Goal: Information Seeking & Learning: Learn about a topic

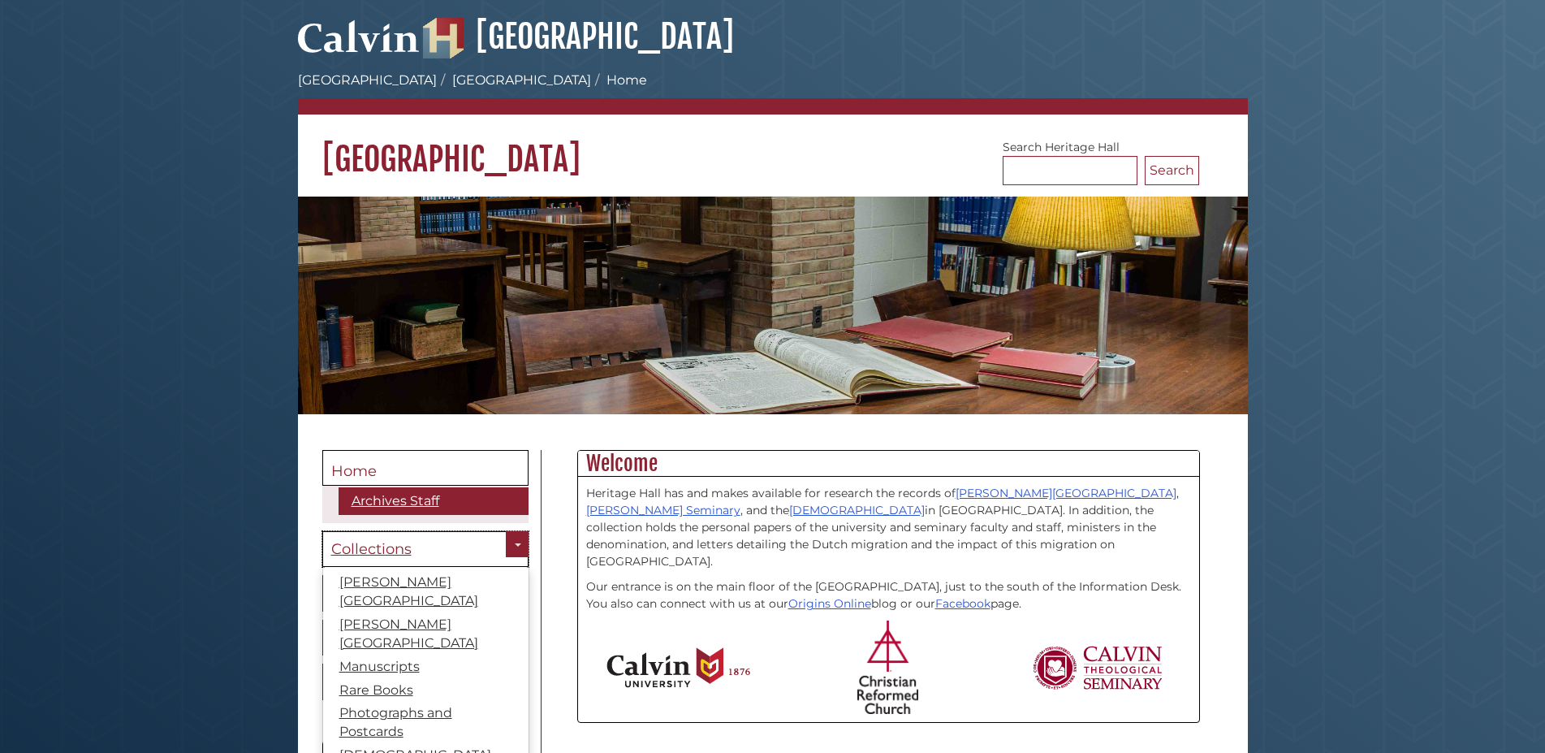
click at [400, 542] on span "Collections" at bounding box center [371, 549] width 80 height 18
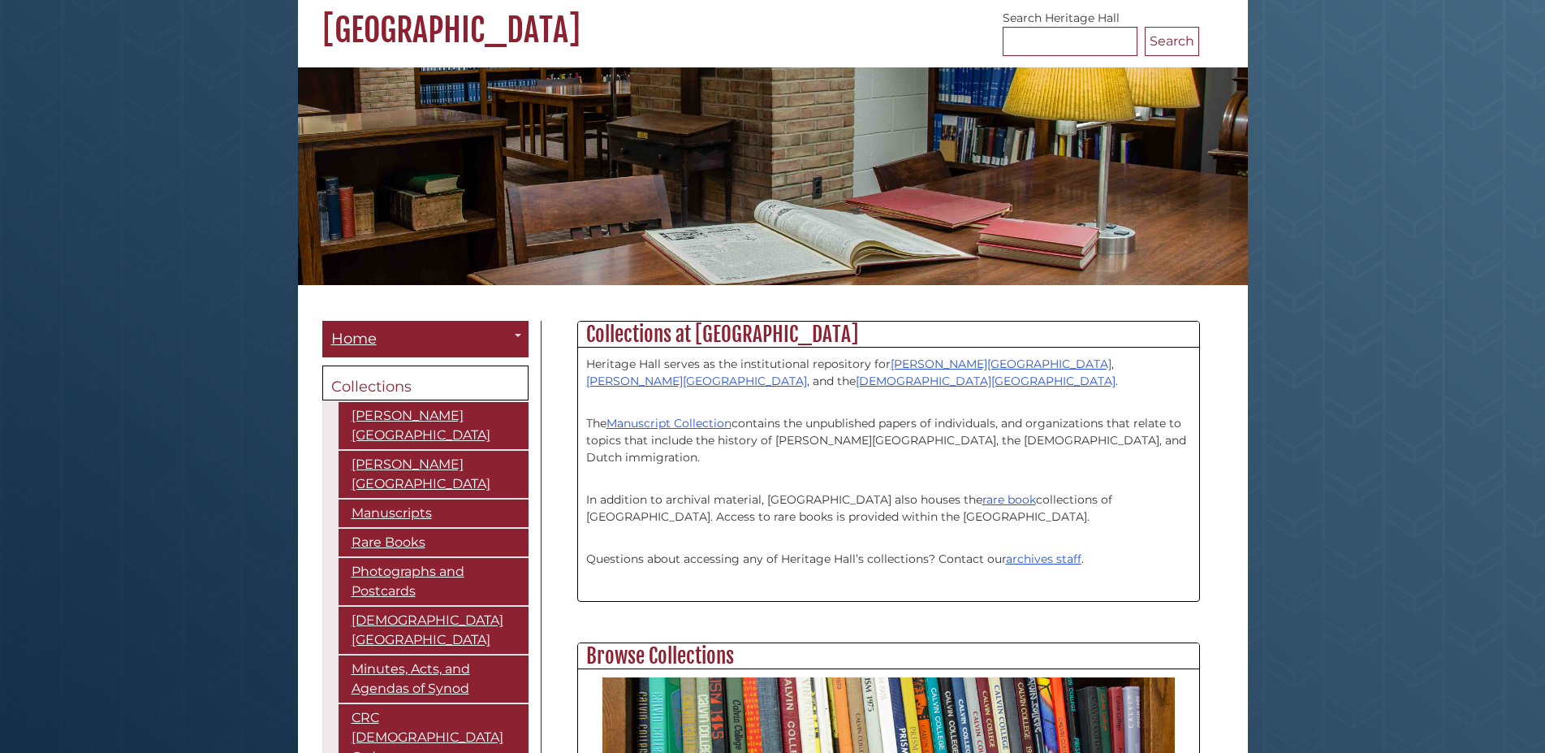
scroll to position [166, 0]
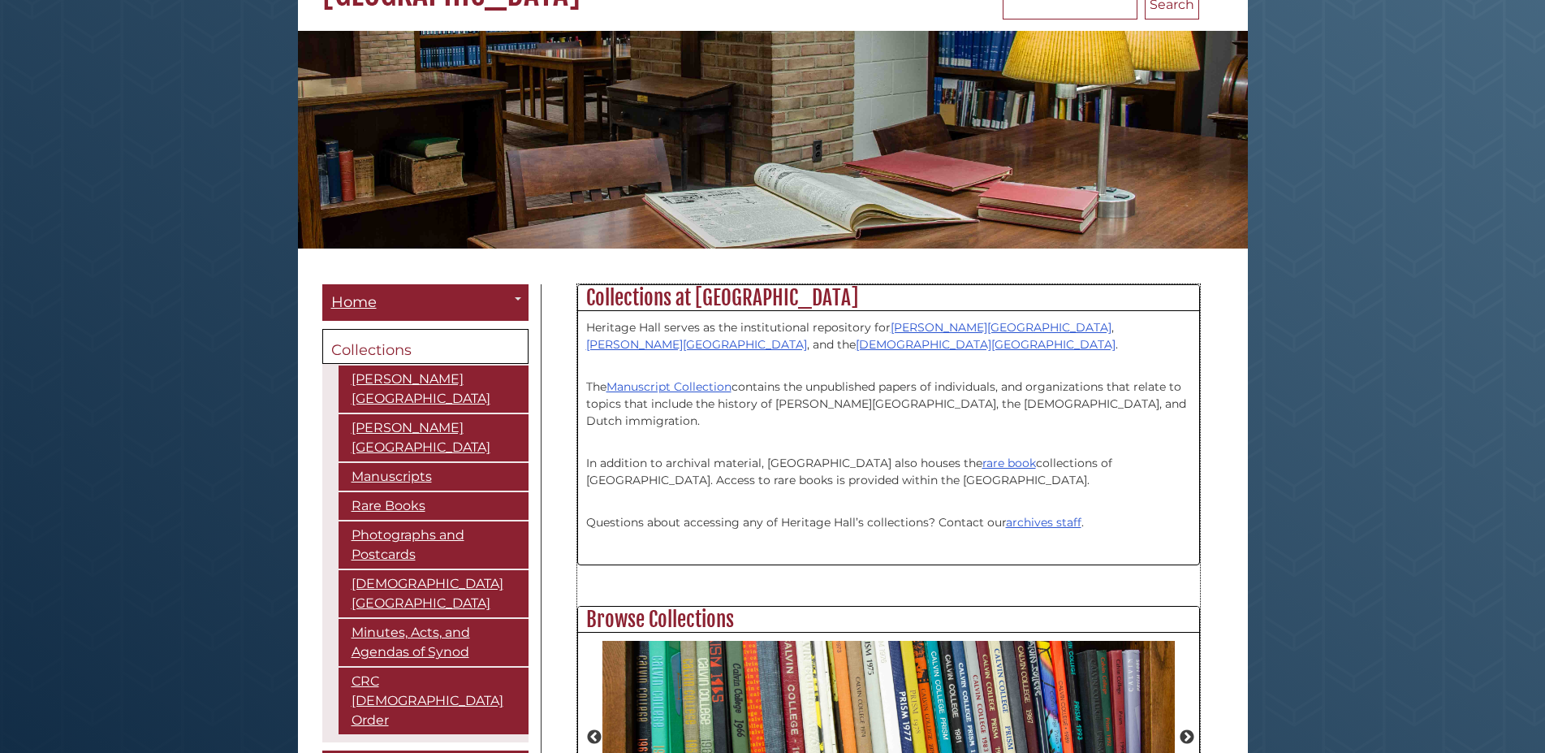
drag, startPoint x: 587, startPoint y: 330, endPoint x: 1111, endPoint y: 529, distance: 560.5
click at [1111, 529] on div "Heritage Hall serves as the institutional repository for Calvin University , Ca…" at bounding box center [888, 437] width 605 height 237
copy div "Heritage Hall serves as the institutional repository for Calvin University , Ca…"
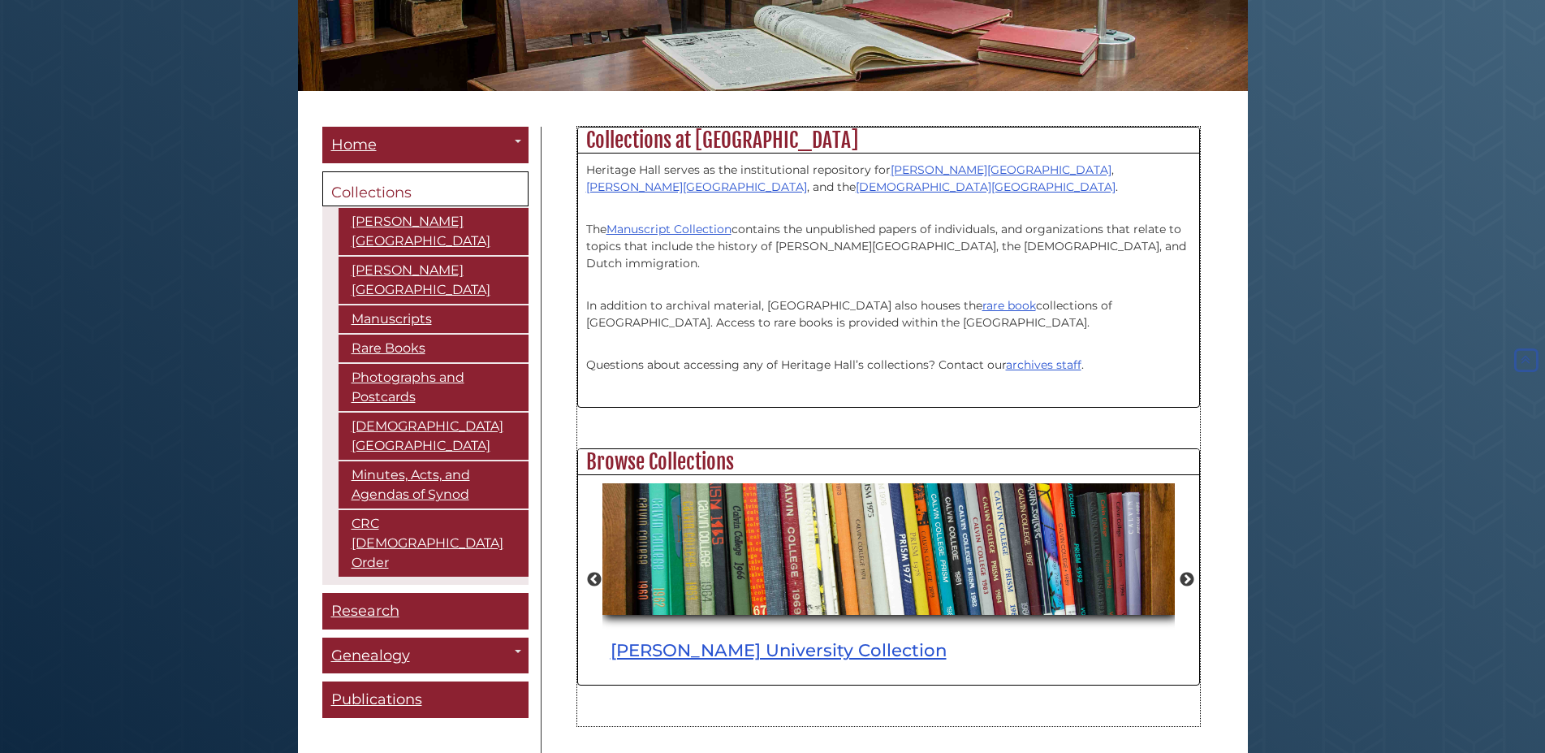
scroll to position [331, 0]
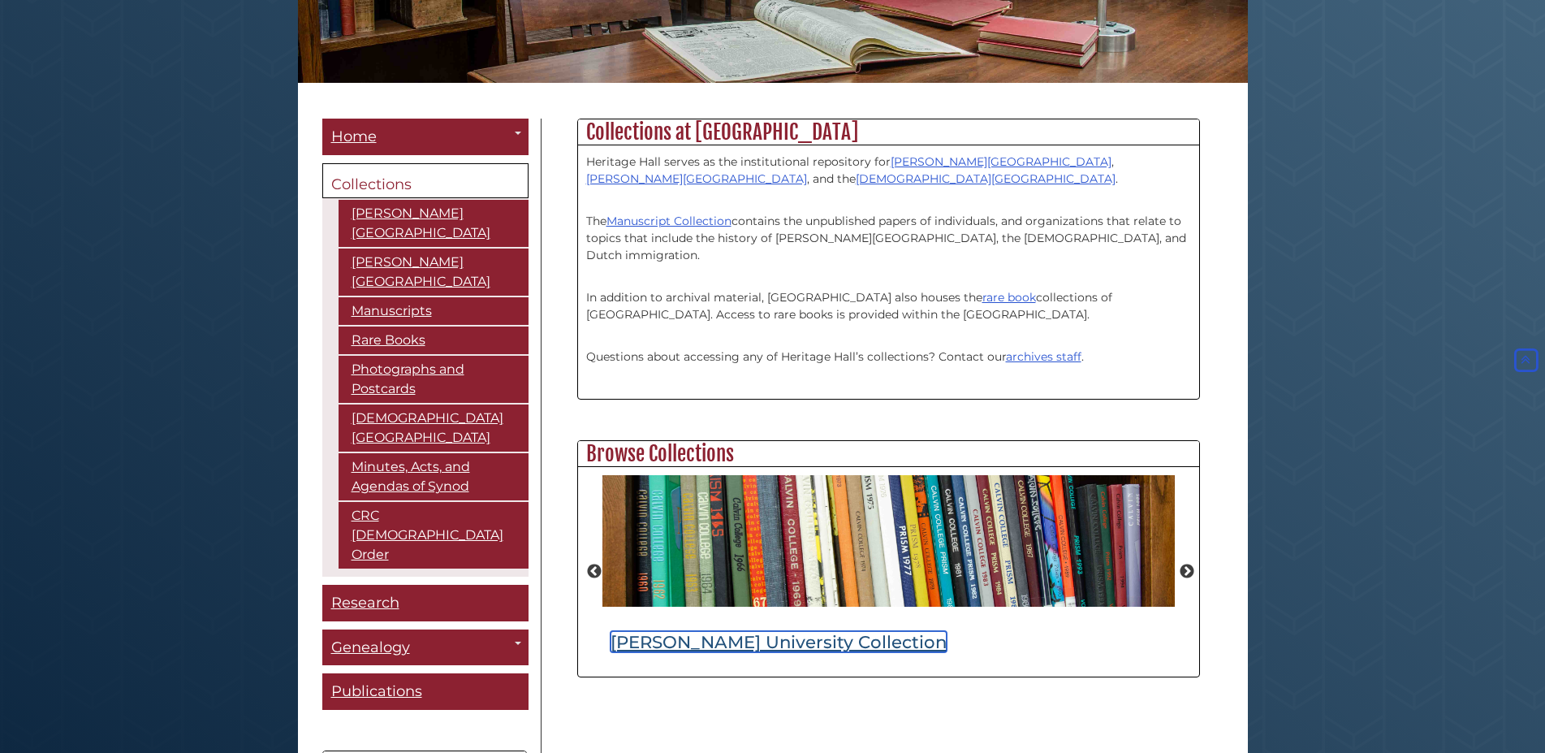
click at [798, 645] on link "Calvin University Collection" at bounding box center [779, 641] width 336 height 21
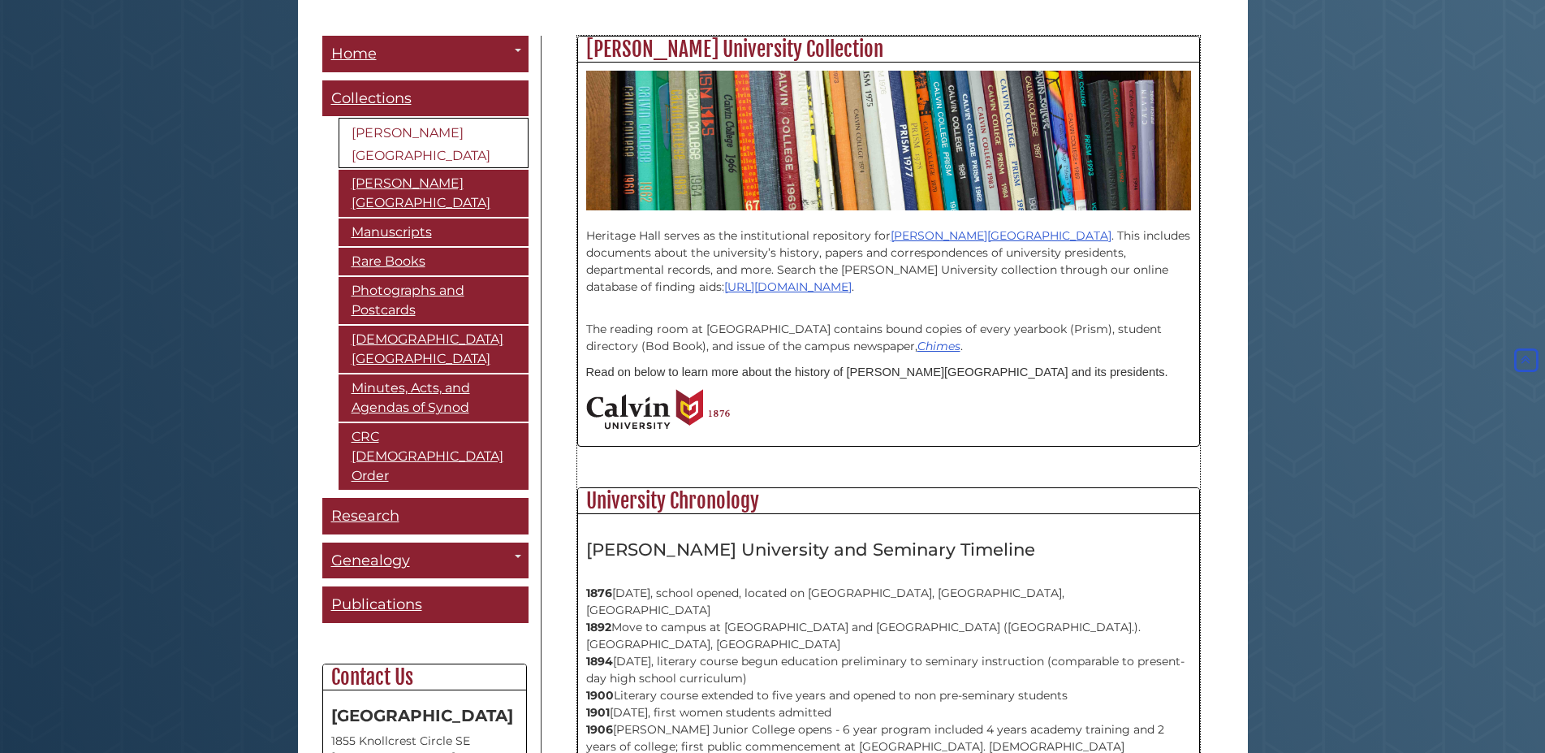
drag, startPoint x: 989, startPoint y: 235, endPoint x: 1145, endPoint y: 341, distance: 188.7
click at [1145, 341] on div "Heritage Hall serves as the institutional repository for Calvin University . Th…" at bounding box center [888, 323] width 605 height 227
copy div "This includes documents about the university’s history, papers and corresponden…"
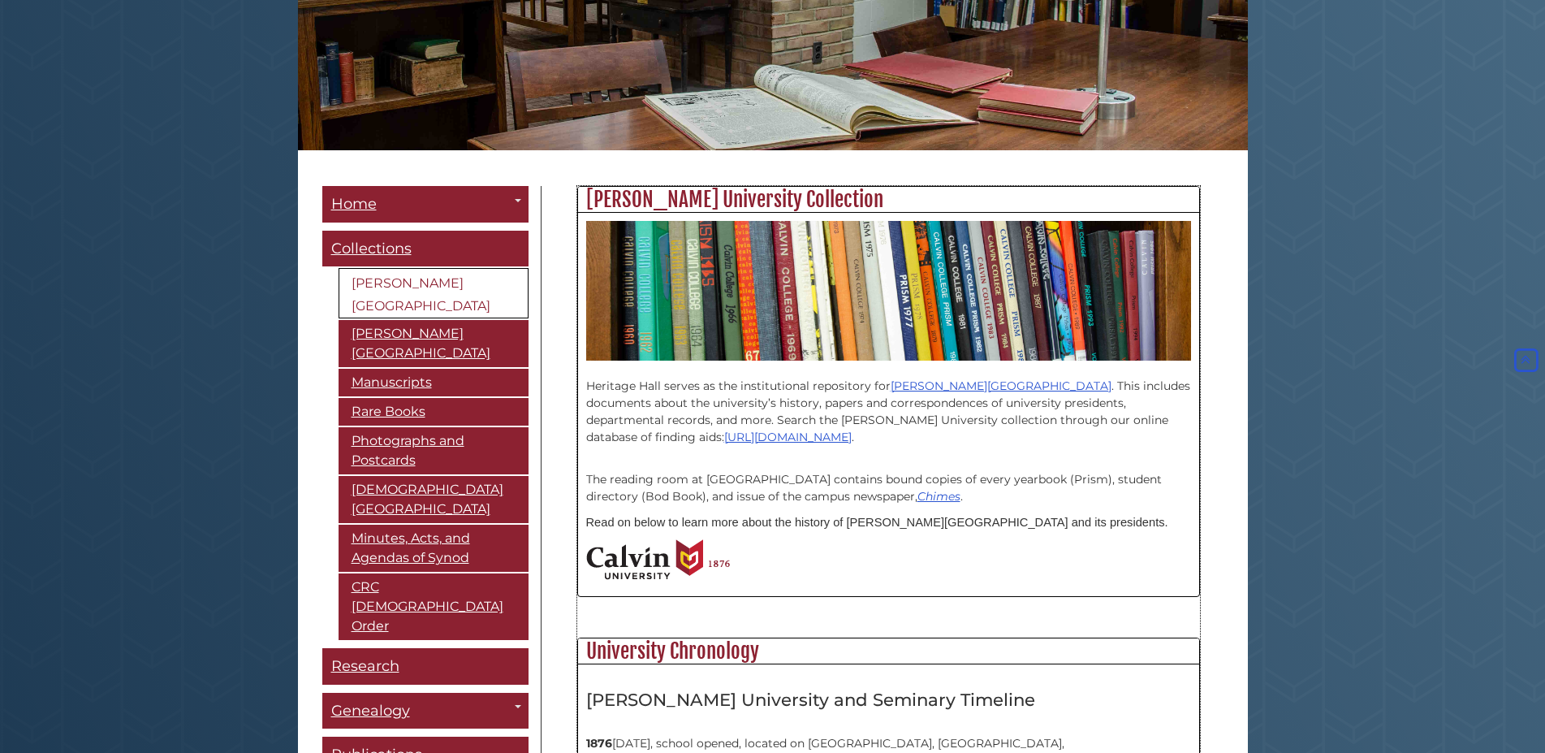
scroll to position [166, 0]
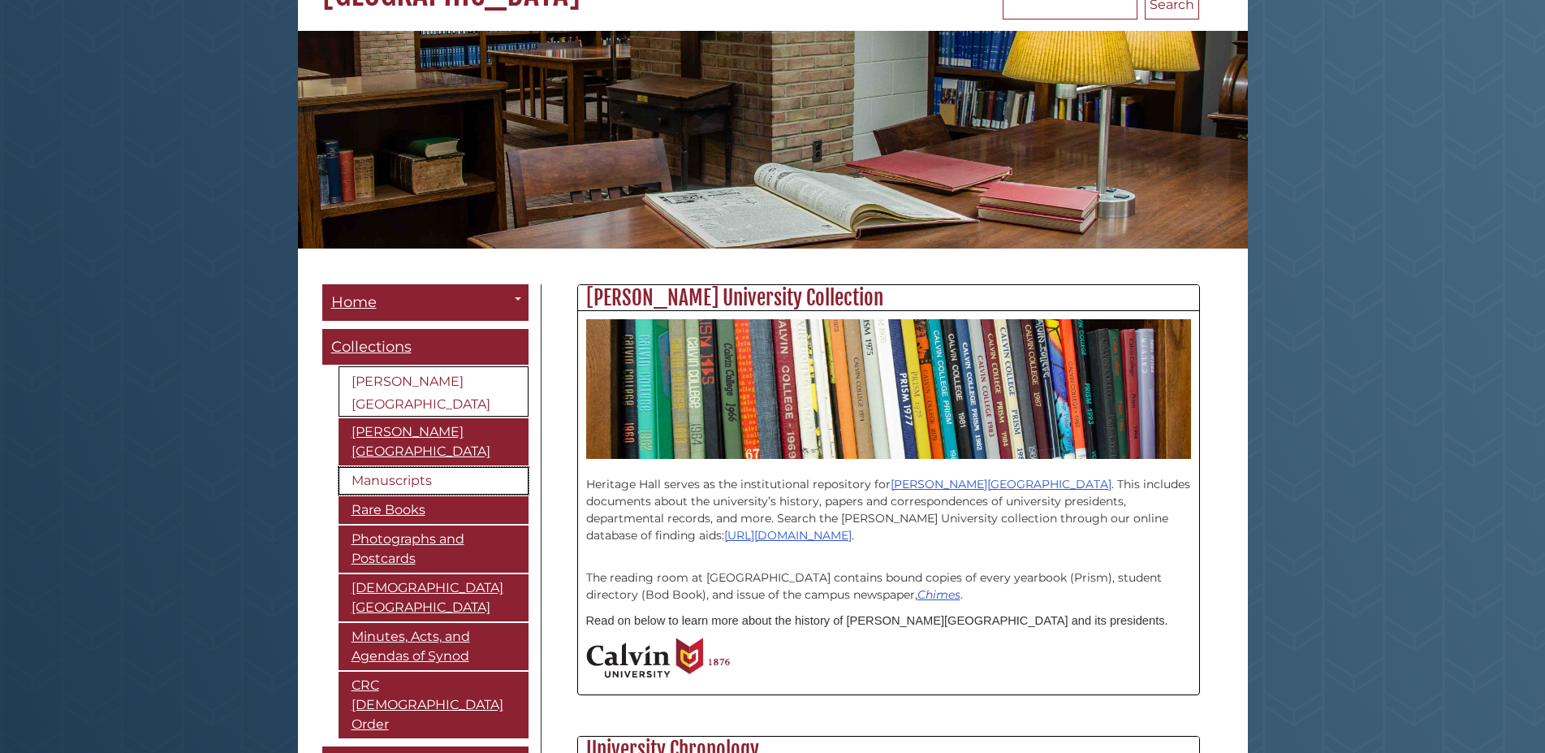
click at [402, 467] on link "Manuscripts" at bounding box center [434, 481] width 190 height 28
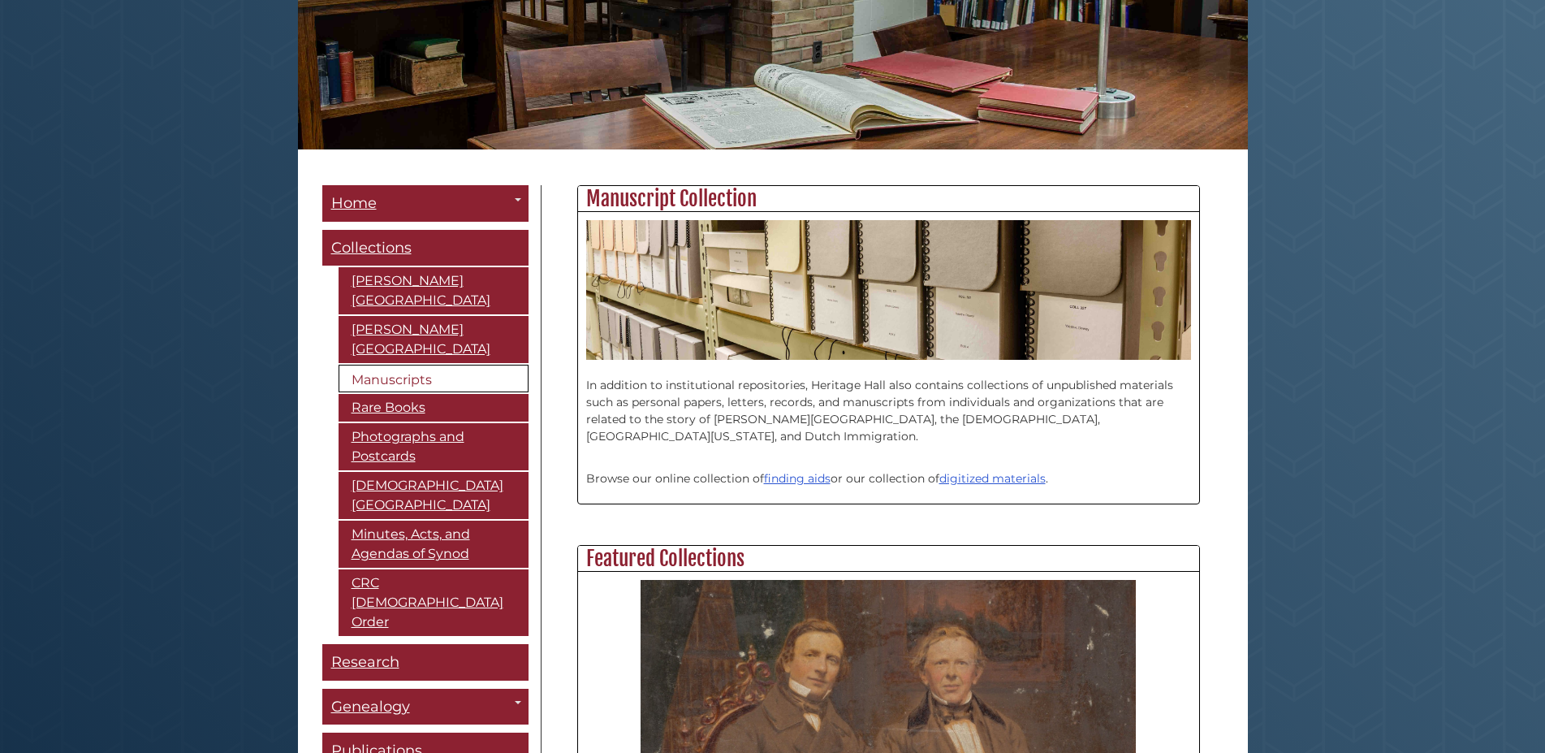
scroll to position [414, 0]
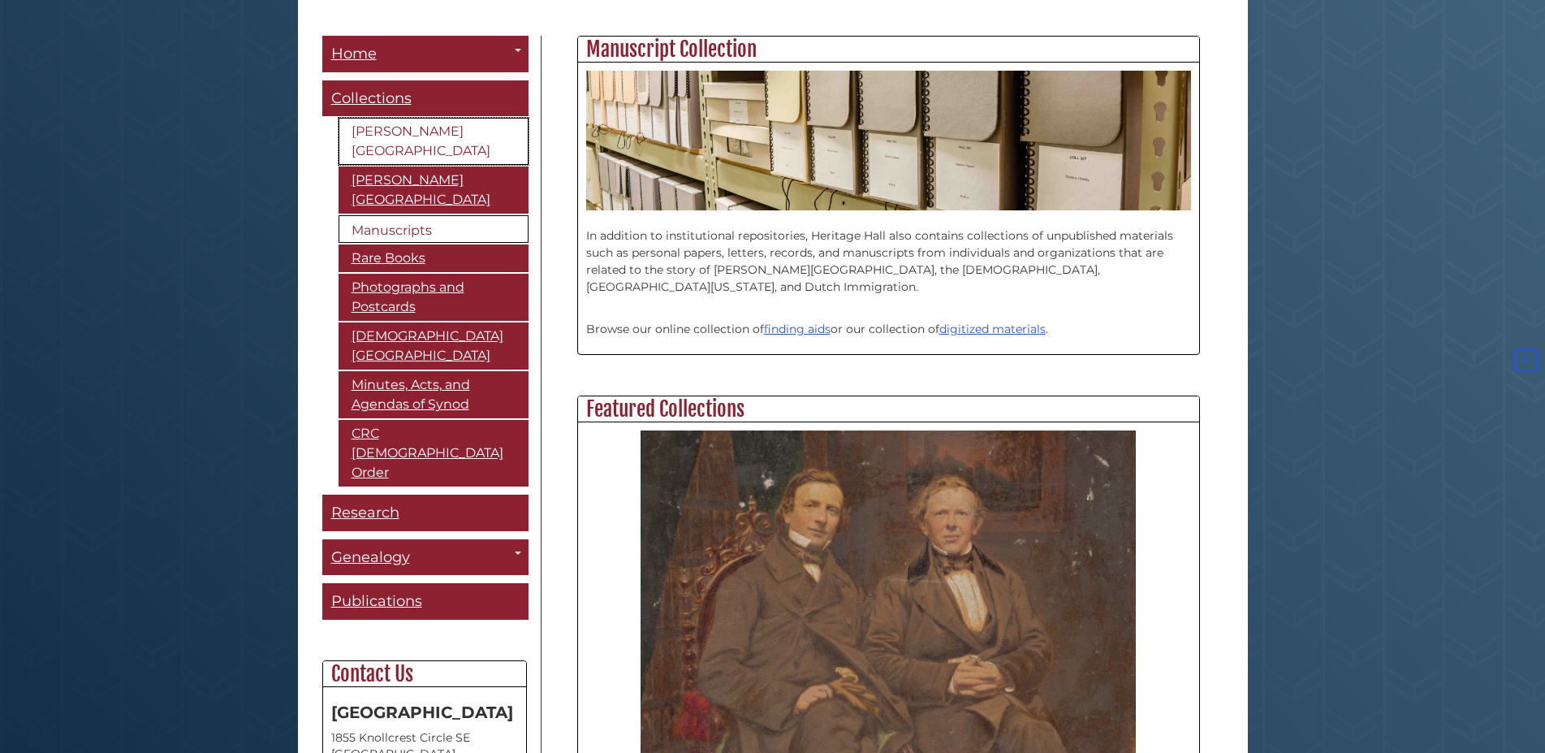
click at [373, 136] on link "[PERSON_NAME][GEOGRAPHIC_DATA]" at bounding box center [434, 141] width 190 height 47
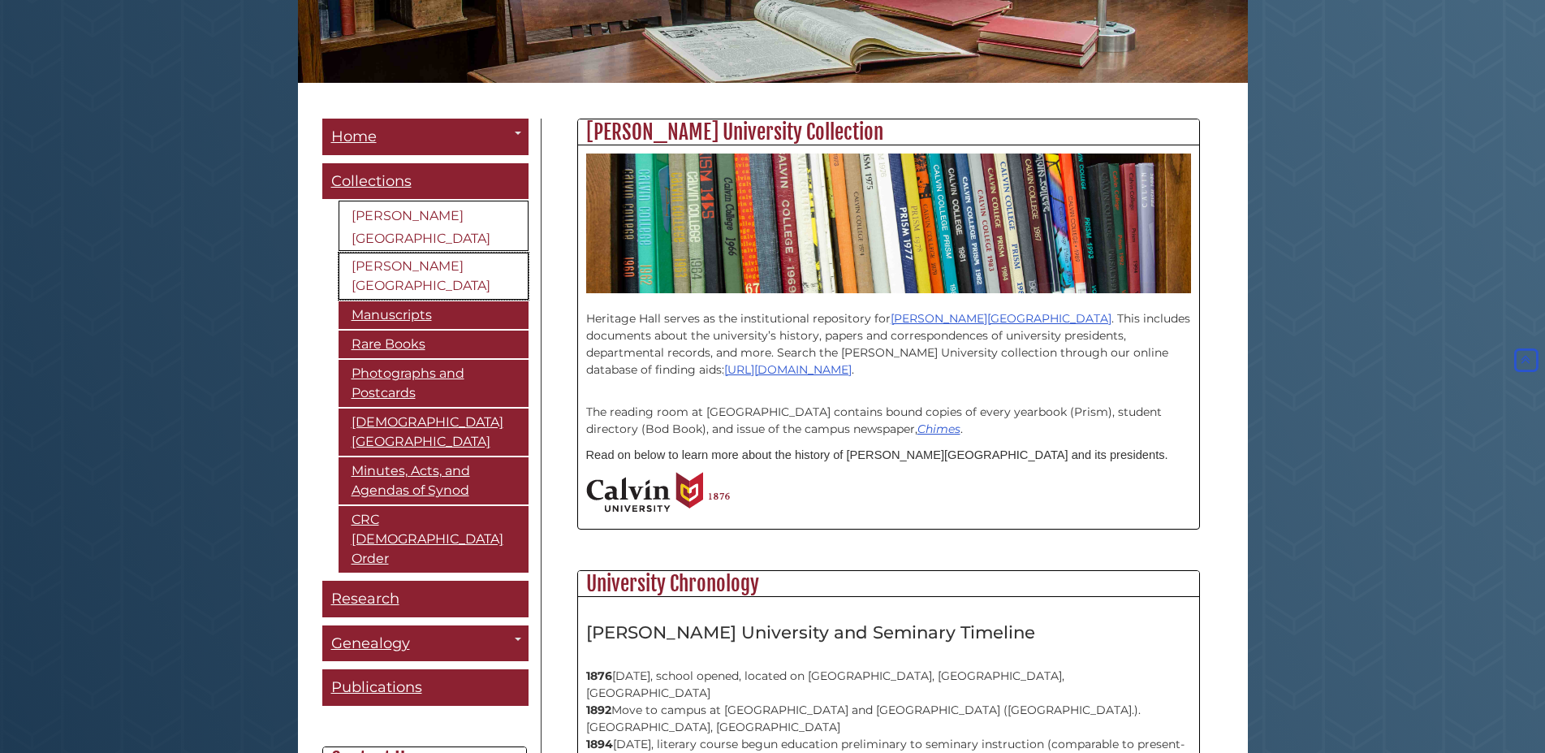
click at [425, 257] on link "[PERSON_NAME][GEOGRAPHIC_DATA]" at bounding box center [434, 275] width 190 height 47
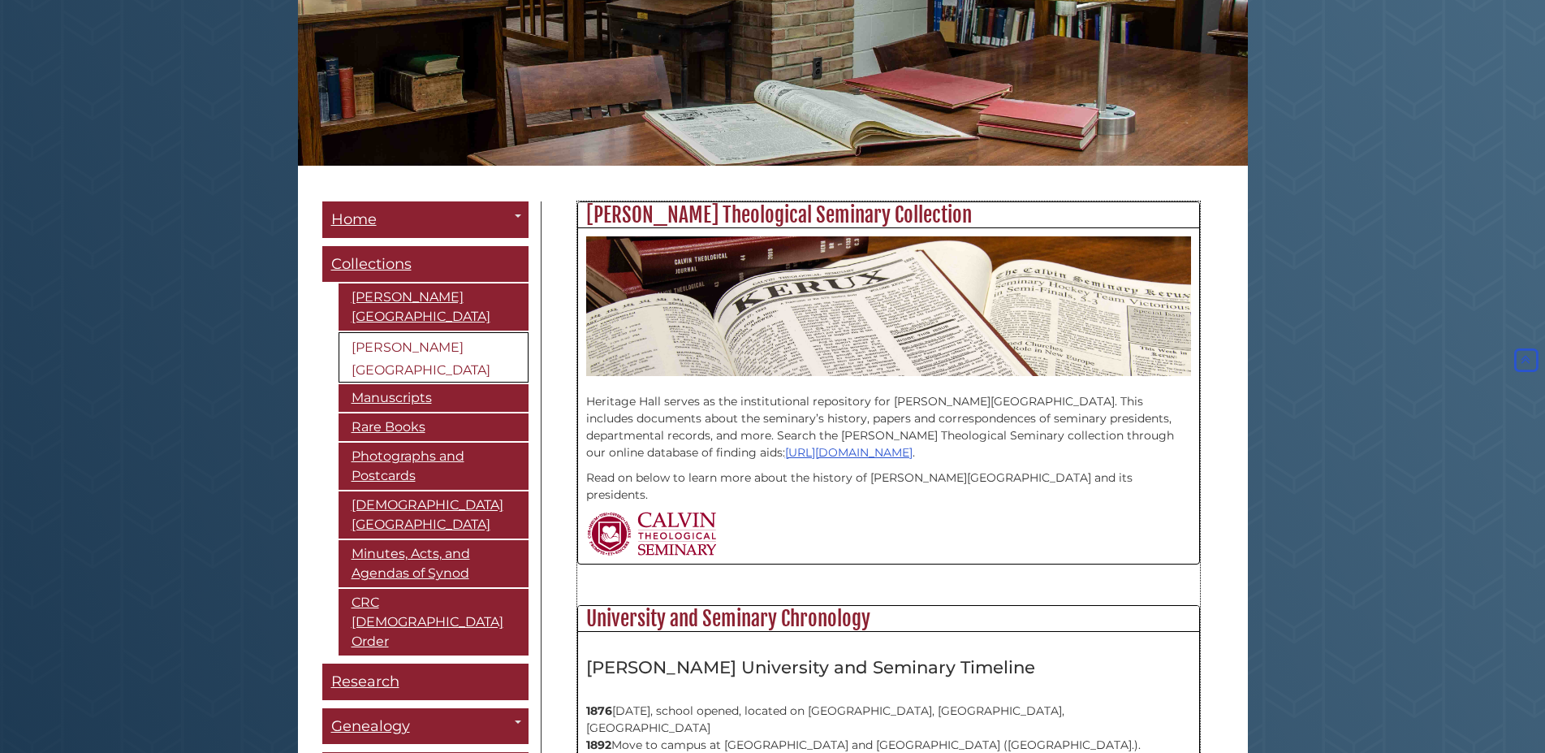
click at [1052, 400] on p "Heritage Hall serves as the institutional repository for Calvin Theological Sem…" at bounding box center [888, 418] width 605 height 85
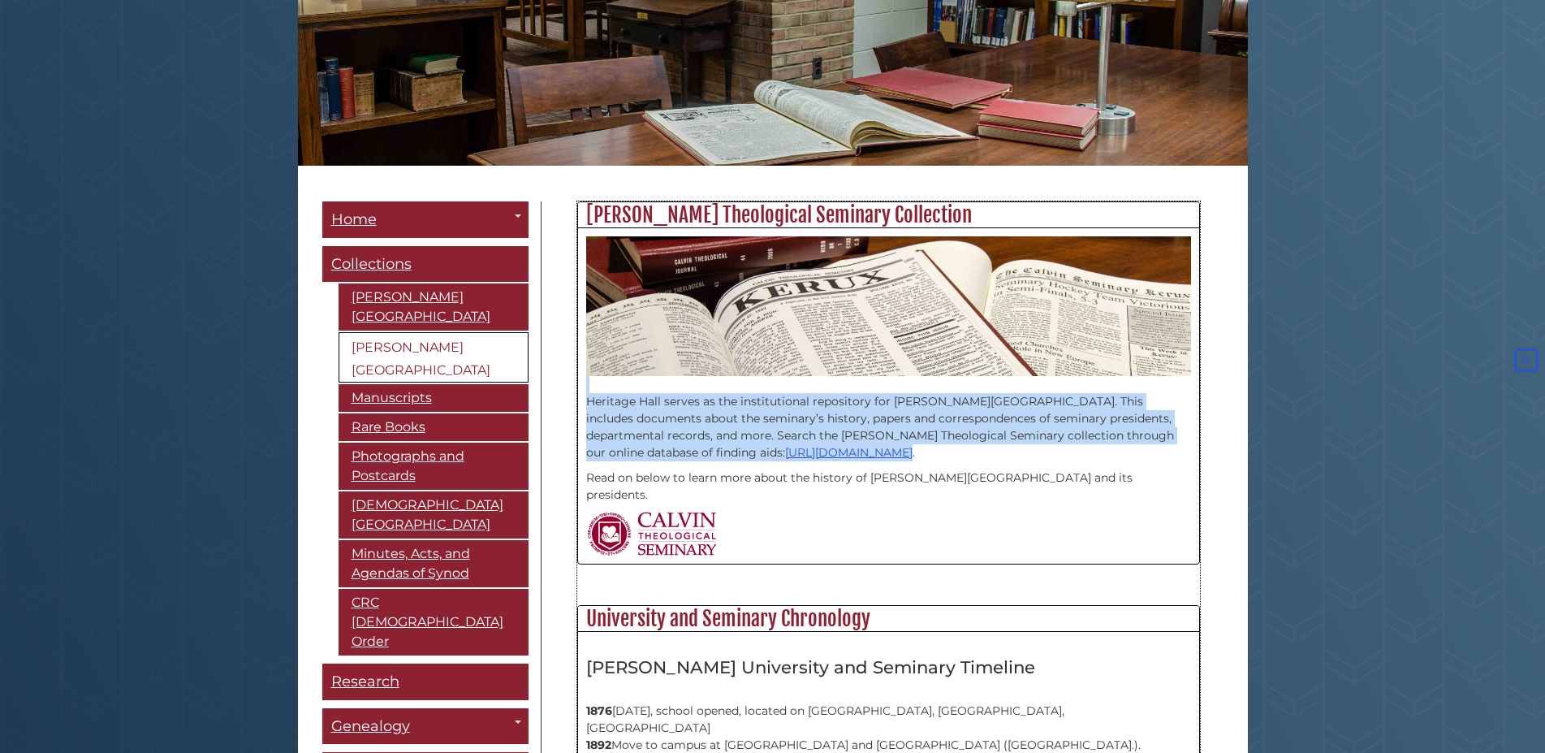
drag, startPoint x: 1052, startPoint y: 400, endPoint x: 1073, endPoint y: 425, distance: 32.8
click at [1073, 425] on p "Heritage Hall serves as the institutional repository for Calvin Theological Sem…" at bounding box center [888, 418] width 605 height 85
click at [1064, 420] on p "Heritage Hall serves as the institutional repository for Calvin Theological Sem…" at bounding box center [888, 418] width 605 height 85
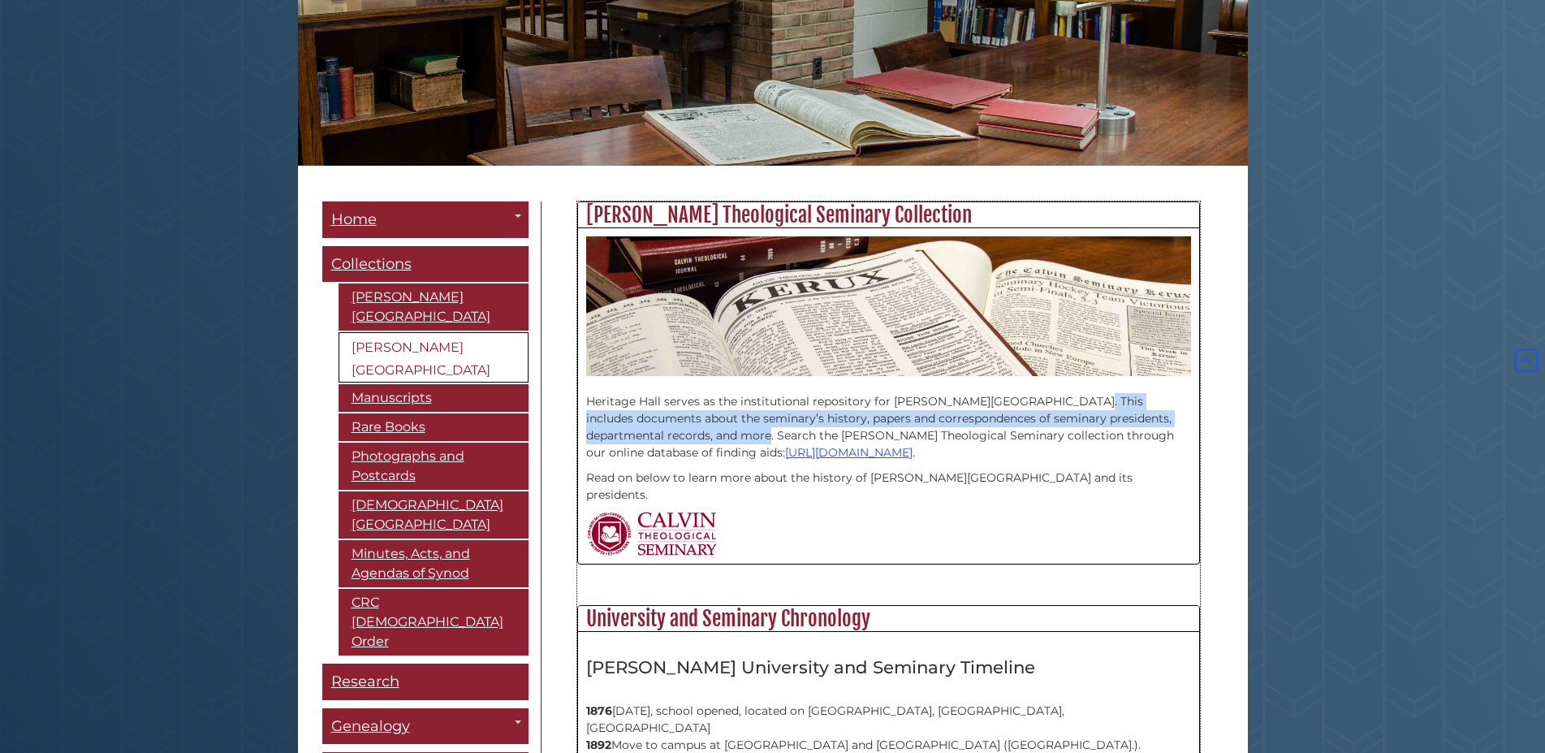
drag, startPoint x: 1053, startPoint y: 400, endPoint x: 777, endPoint y: 442, distance: 279.3
click at [777, 442] on p "Heritage Hall serves as the institutional repository for Calvin Theological Sem…" at bounding box center [888, 418] width 605 height 85
copy p "This includes documents about the seminary’s history, papers and correspondence…"
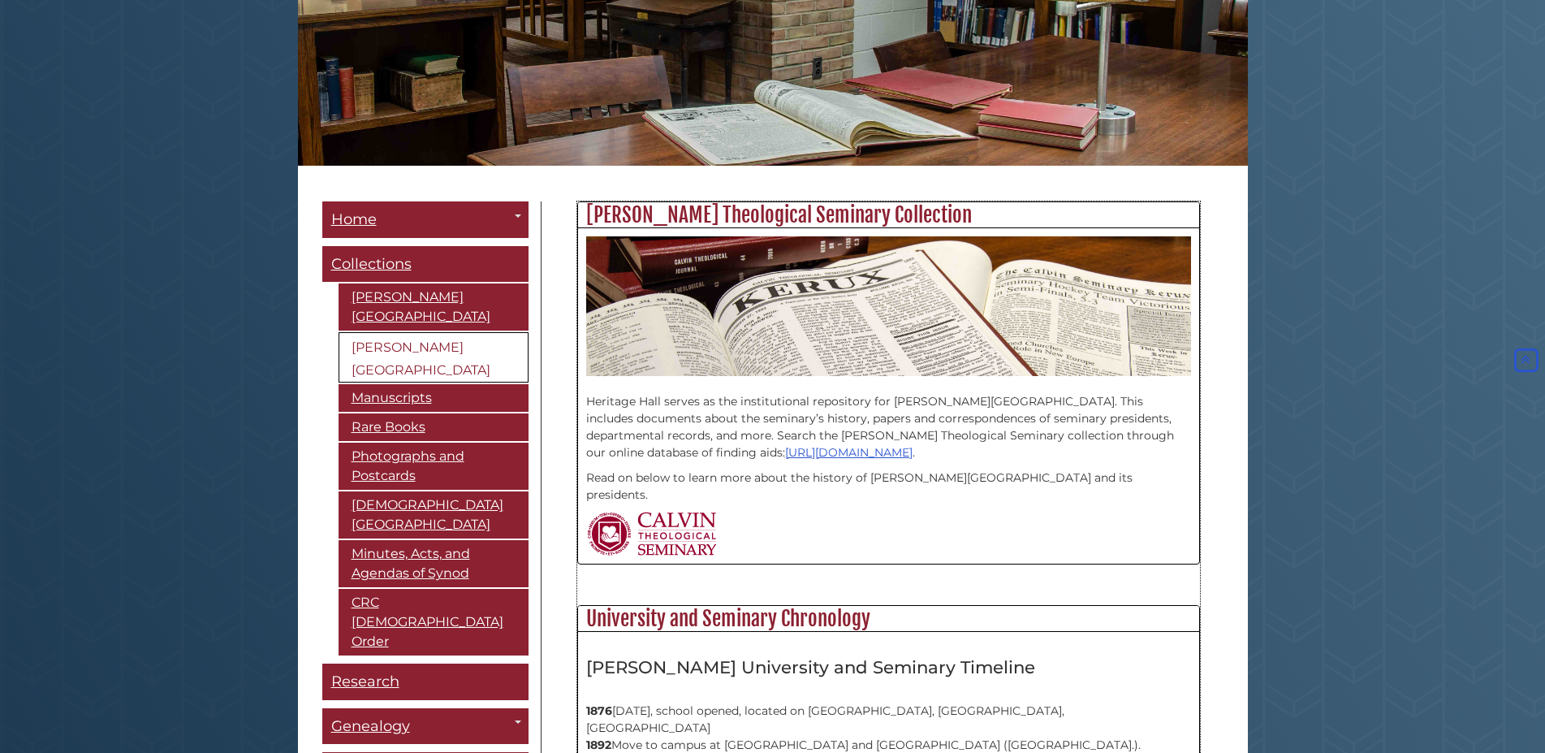
click at [857, 476] on p "Read on below to learn more about the history of Calvin Theological Seminary an…" at bounding box center [888, 486] width 605 height 34
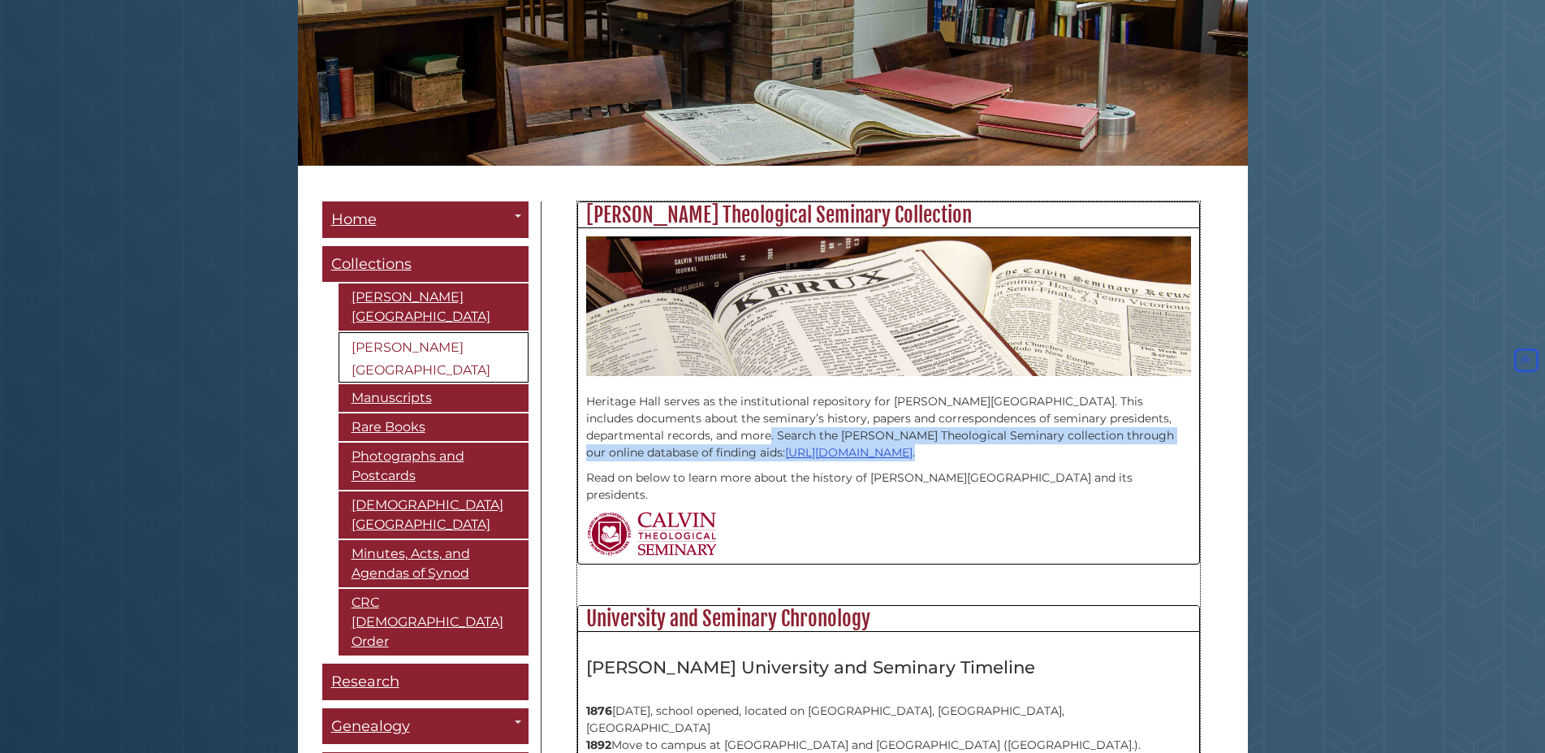
drag, startPoint x: 775, startPoint y: 433, endPoint x: 934, endPoint y: 451, distance: 160.2
click at [934, 451] on p "Heritage Hall serves as the institutional repository for Calvin Theological Sem…" at bounding box center [888, 418] width 605 height 85
copy p "Search the Calvin Theological Seminary collection through our online database o…"
click at [391, 261] on span "Collections" at bounding box center [371, 264] width 80 height 18
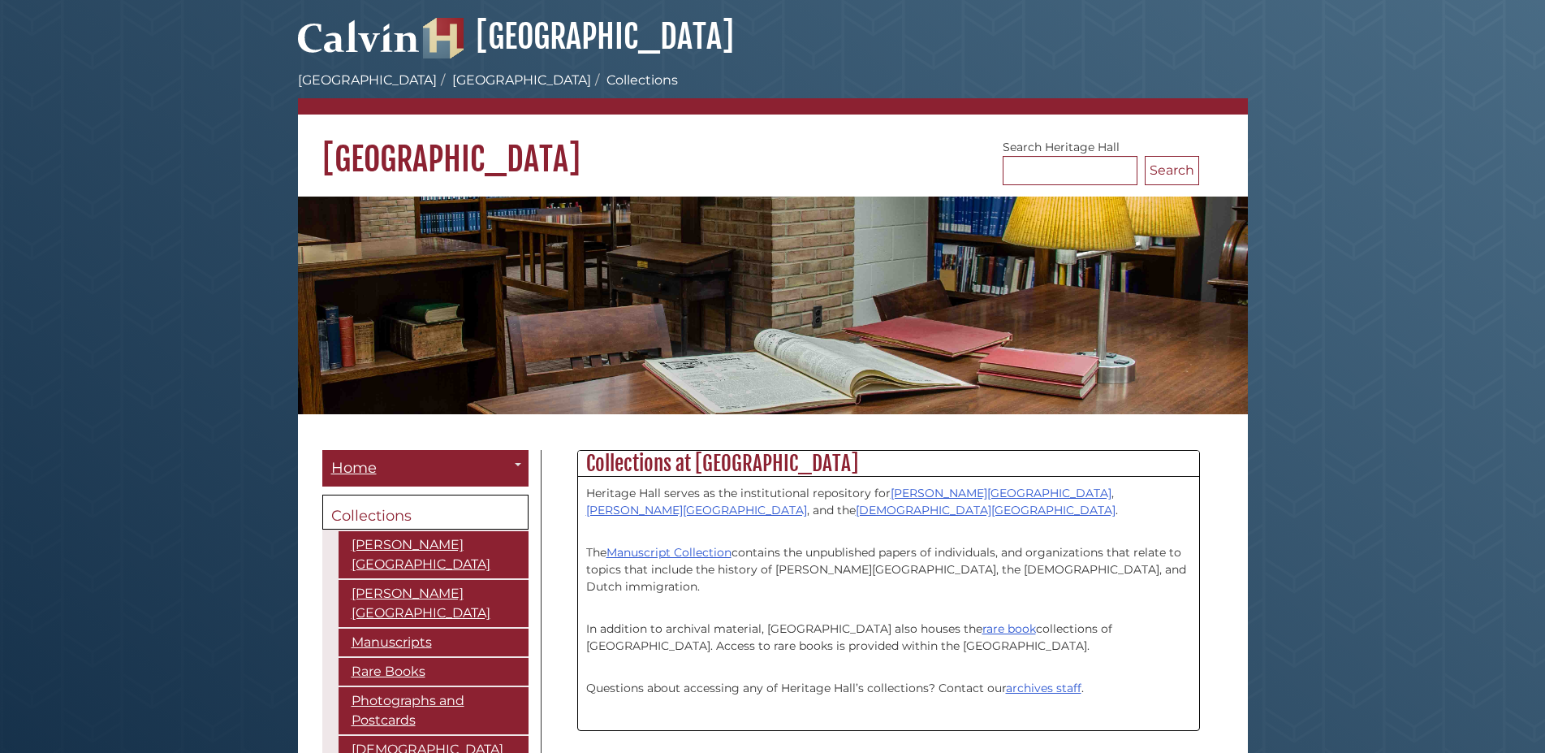
scroll to position [83, 0]
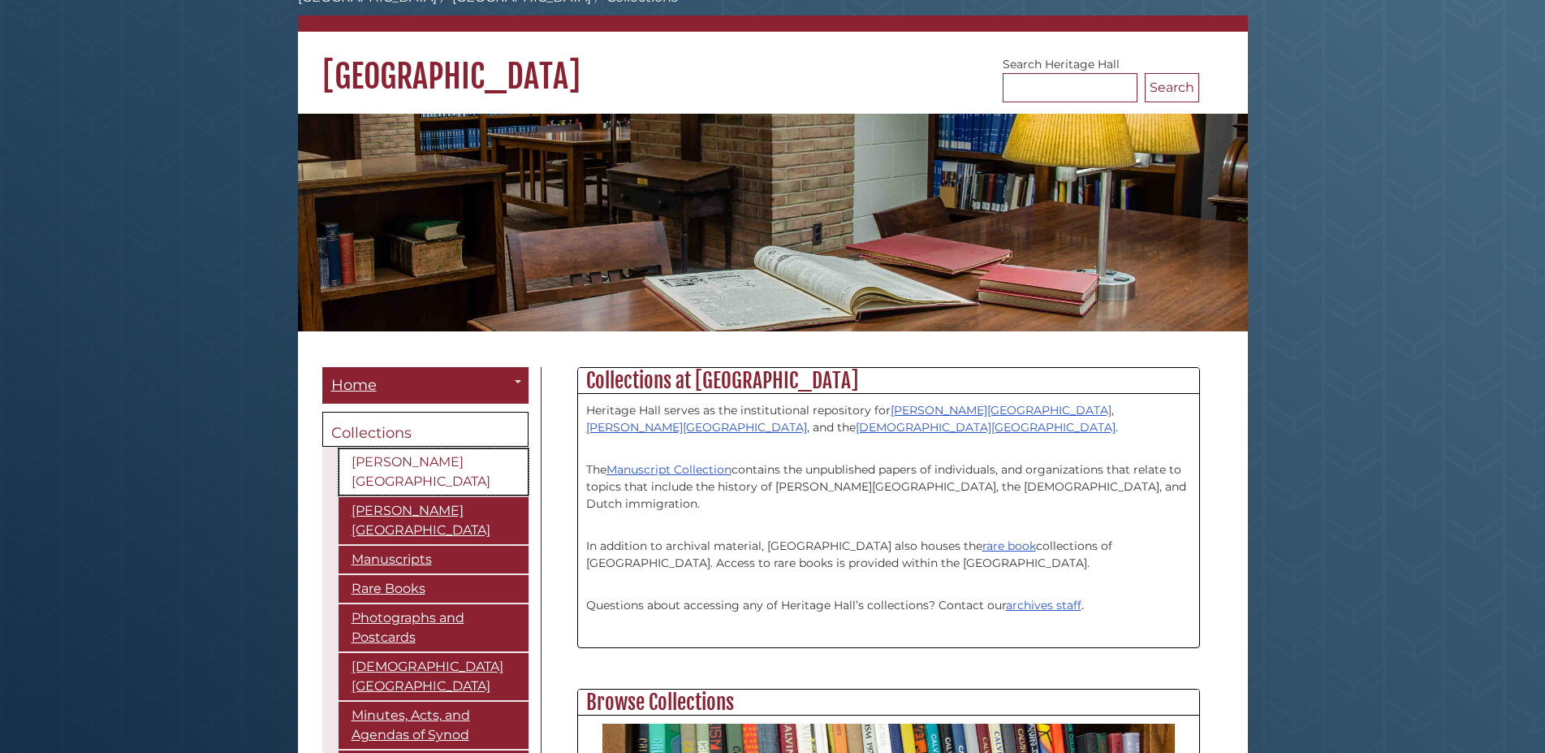
click at [418, 460] on link "[PERSON_NAME][GEOGRAPHIC_DATA]" at bounding box center [434, 471] width 190 height 47
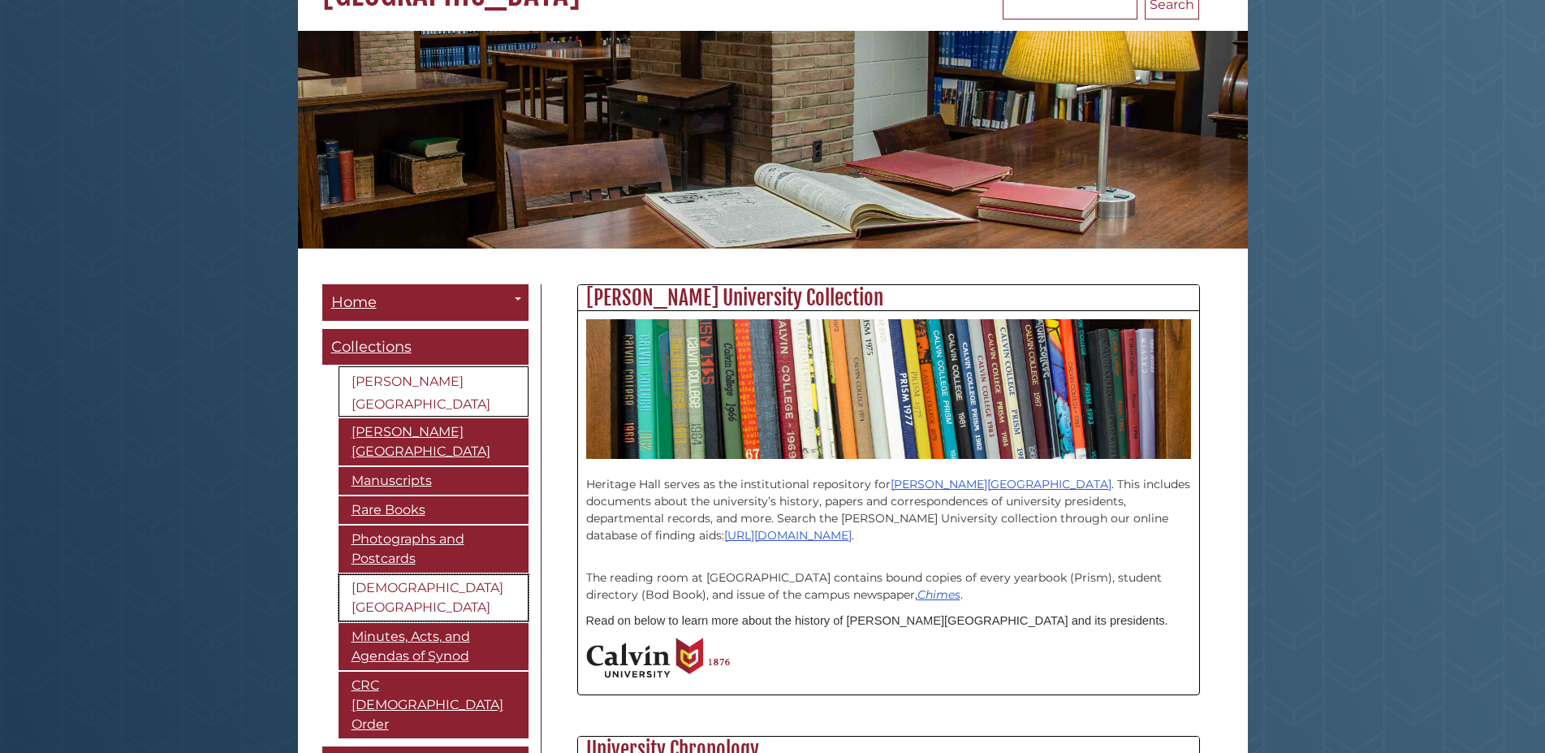
click at [425, 585] on link "[DEMOGRAPHIC_DATA][GEOGRAPHIC_DATA]" at bounding box center [434, 597] width 190 height 47
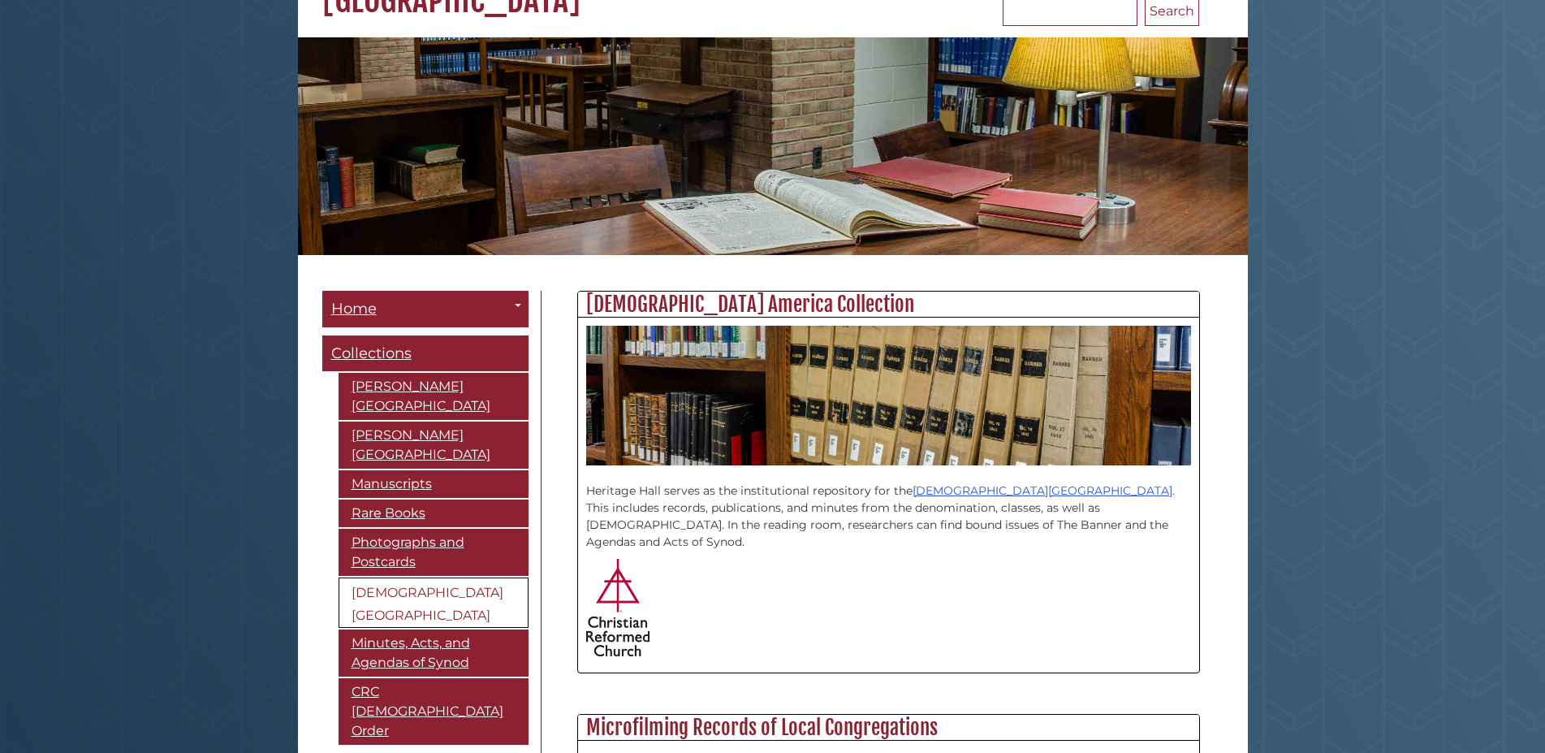
scroll to position [166, 0]
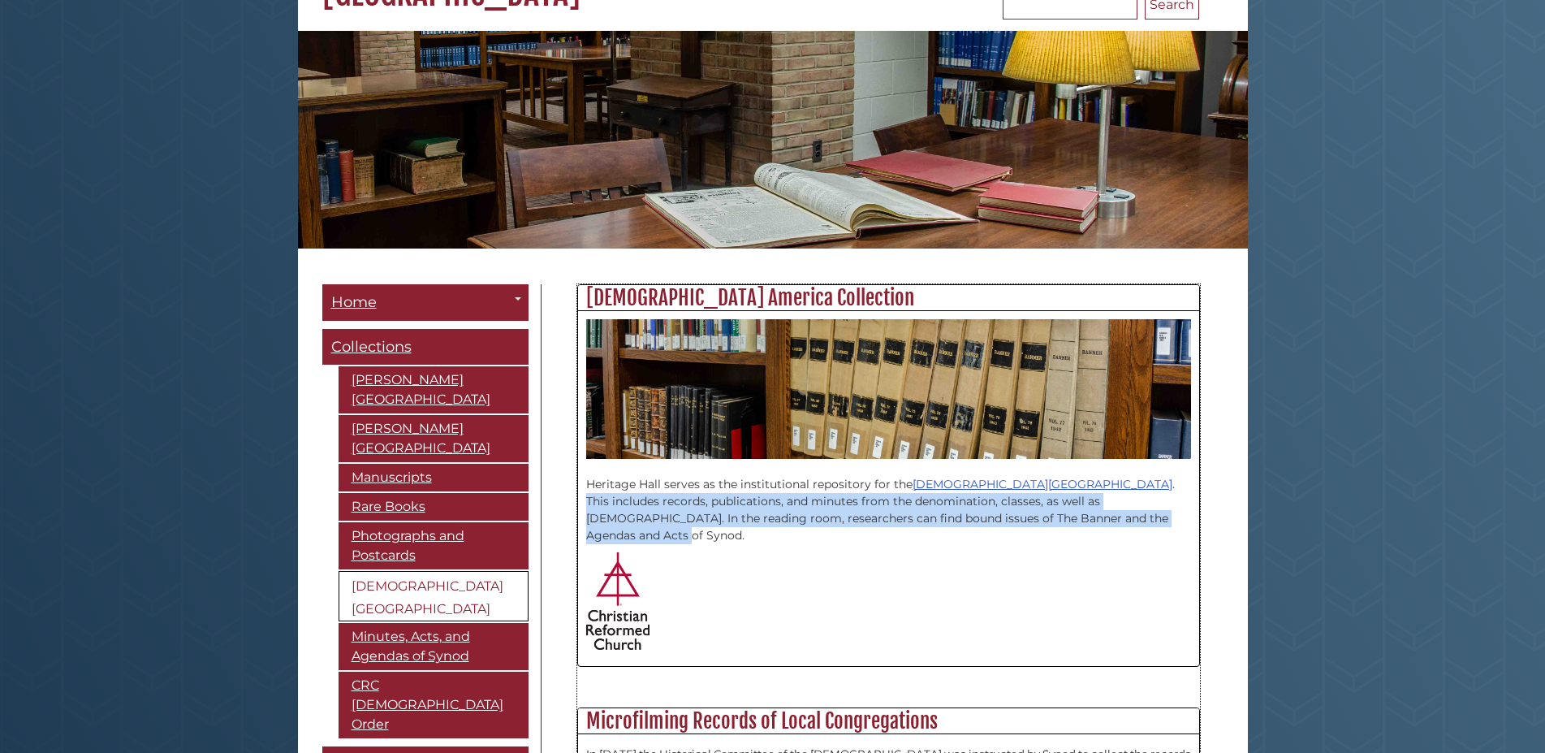
drag, startPoint x: 588, startPoint y: 499, endPoint x: 1183, endPoint y: 528, distance: 595.8
click at [1183, 528] on div "Heritage Hall serves as the institutional repository for the [DEMOGRAPHIC_DATA]…" at bounding box center [888, 505] width 605 height 93
copy p "This includes records, publications, and minutes from the denomination, classes…"
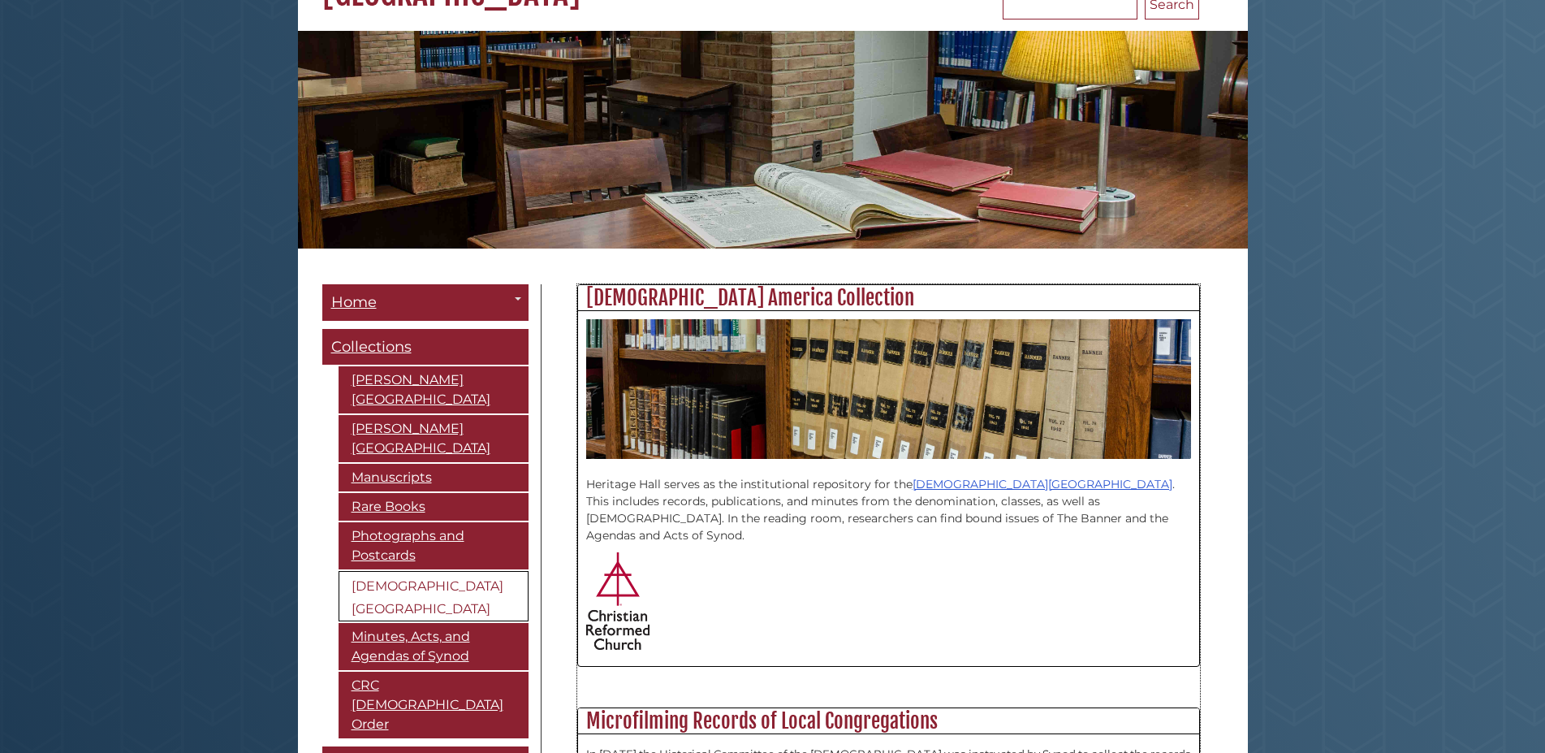
click at [660, 623] on p at bounding box center [888, 600] width 605 height 97
click at [406, 464] on link "Manuscripts" at bounding box center [434, 478] width 190 height 28
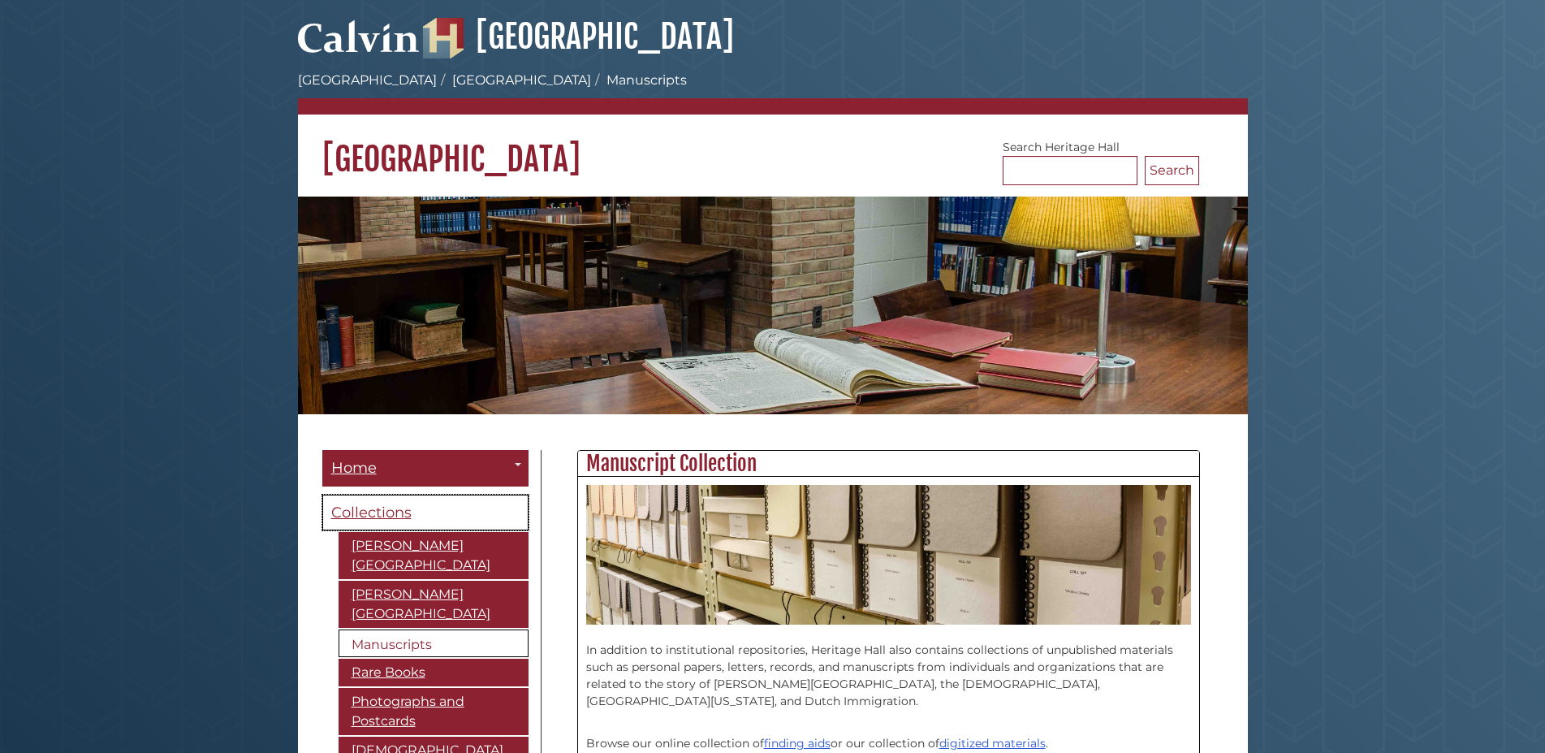
click at [386, 516] on span "Collections" at bounding box center [371, 512] width 80 height 18
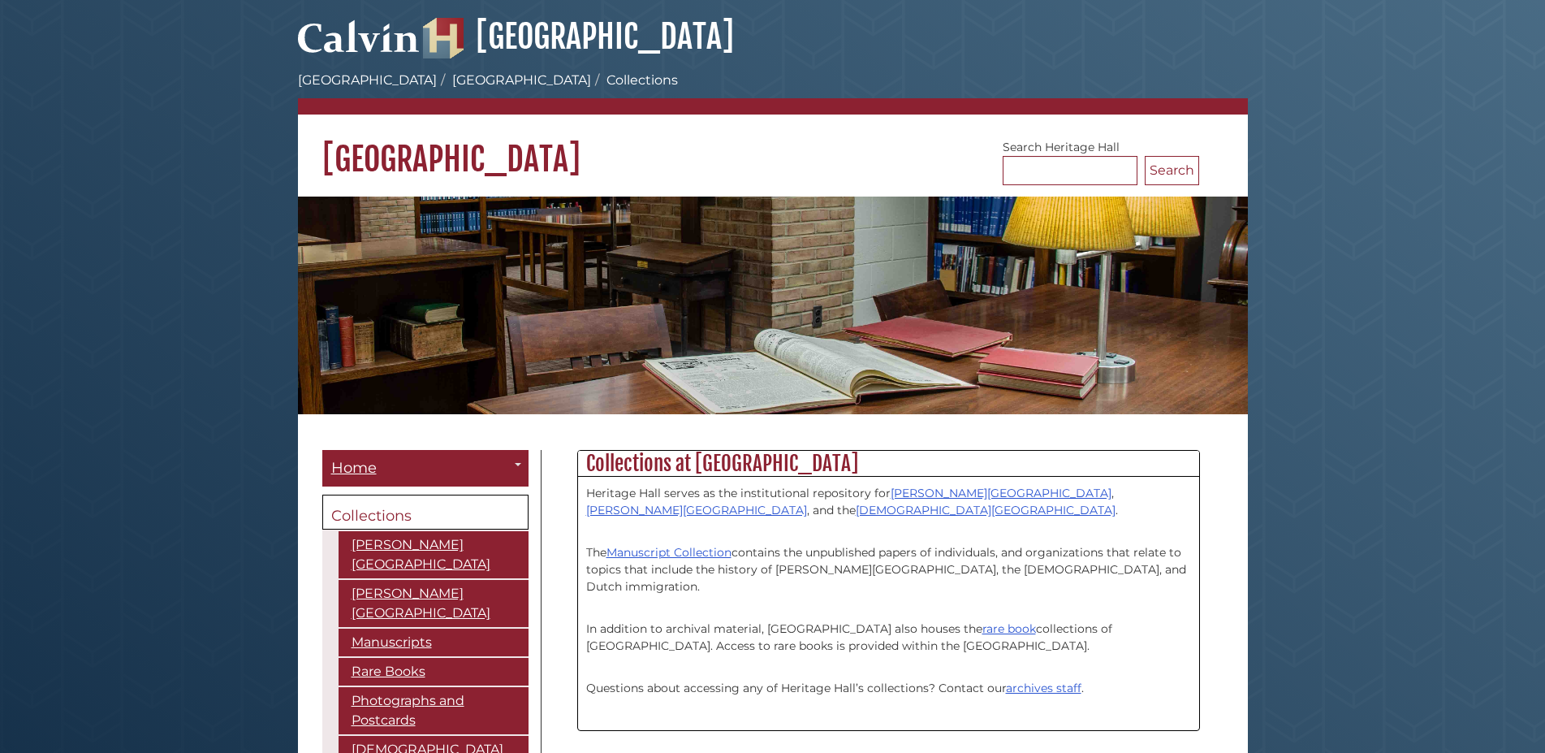
scroll to position [414, 0]
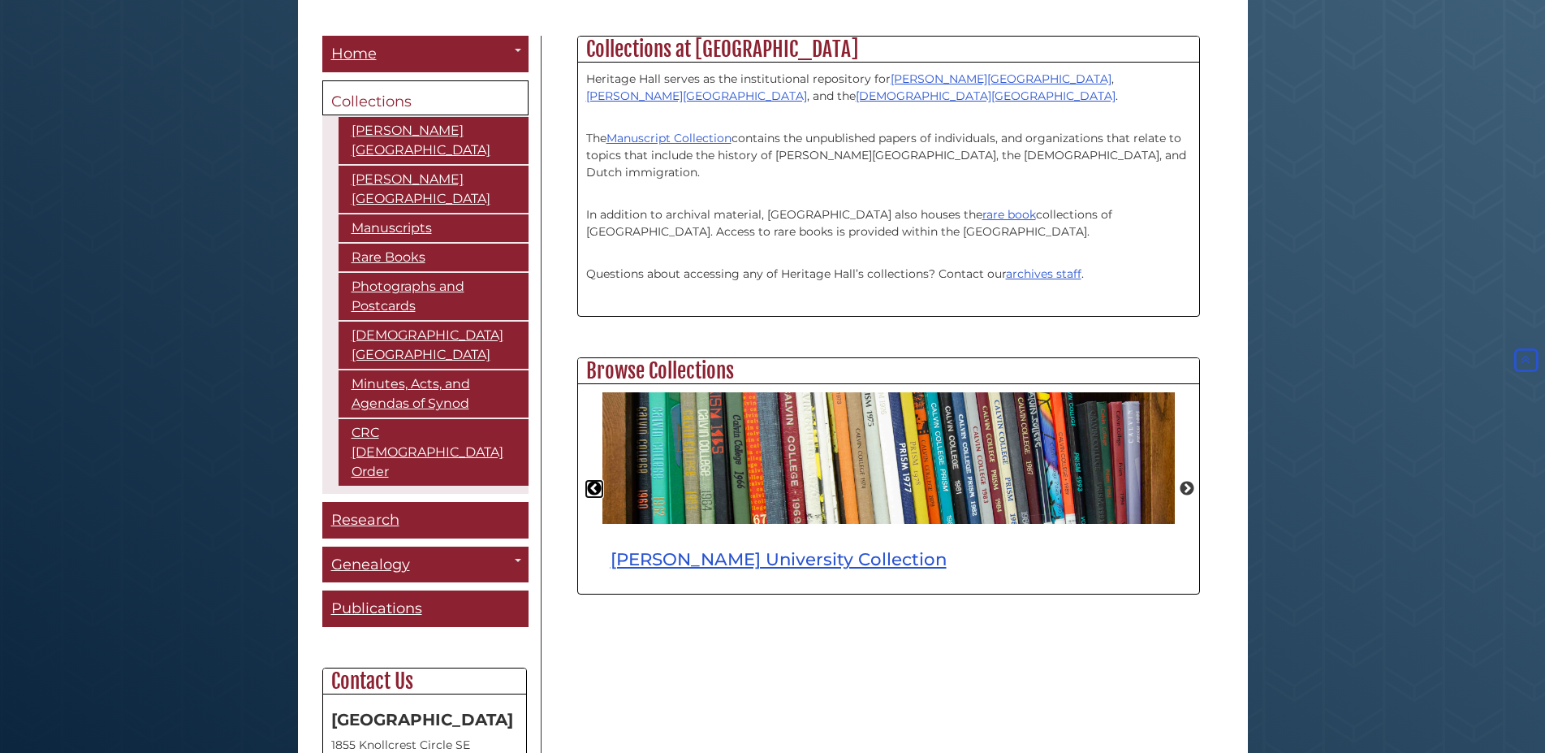
click at [593, 488] on button "Previous" at bounding box center [594, 489] width 16 height 16
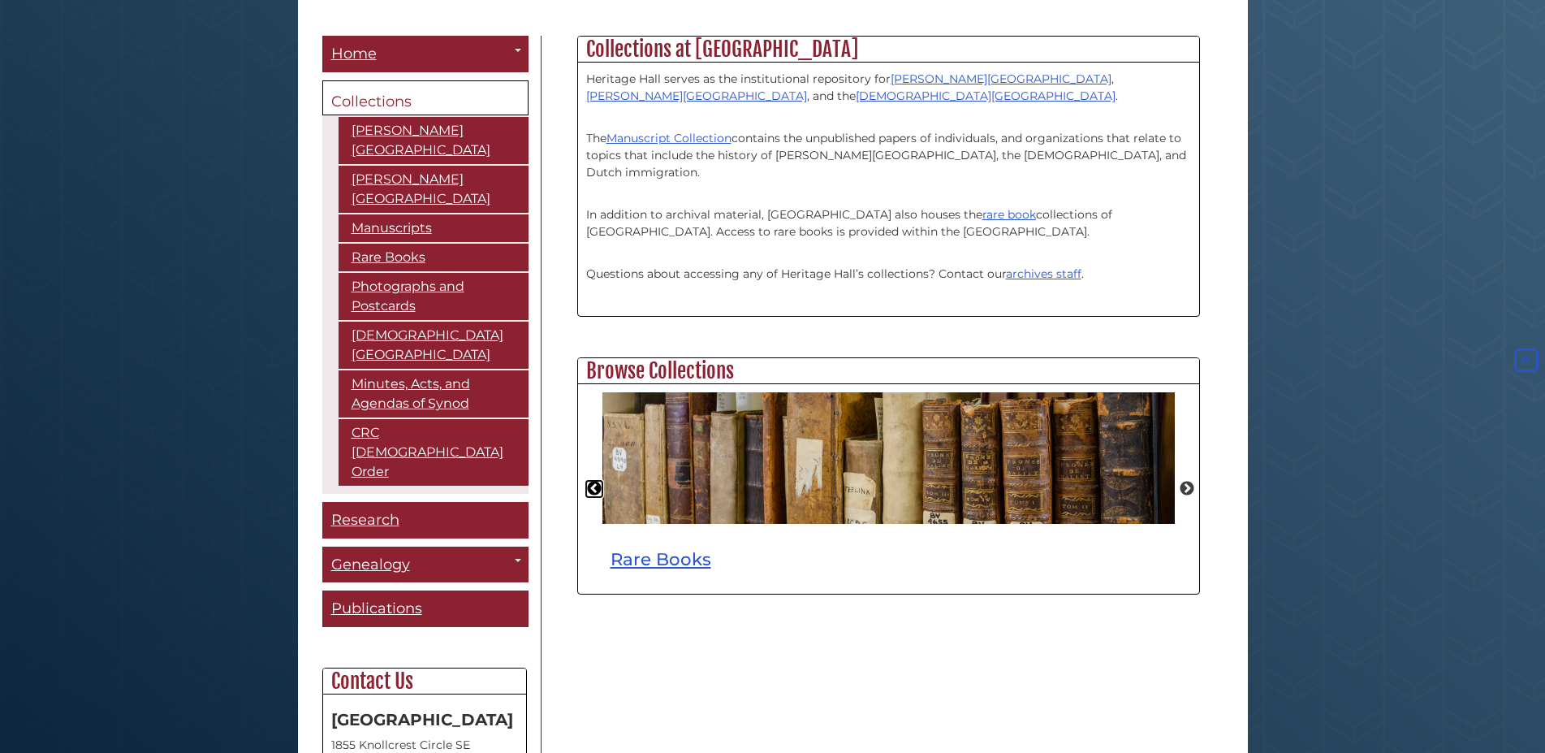
click at [593, 488] on button "Previous" at bounding box center [594, 489] width 16 height 16
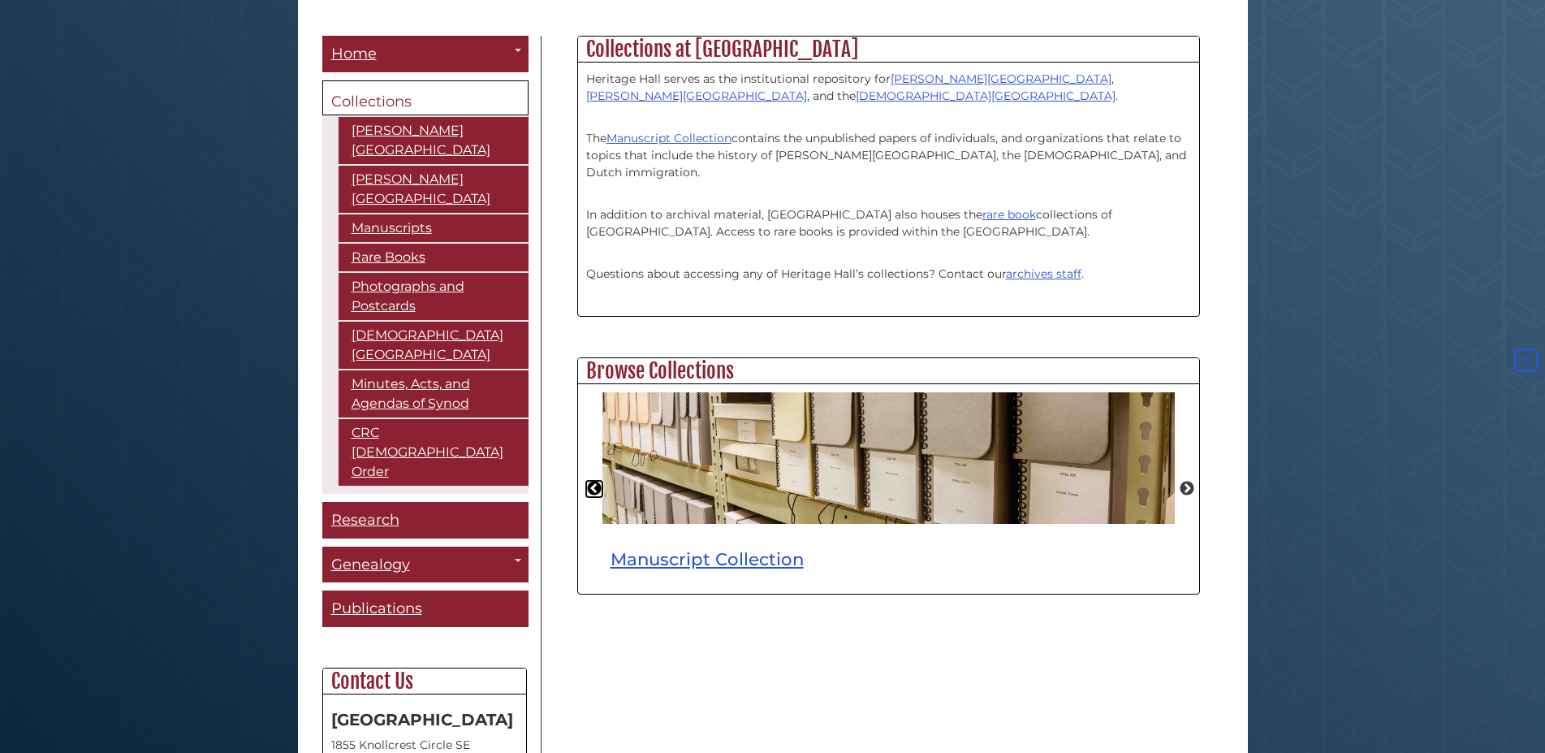
click at [593, 488] on button "Previous" at bounding box center [594, 489] width 16 height 16
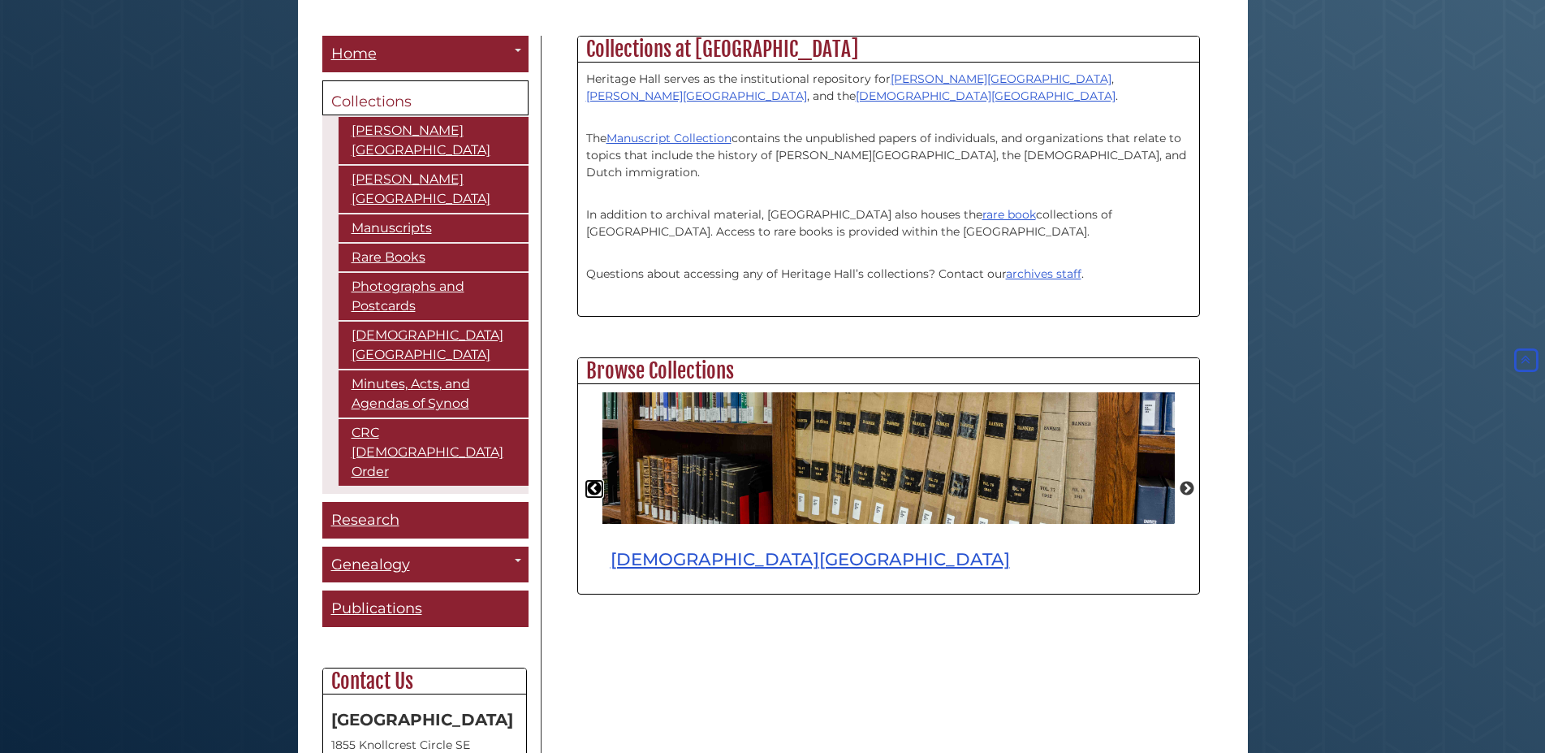
click at [593, 488] on button "Previous" at bounding box center [594, 489] width 16 height 16
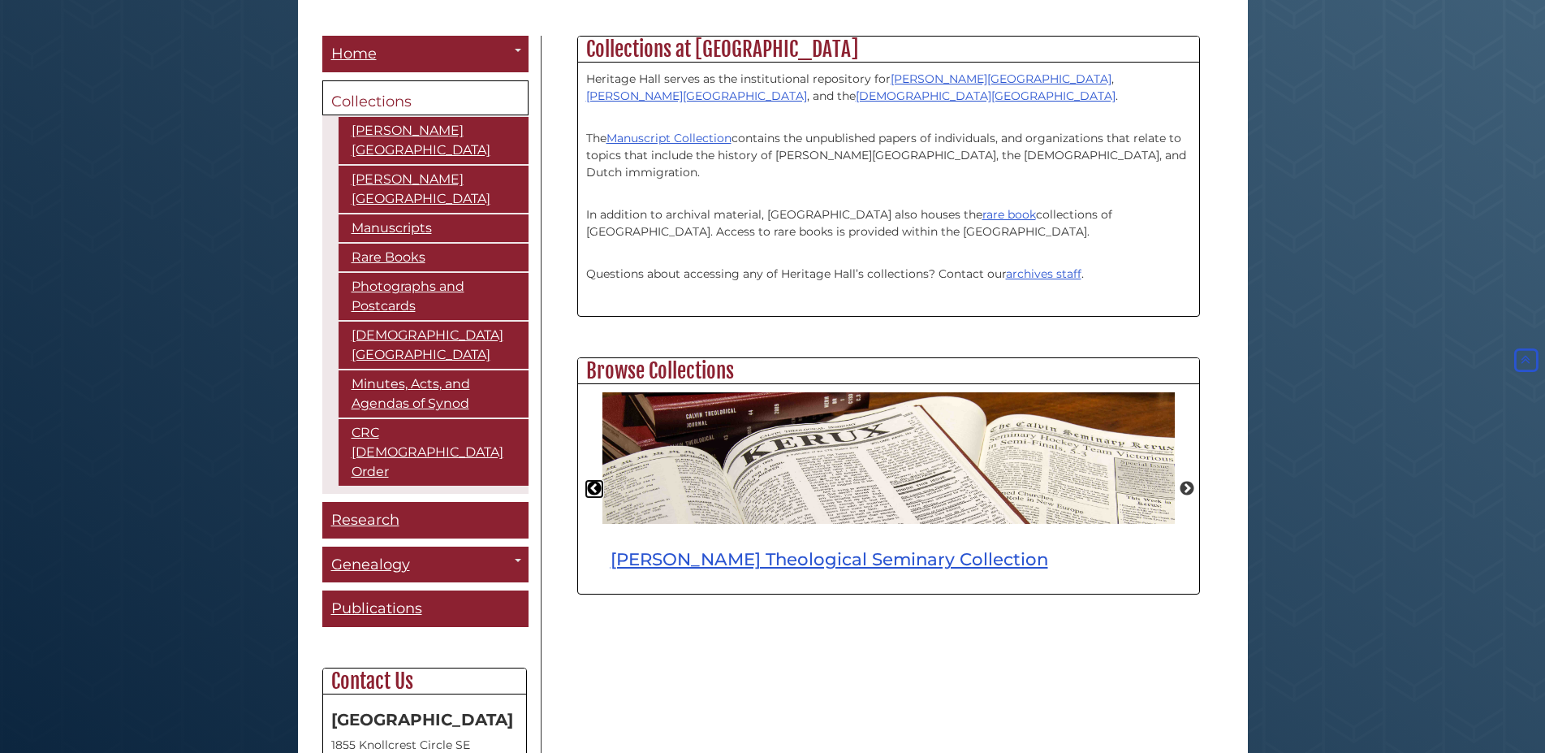
click at [593, 488] on button "Previous" at bounding box center [594, 489] width 16 height 16
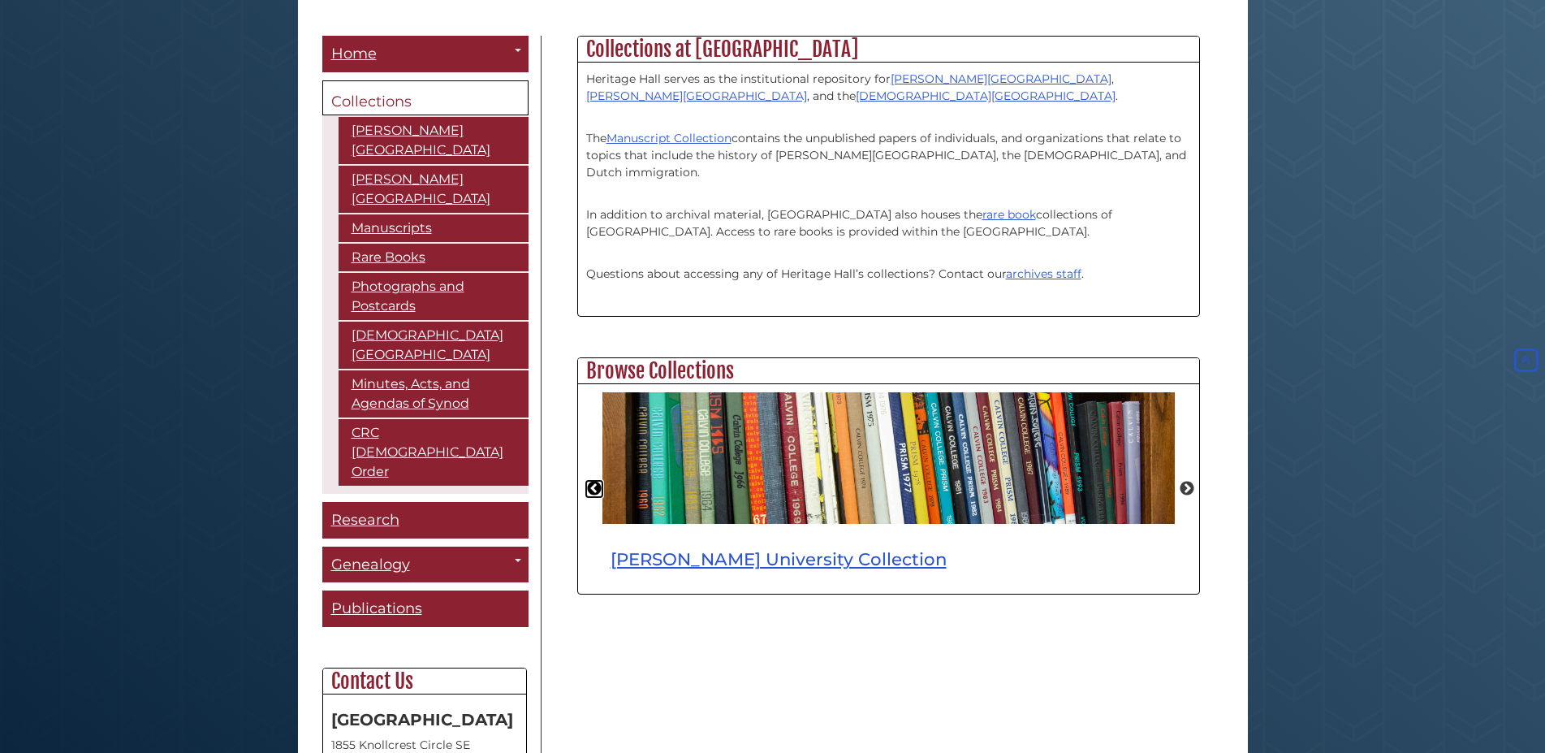
click at [593, 488] on button "Previous" at bounding box center [594, 489] width 16 height 16
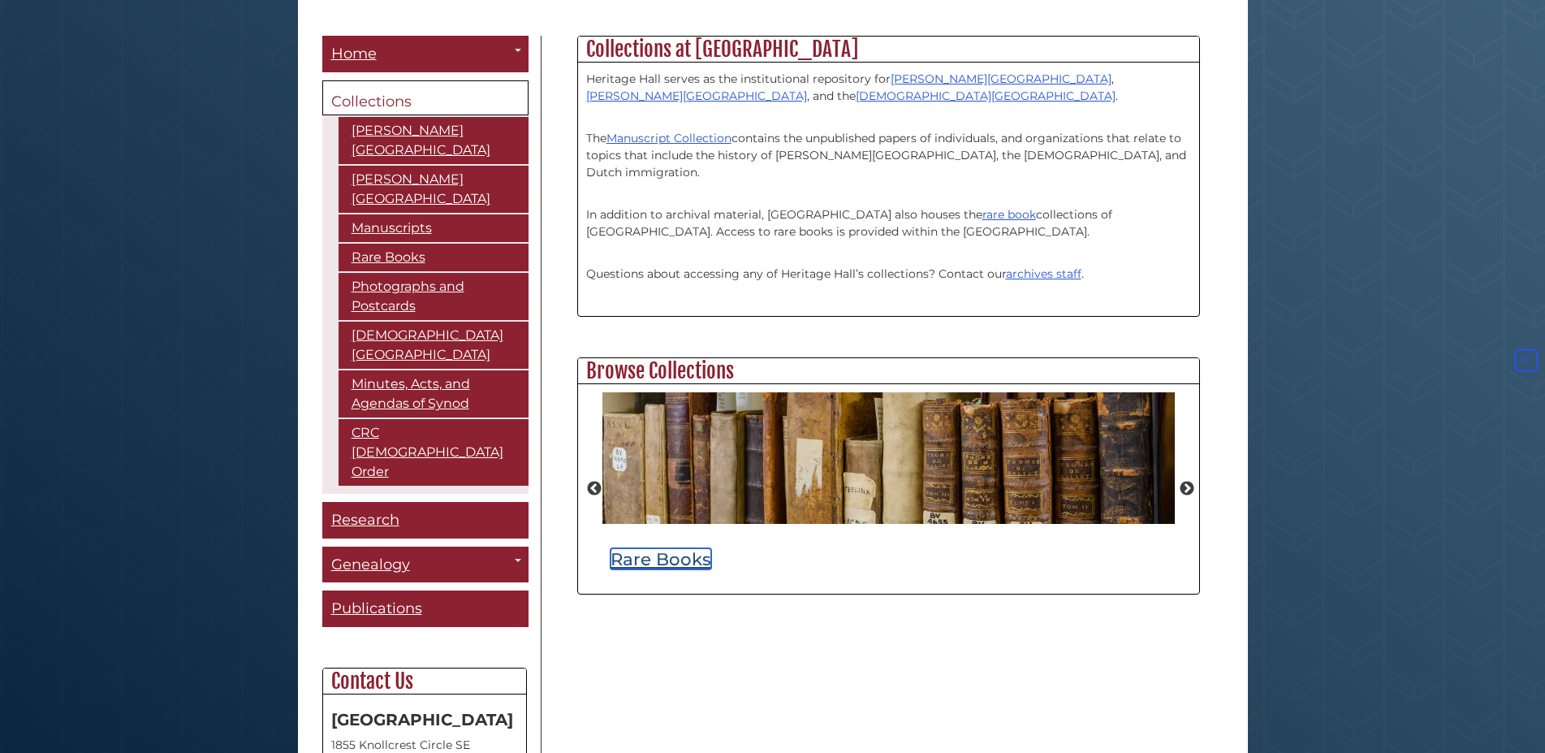
click at [675, 562] on link "Rare Books" at bounding box center [661, 558] width 101 height 21
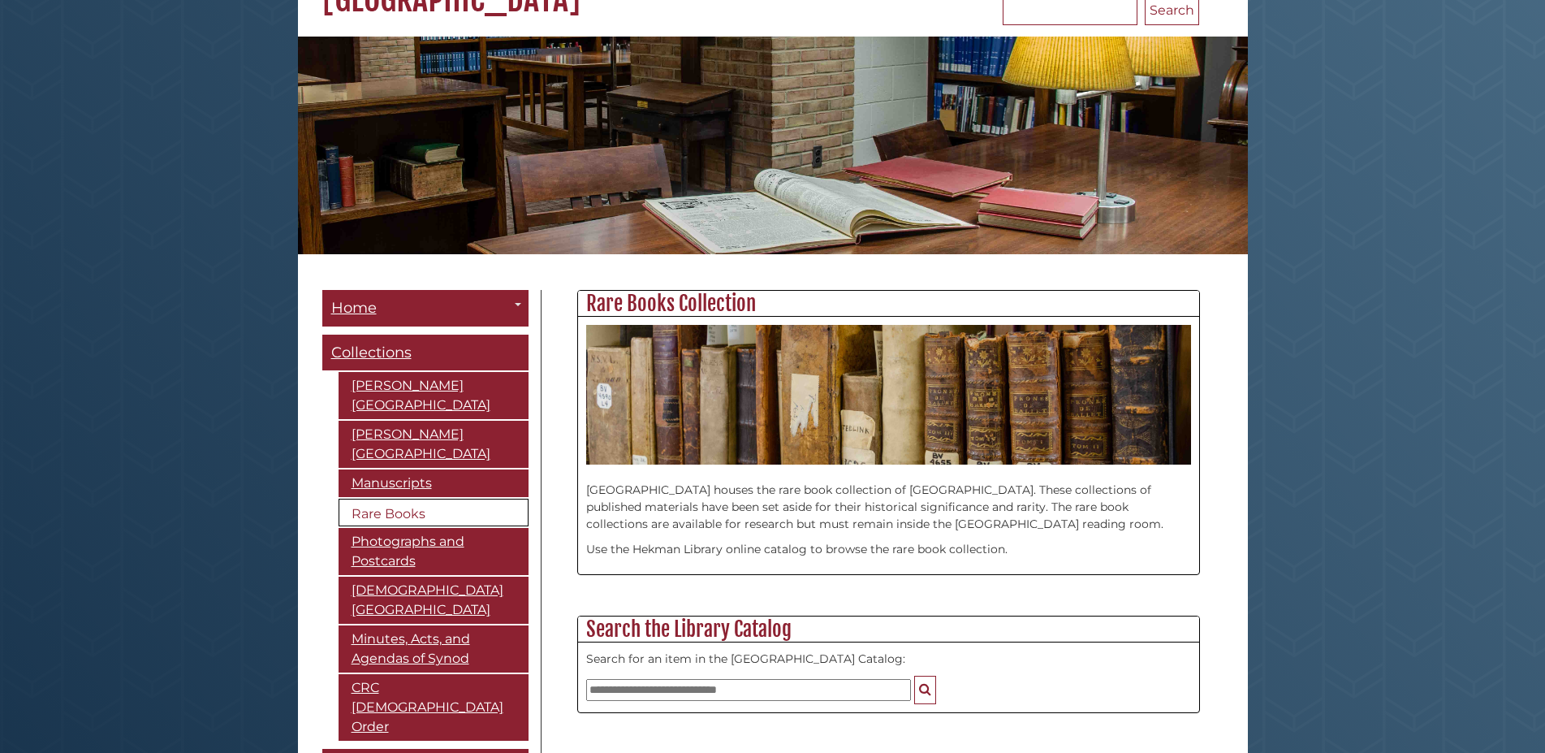
scroll to position [166, 0]
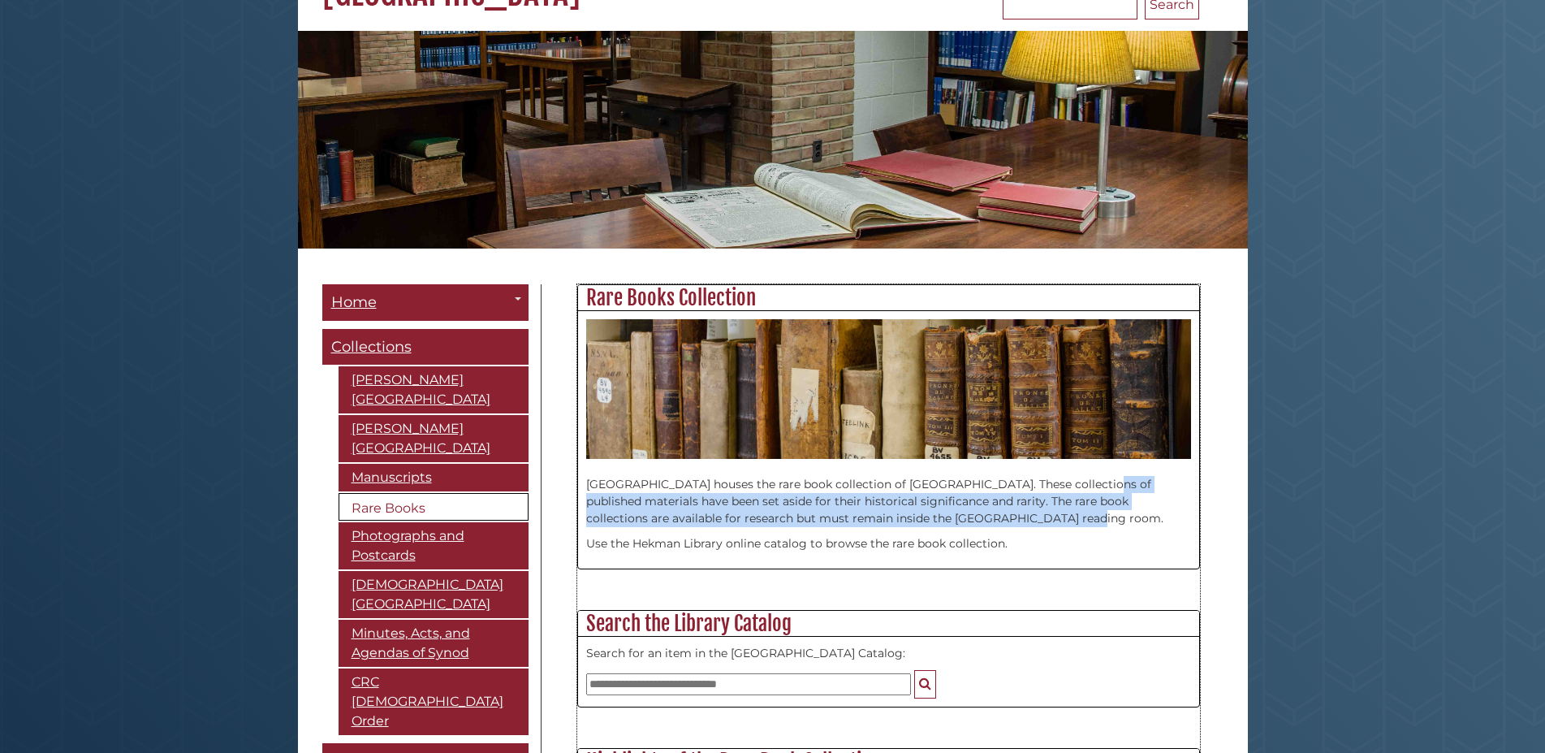
drag, startPoint x: 1069, startPoint y: 485, endPoint x: 1086, endPoint y: 514, distance: 33.4
click at [1086, 514] on p "Heritage Hall houses the rare book collection of Hekman Library. These collecti…" at bounding box center [888, 493] width 605 height 68
copy p "published materials have been set aside for their historical significance and r…"
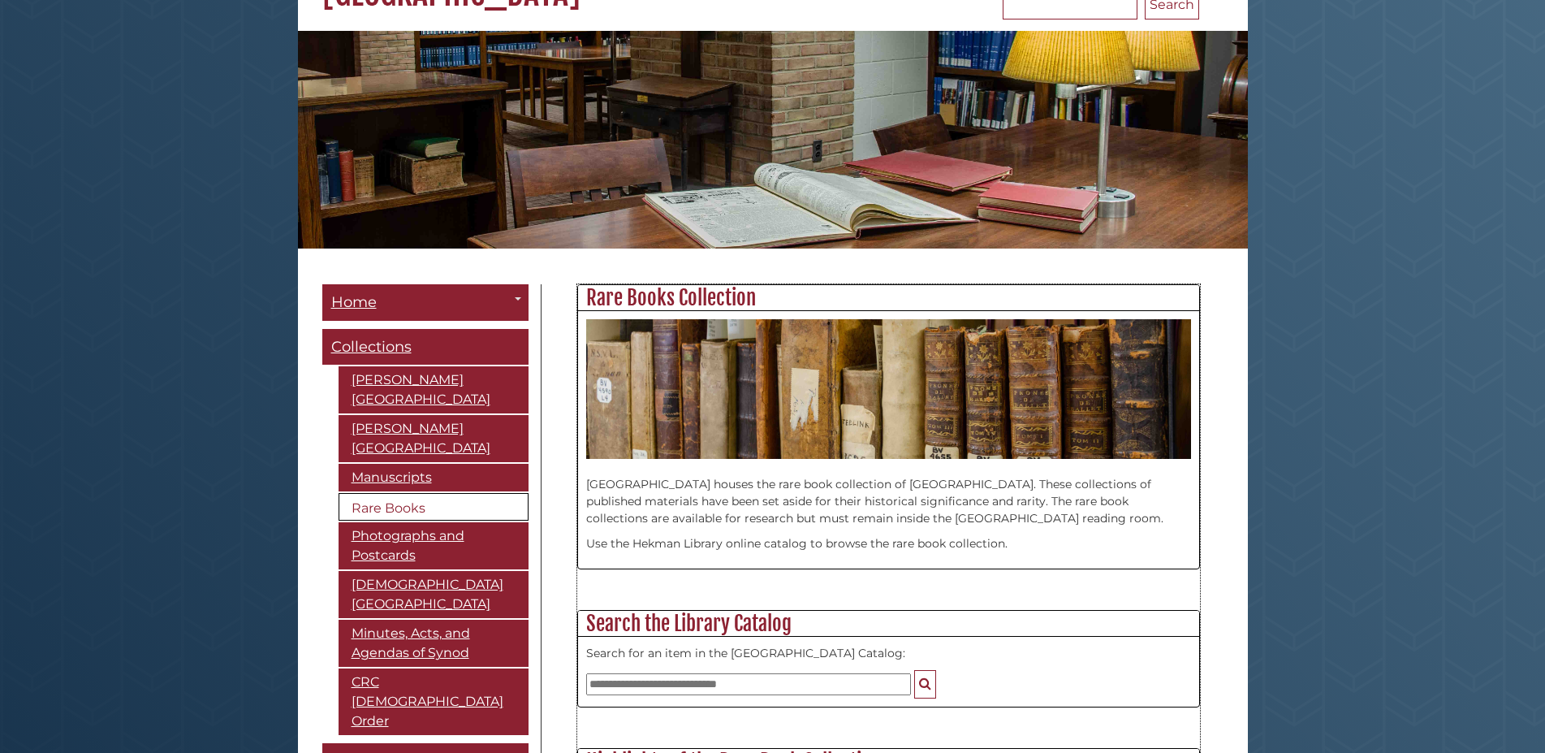
click at [643, 533] on div "Heritage Hall houses the rare book collection of Hekman Library. These collecti…" at bounding box center [888, 509] width 605 height 101
drag, startPoint x: 1068, startPoint y: 487, endPoint x: 1093, endPoint y: 534, distance: 53.0
click at [1093, 534] on div "Heritage Hall houses the rare book collection of Hekman Library. These collecti…" at bounding box center [888, 509] width 605 height 101
copy div "published materials have been set aside for their historical significance and r…"
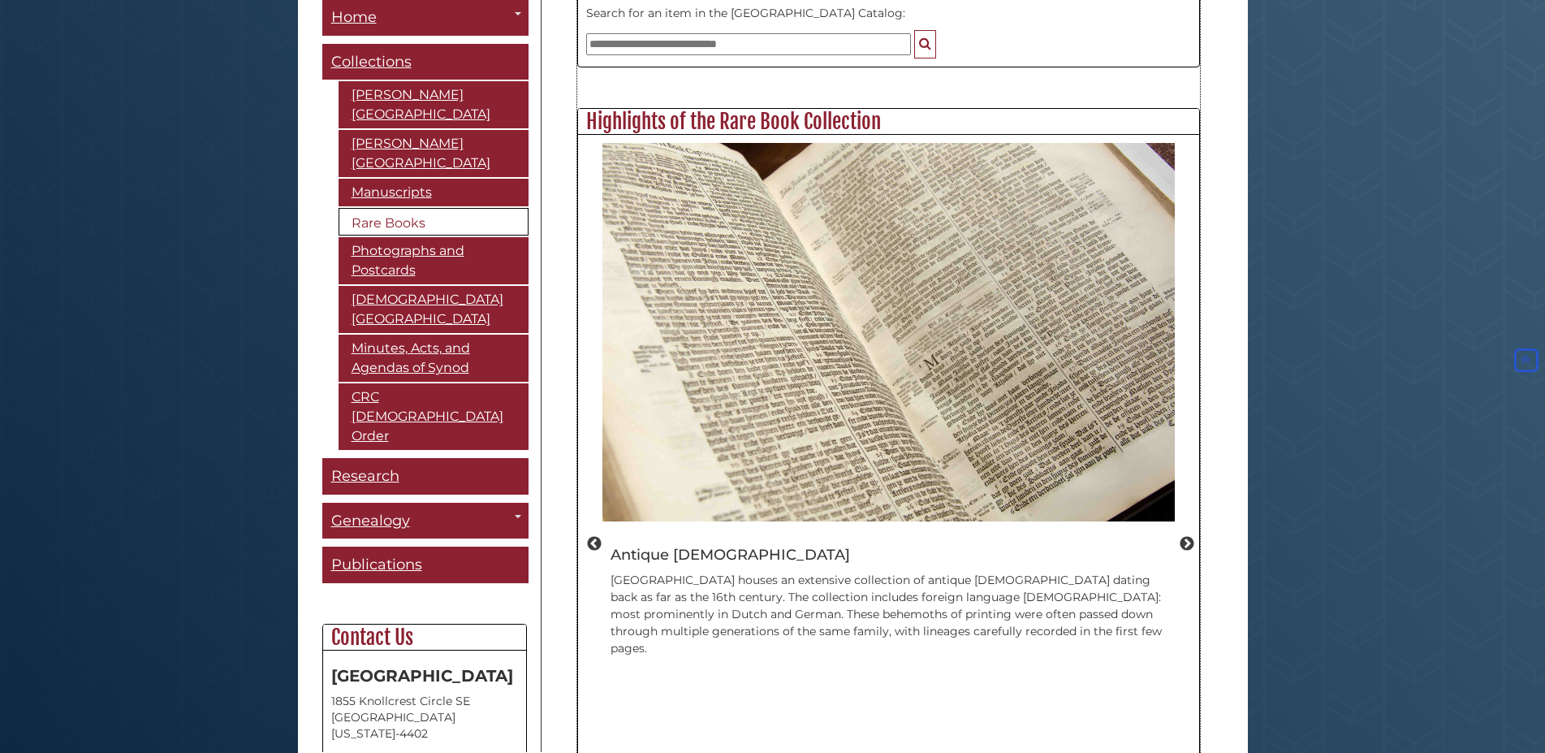
scroll to position [828, 0]
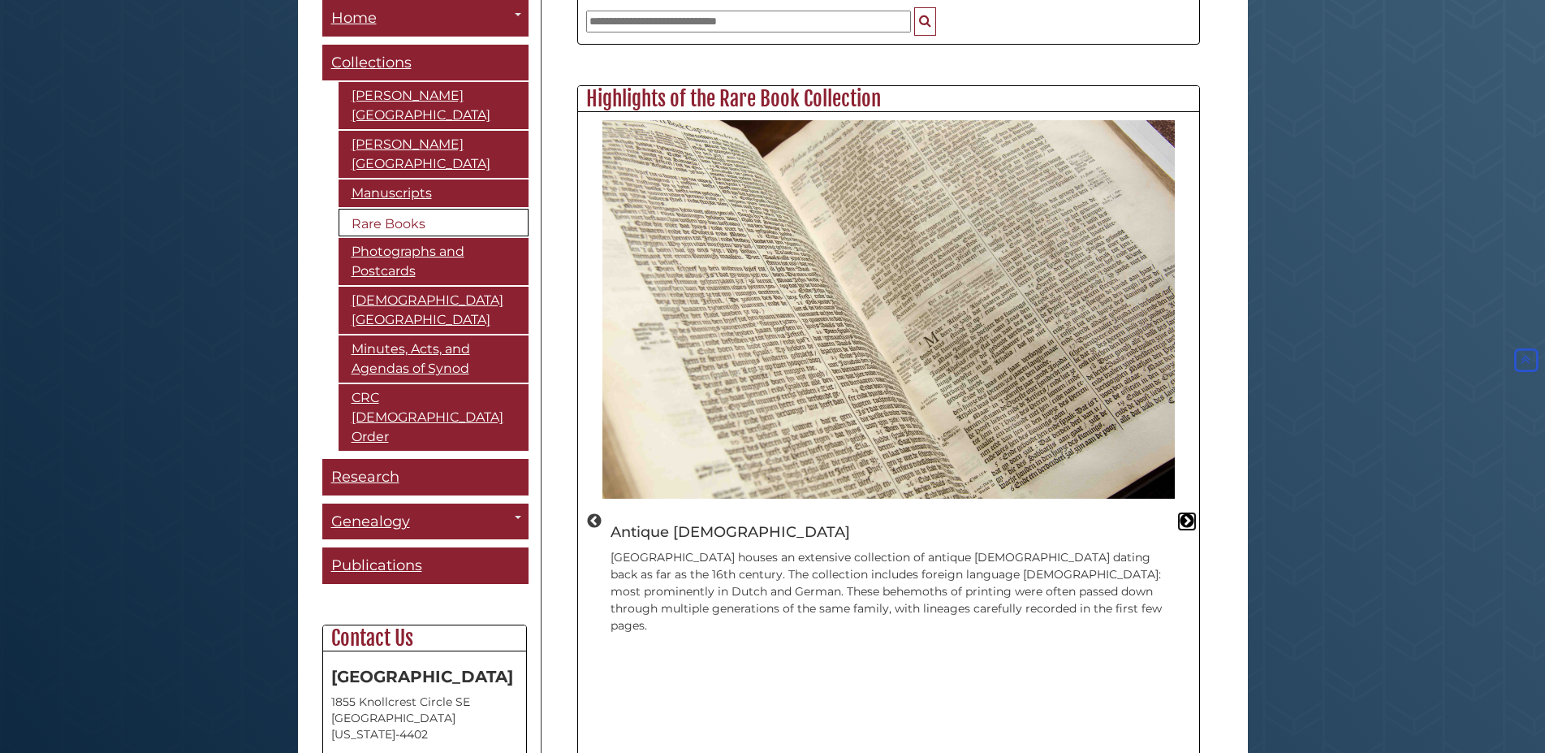
click at [1192, 513] on button "Next" at bounding box center [1187, 521] width 16 height 16
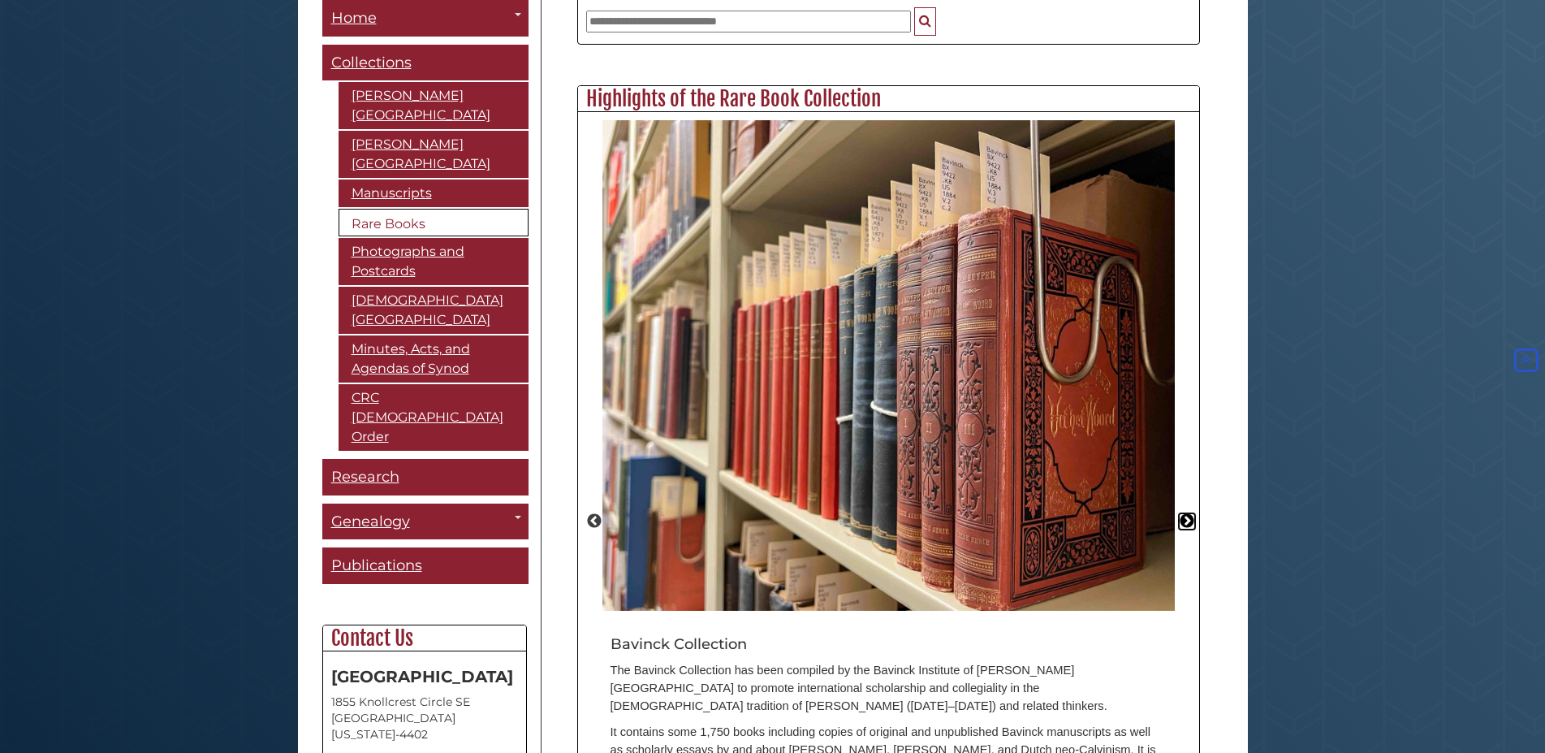
click at [1192, 513] on button "Next" at bounding box center [1187, 521] width 16 height 16
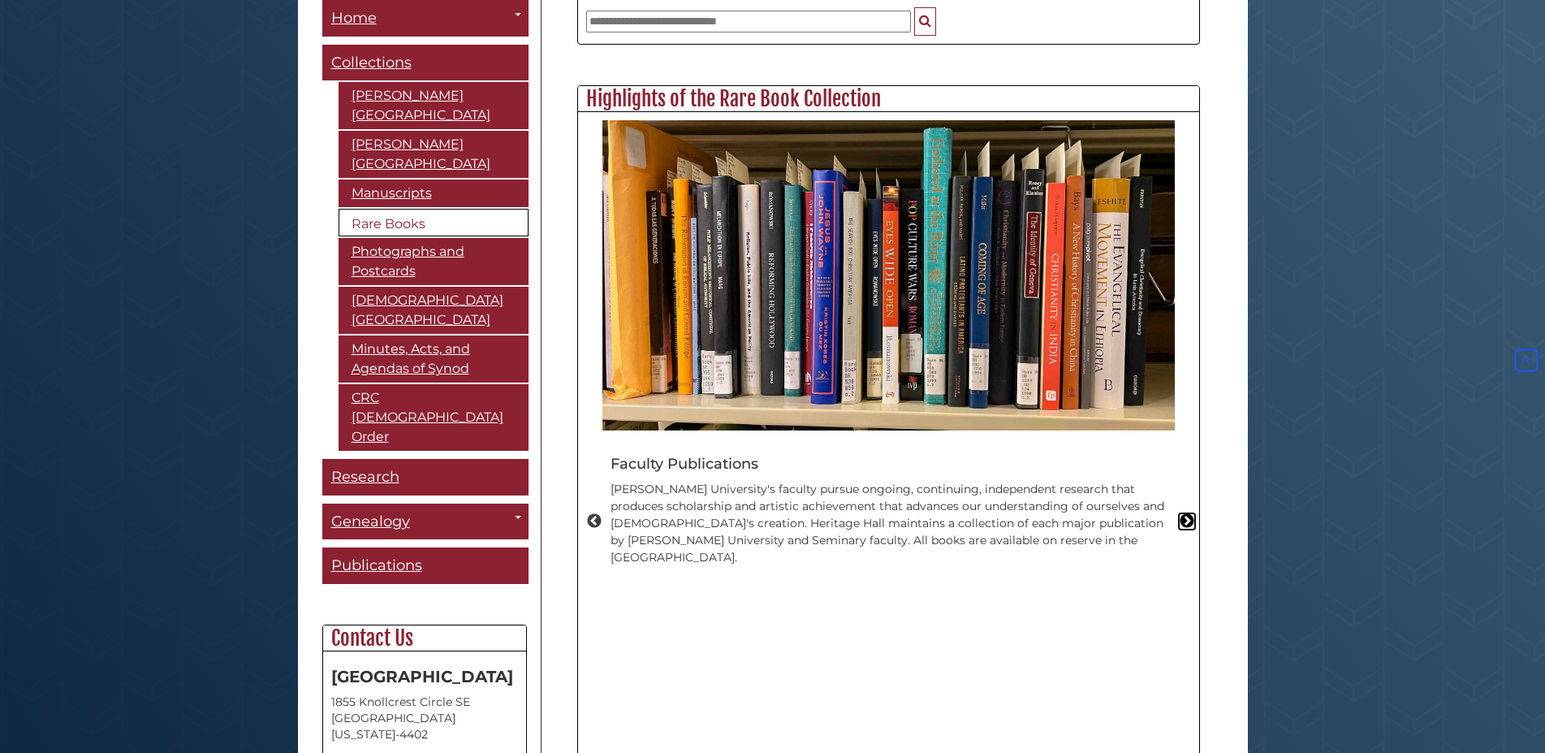
click at [1192, 513] on button "Next" at bounding box center [1187, 521] width 16 height 16
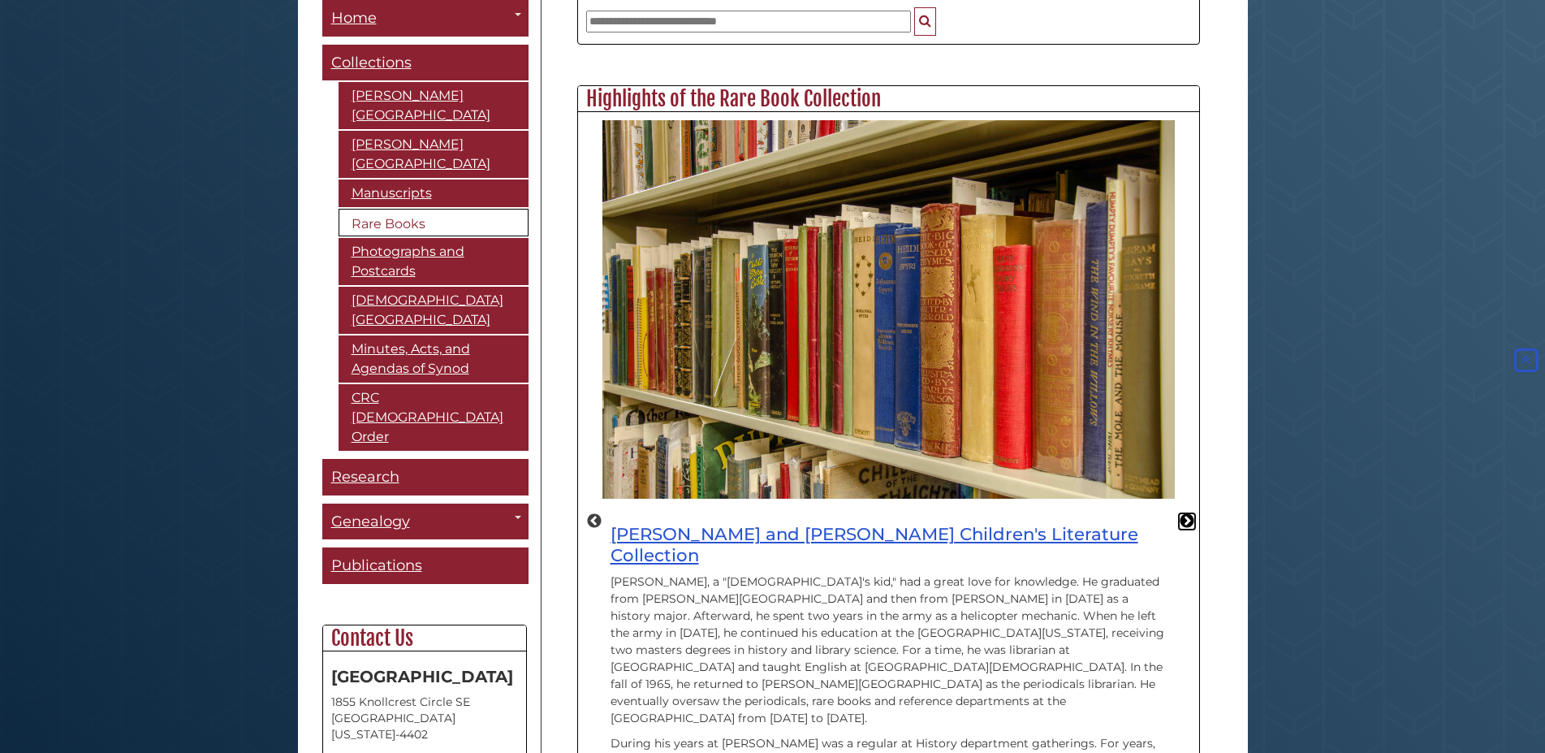
click at [1192, 513] on button "Next" at bounding box center [1187, 521] width 16 height 16
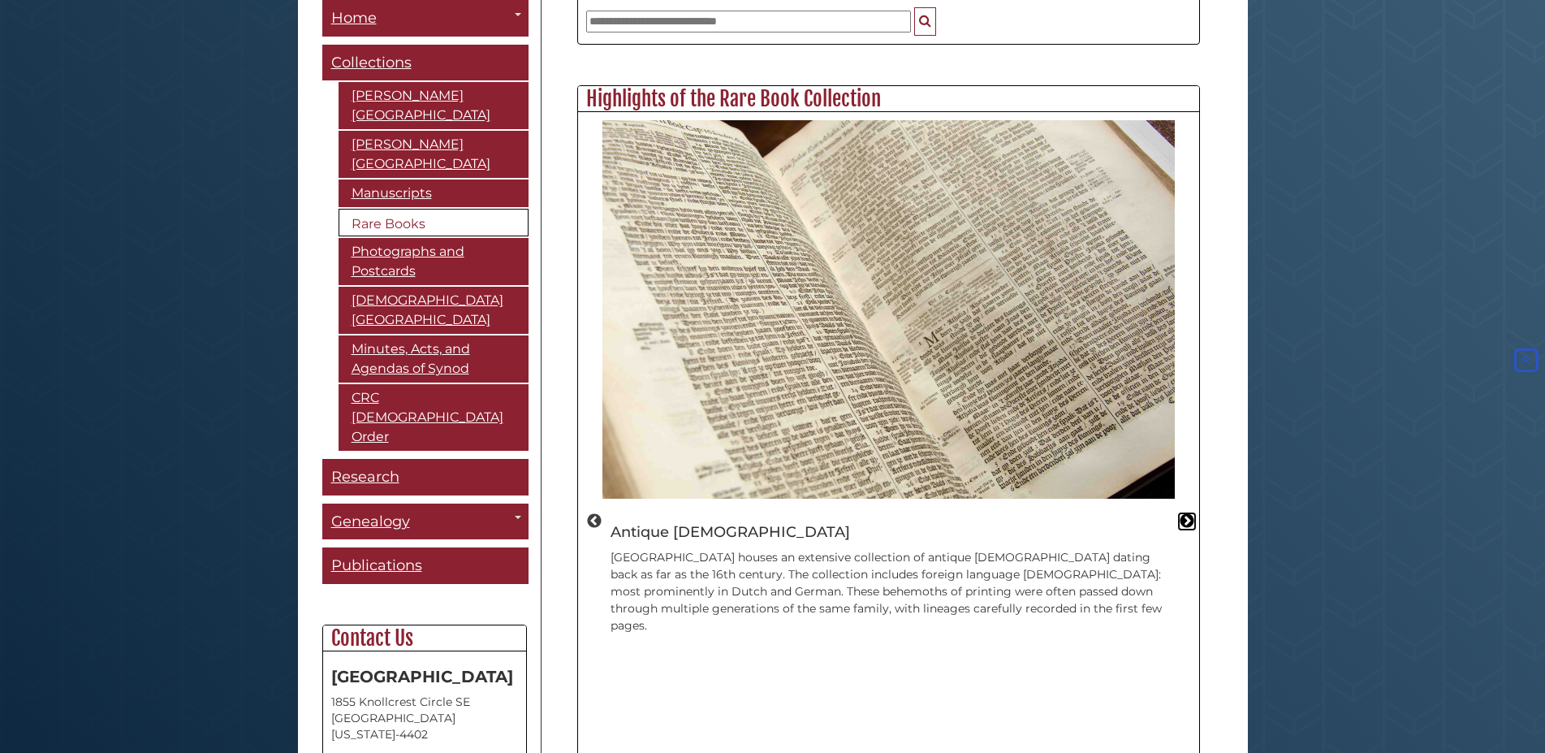
click at [1192, 513] on button "Next" at bounding box center [1187, 521] width 16 height 16
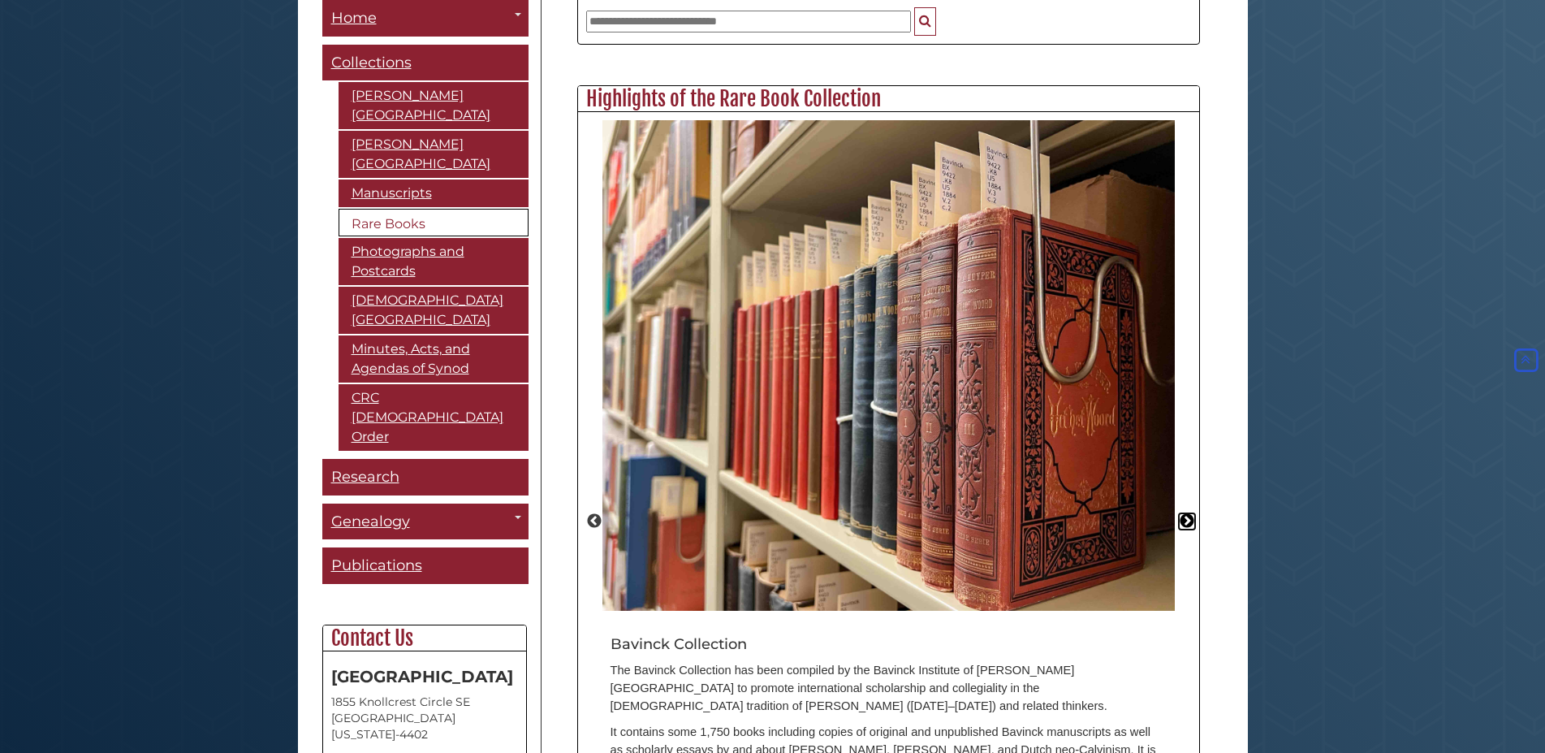
click at [1192, 513] on button "Next" at bounding box center [1187, 521] width 16 height 16
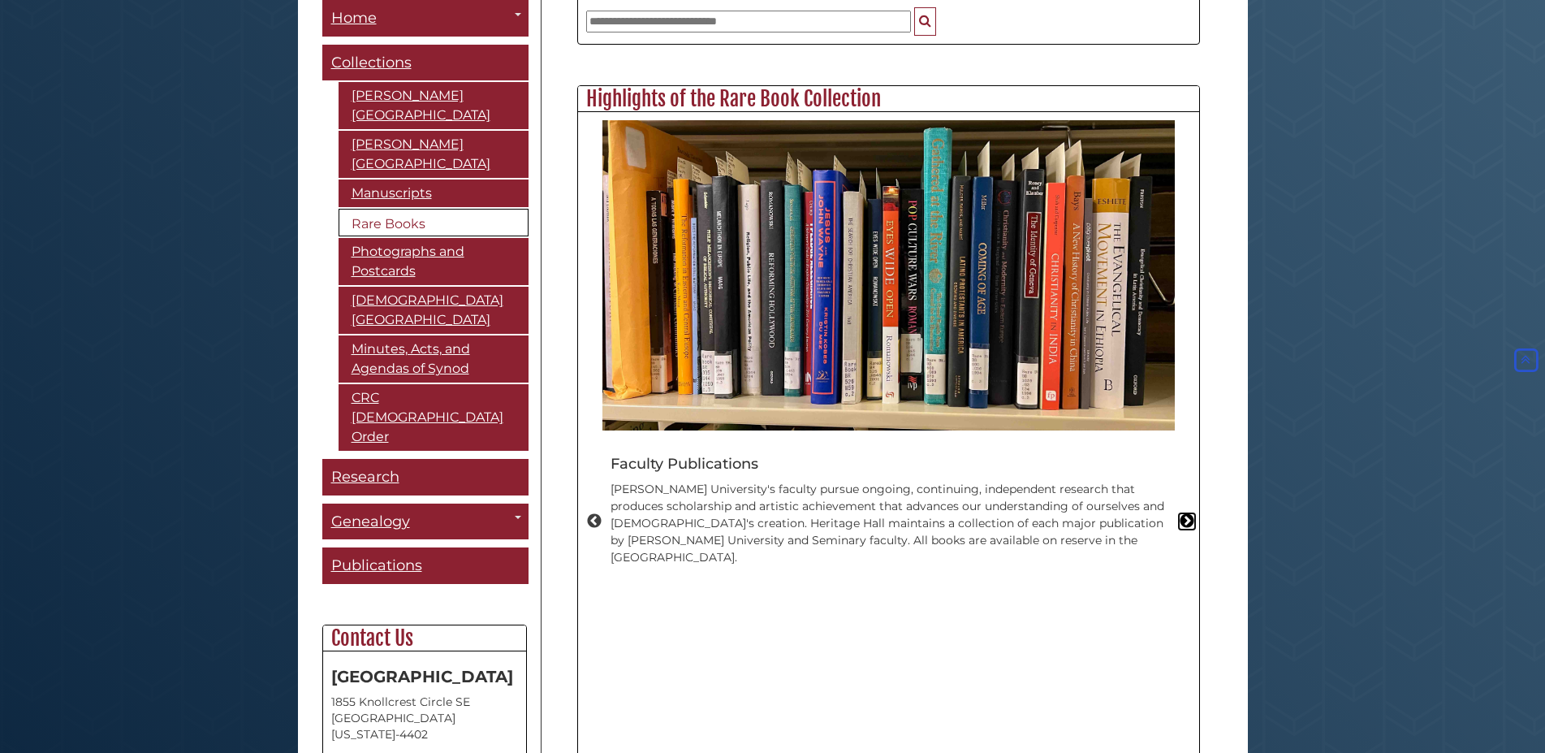
click at [1192, 513] on button "Next" at bounding box center [1187, 521] width 16 height 16
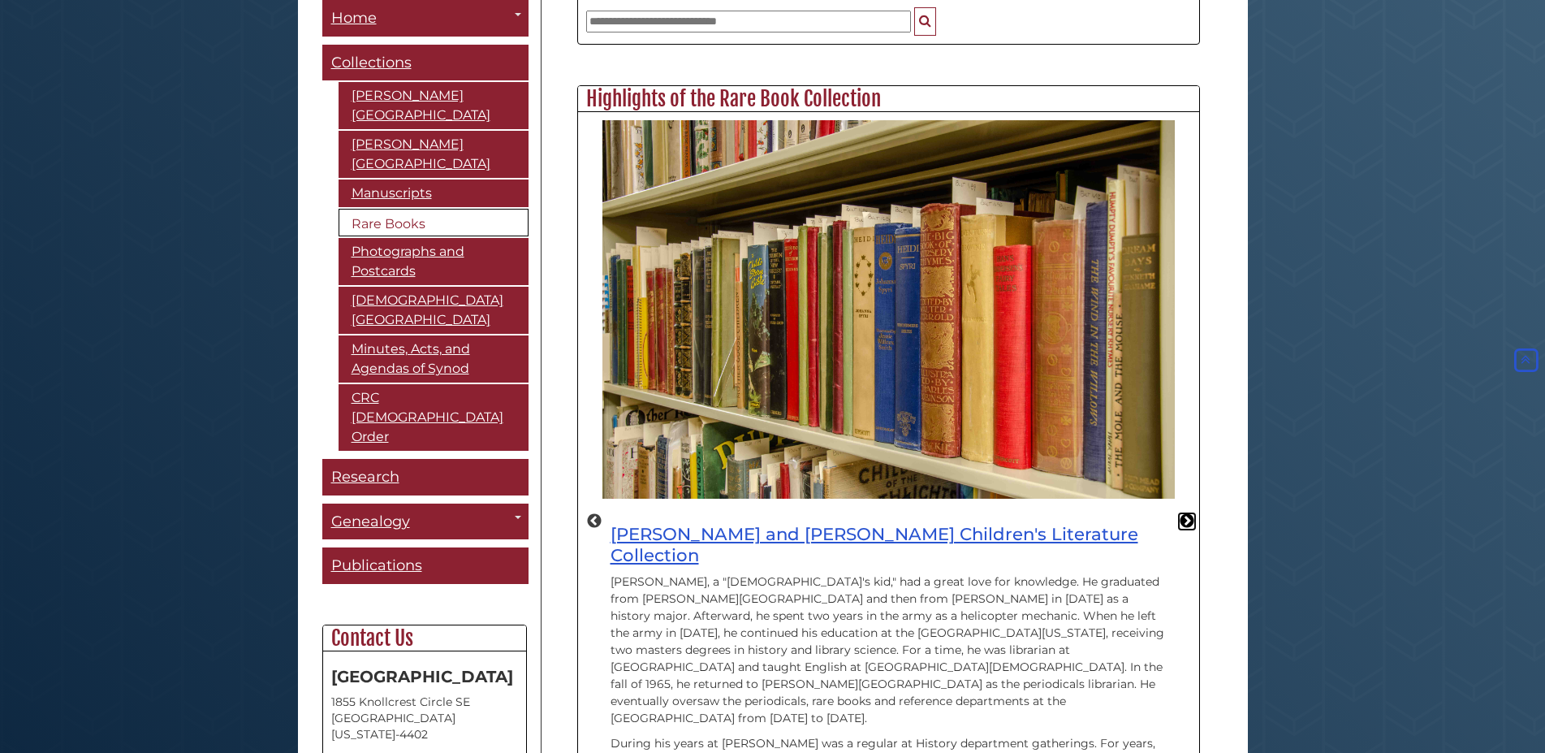
click at [1192, 513] on button "Next" at bounding box center [1187, 521] width 16 height 16
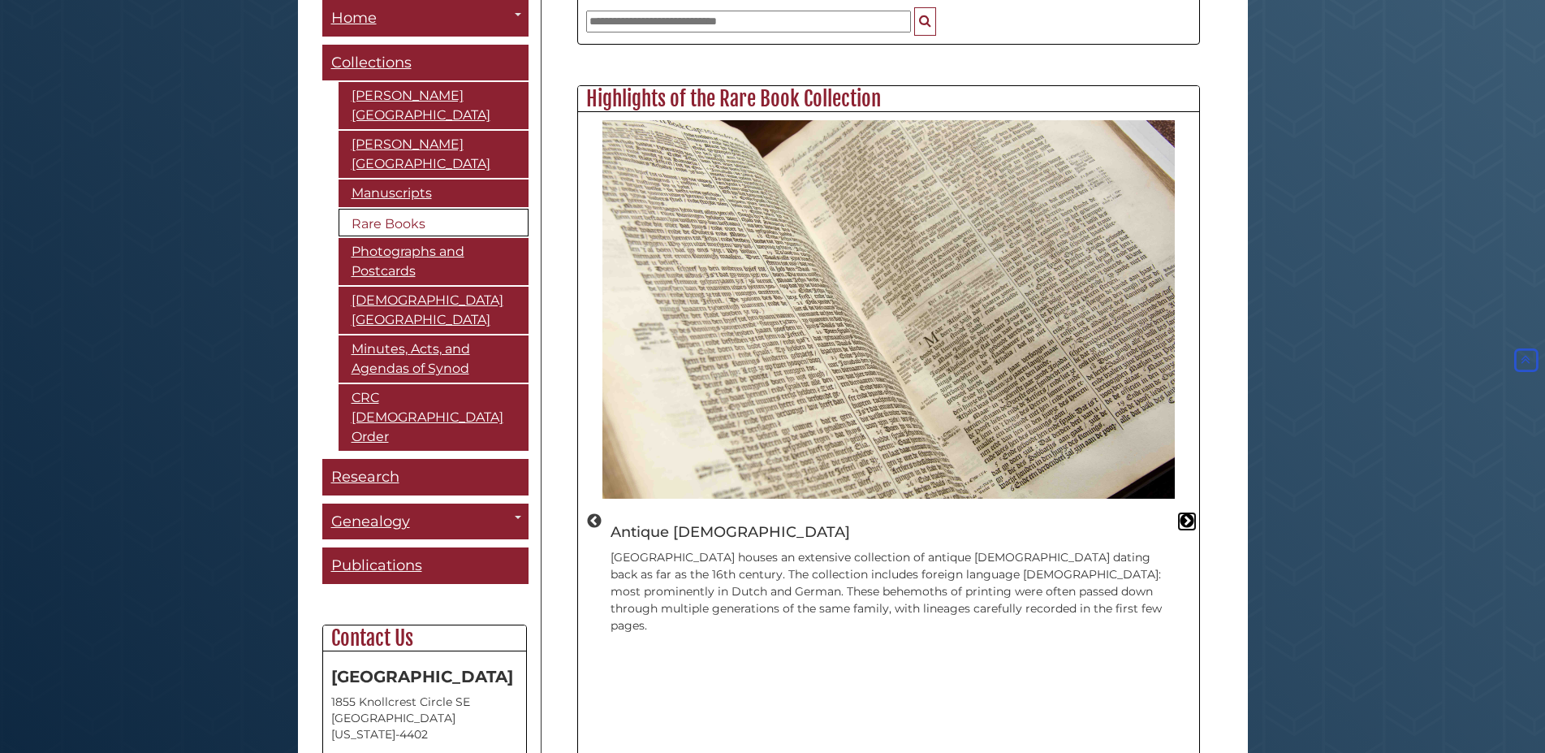
click at [1192, 513] on button "Next" at bounding box center [1187, 521] width 16 height 16
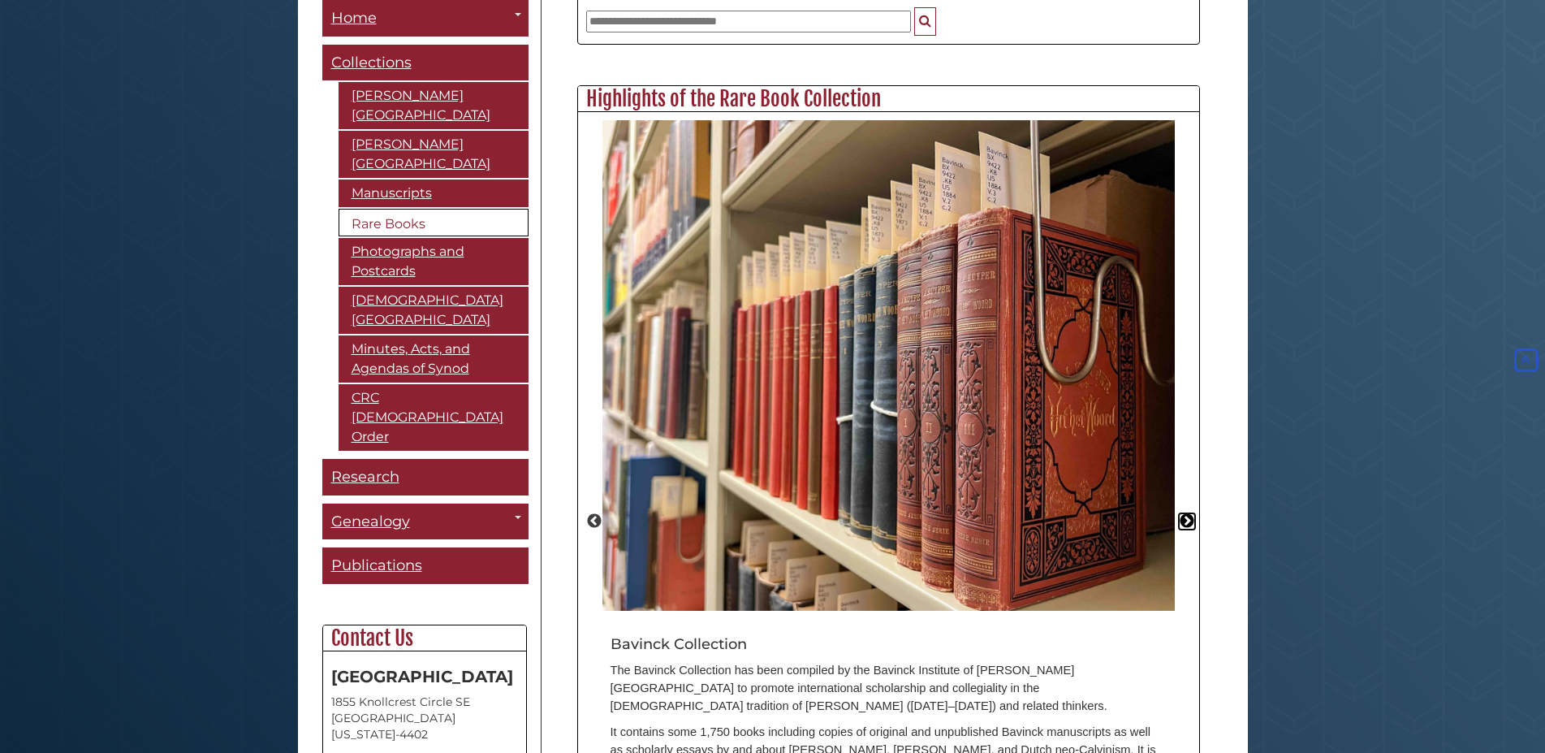
click at [1192, 513] on button "Next" at bounding box center [1187, 521] width 16 height 16
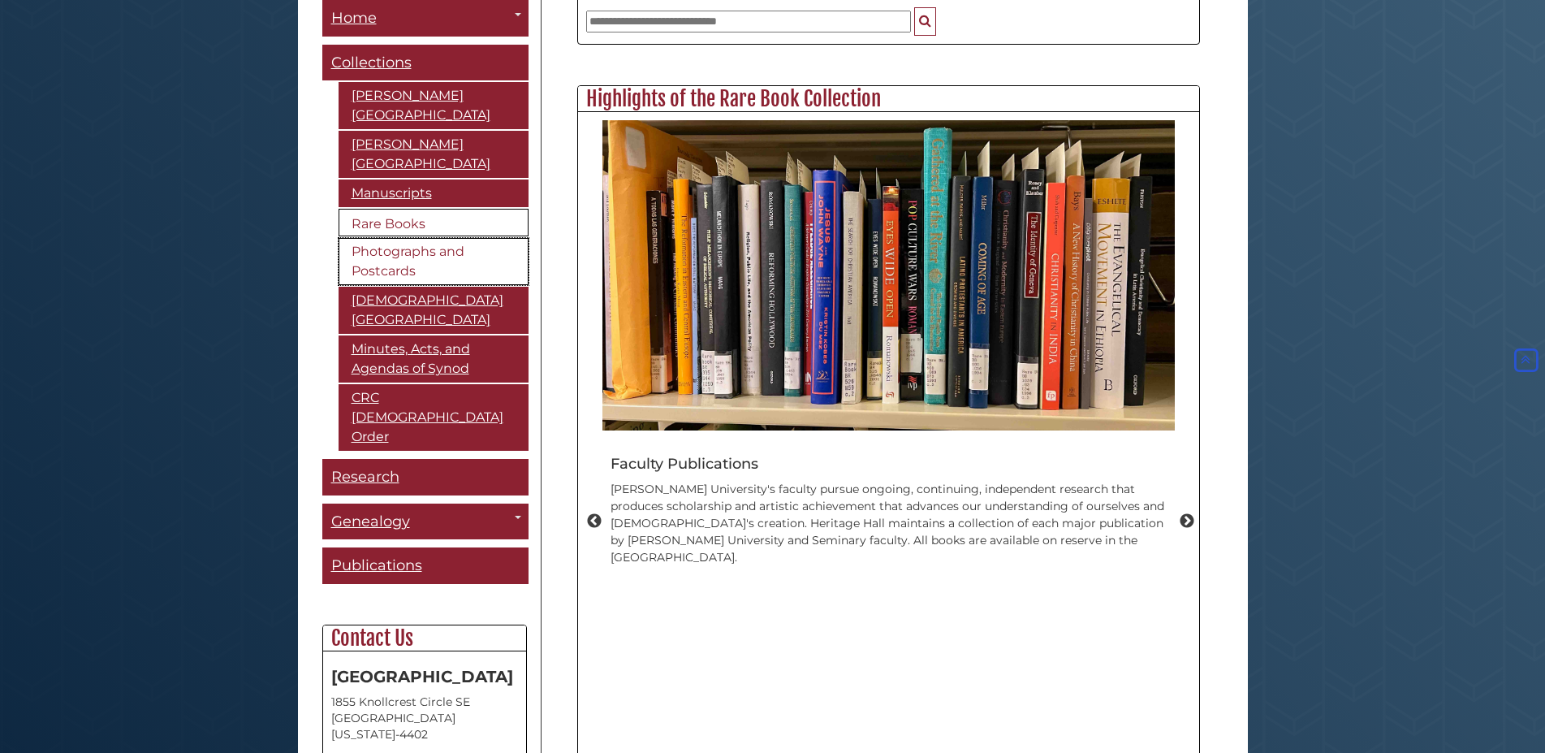
click at [475, 247] on link "Photographs and Postcards" at bounding box center [434, 261] width 190 height 47
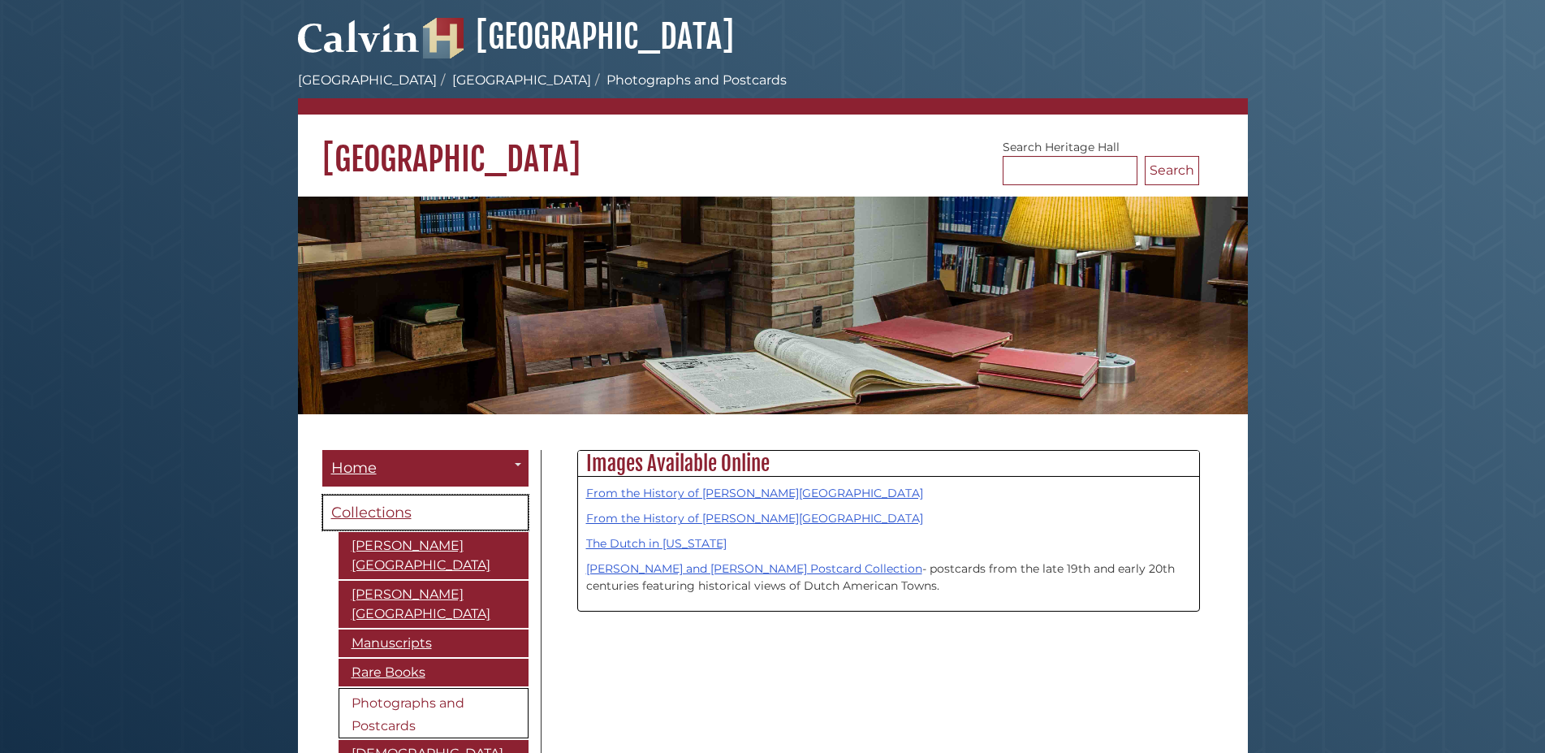
click at [382, 507] on span "Collections" at bounding box center [371, 512] width 80 height 18
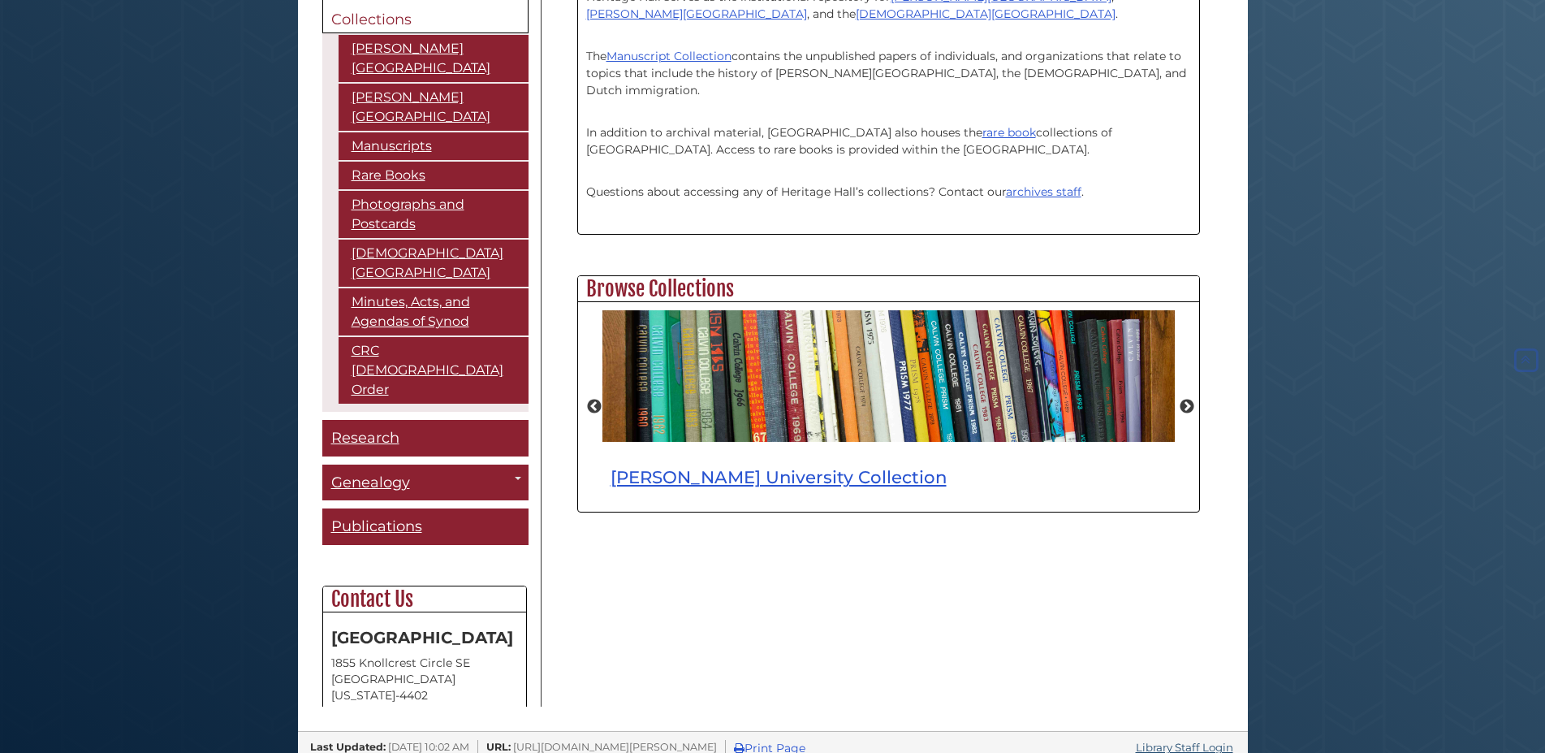
scroll to position [497, 0]
click at [1181, 408] on button "Next" at bounding box center [1187, 406] width 16 height 16
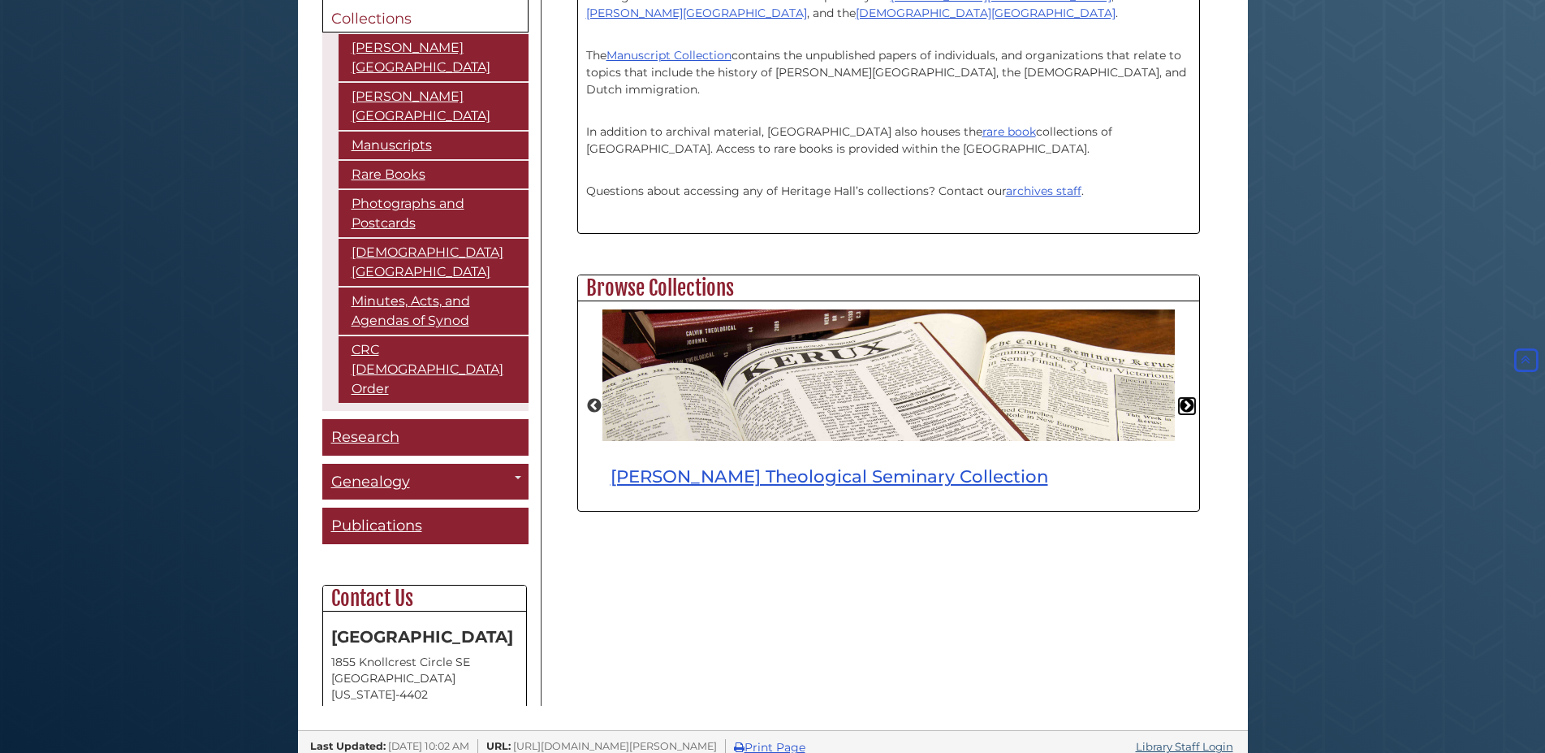
click at [1181, 408] on button "Next" at bounding box center [1187, 406] width 16 height 16
click at [591, 405] on button "Previous" at bounding box center [594, 406] width 16 height 16
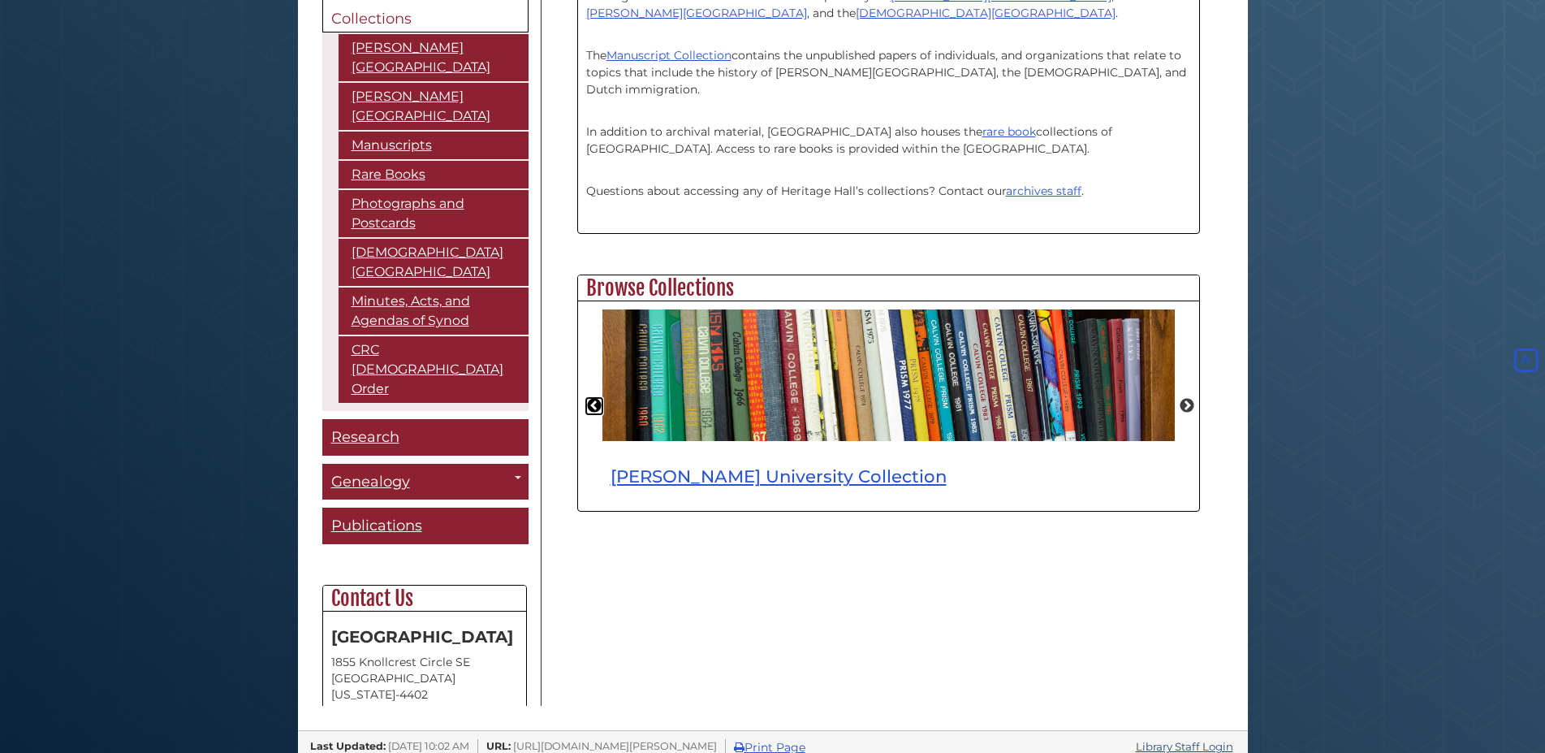
click at [592, 405] on button "Previous" at bounding box center [594, 406] width 16 height 16
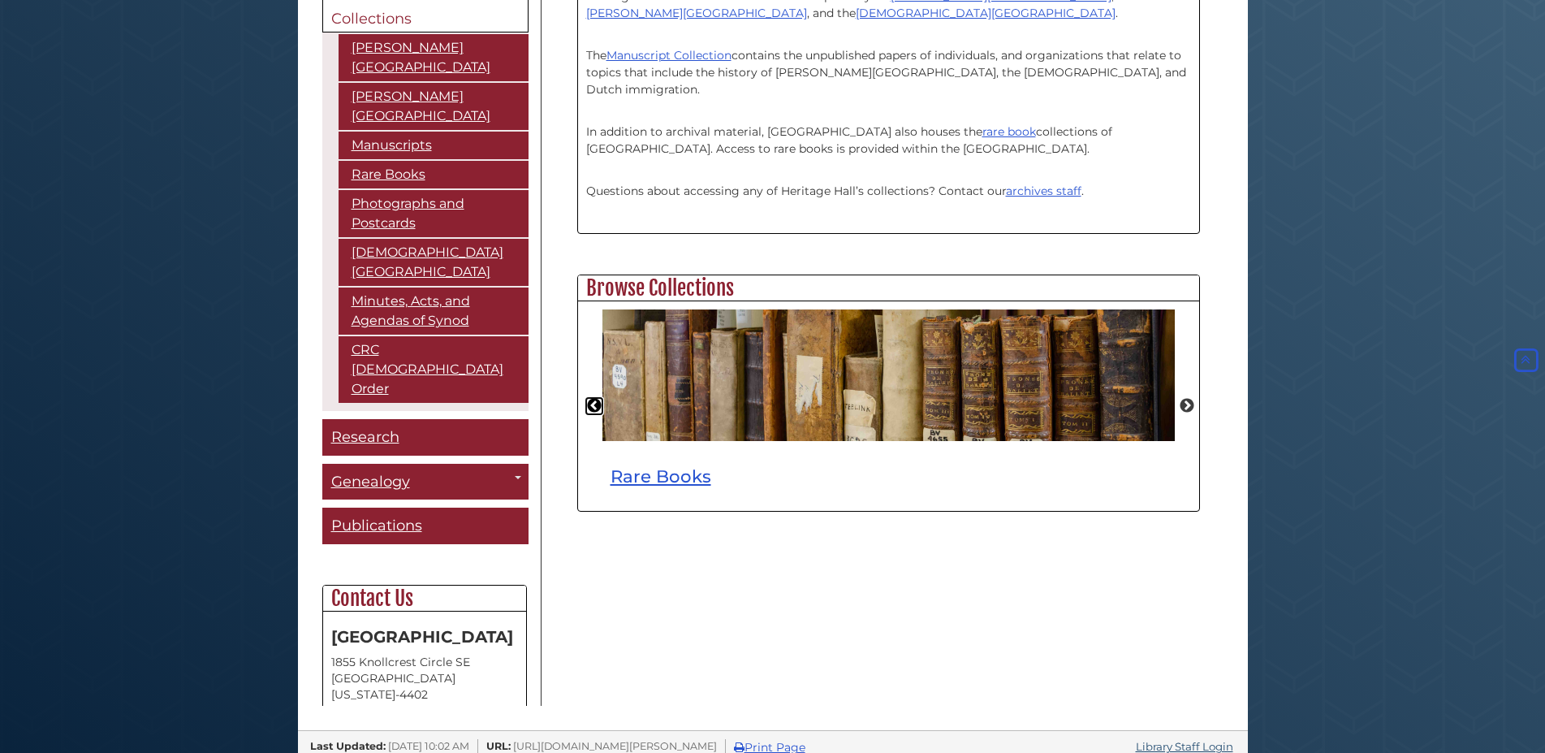
click at [592, 405] on button "Previous" at bounding box center [594, 406] width 16 height 16
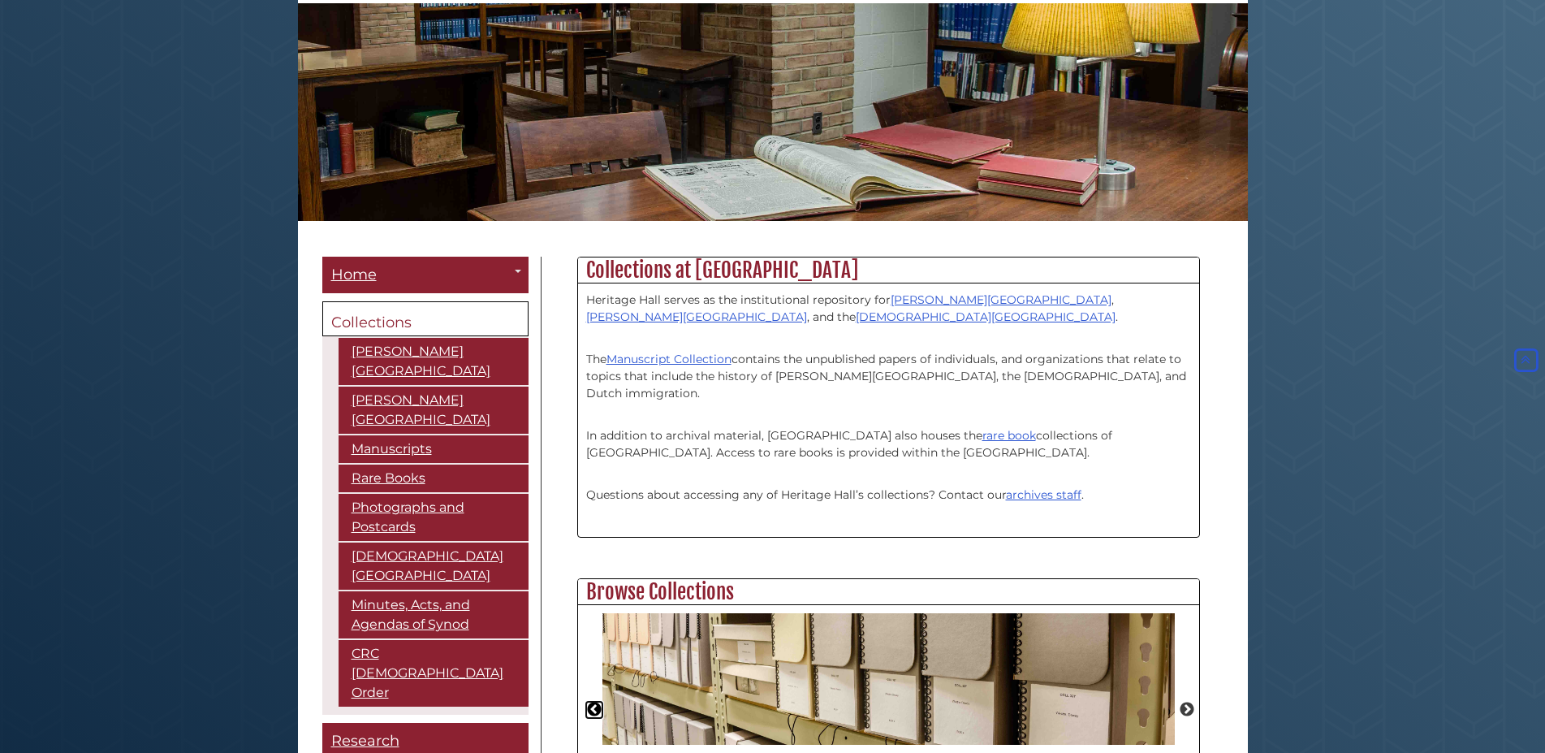
scroll to position [88, 0]
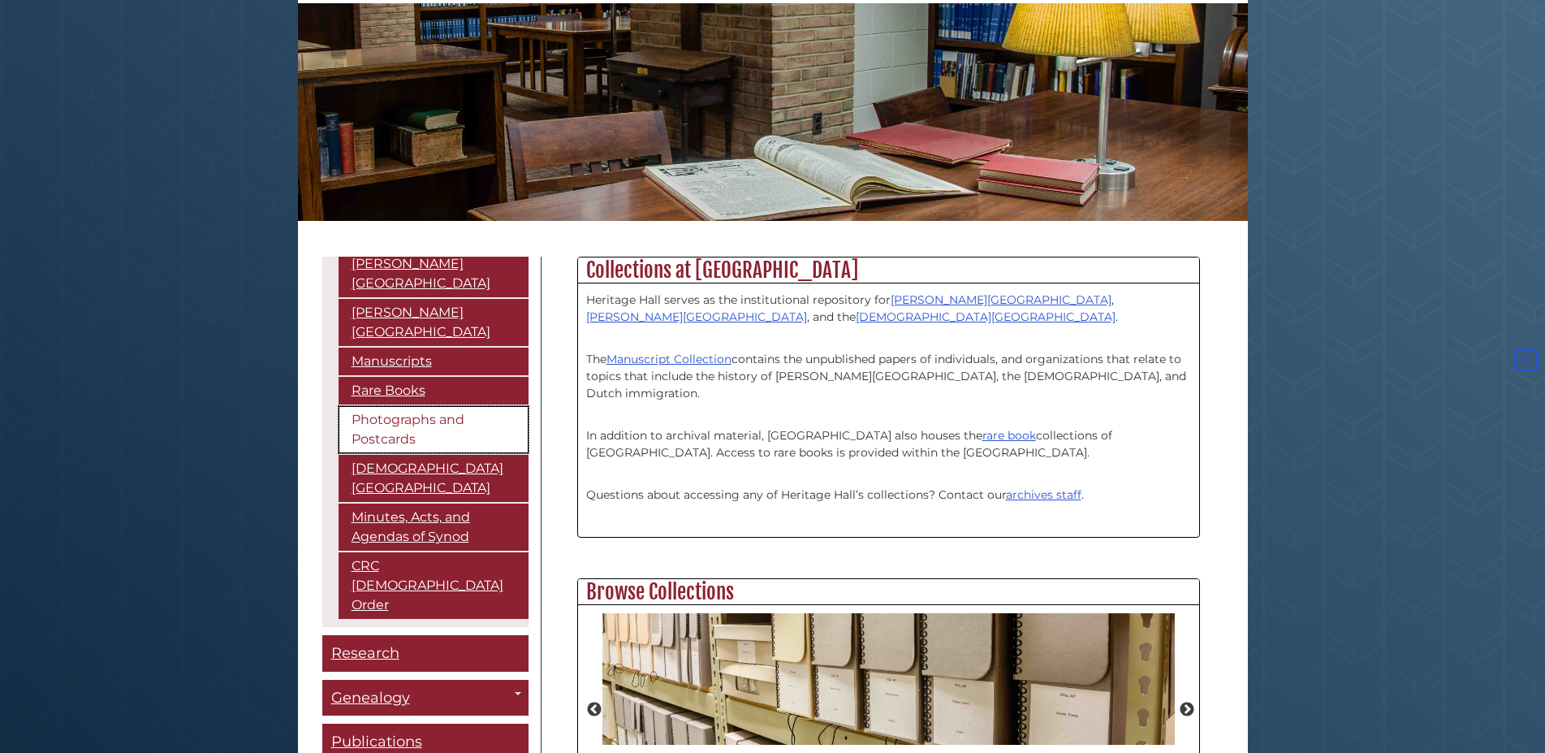
click at [396, 406] on link "Photographs and Postcards" at bounding box center [434, 429] width 190 height 47
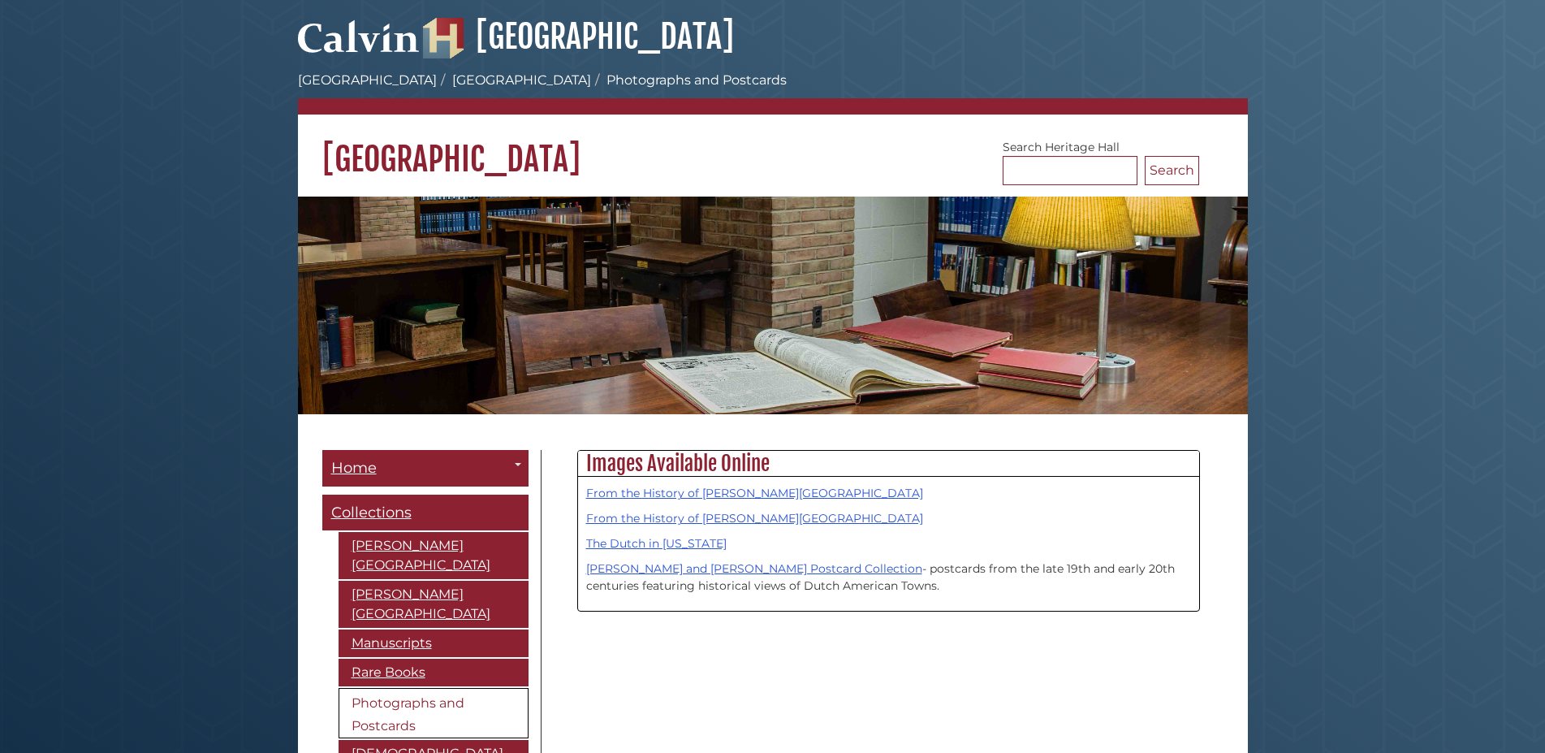
click at [114, 488] on body "Skip to Main Content [GEOGRAPHIC_DATA] [PERSON_NAME][GEOGRAPHIC_DATA] [GEOGRAPH…" at bounding box center [772, 580] width 1545 height 1160
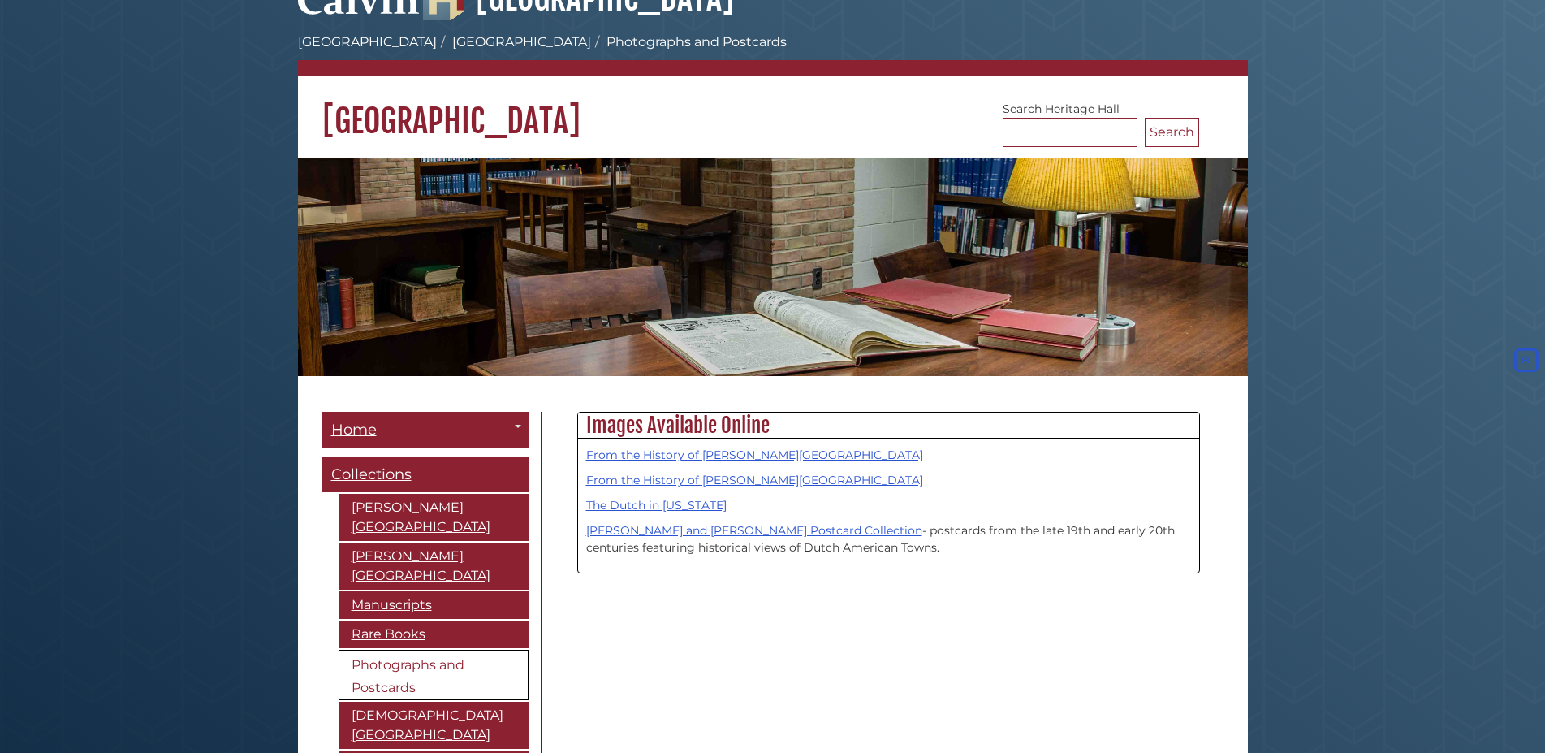
scroll to position [18, 0]
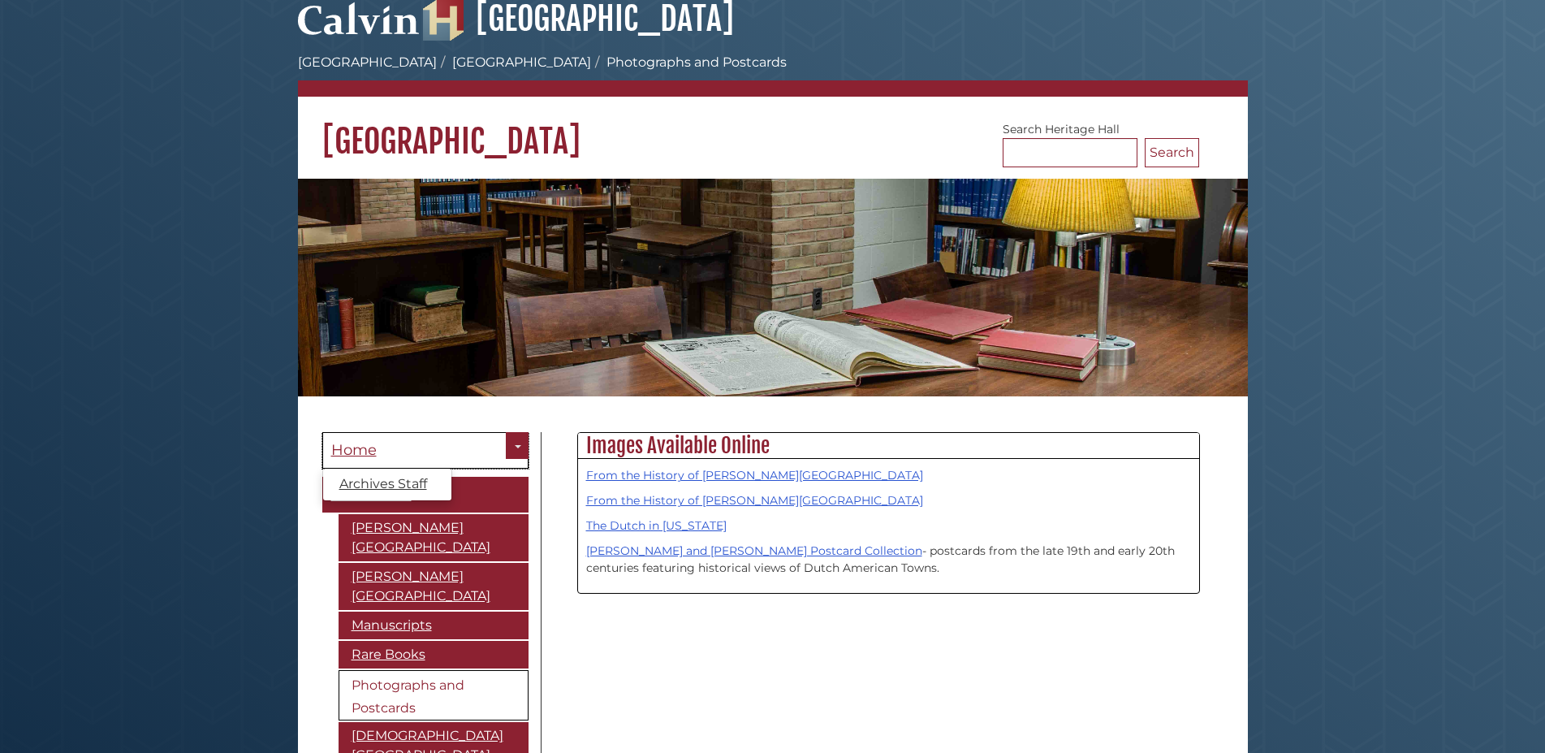
click at [363, 460] on link "Home" at bounding box center [425, 450] width 206 height 37
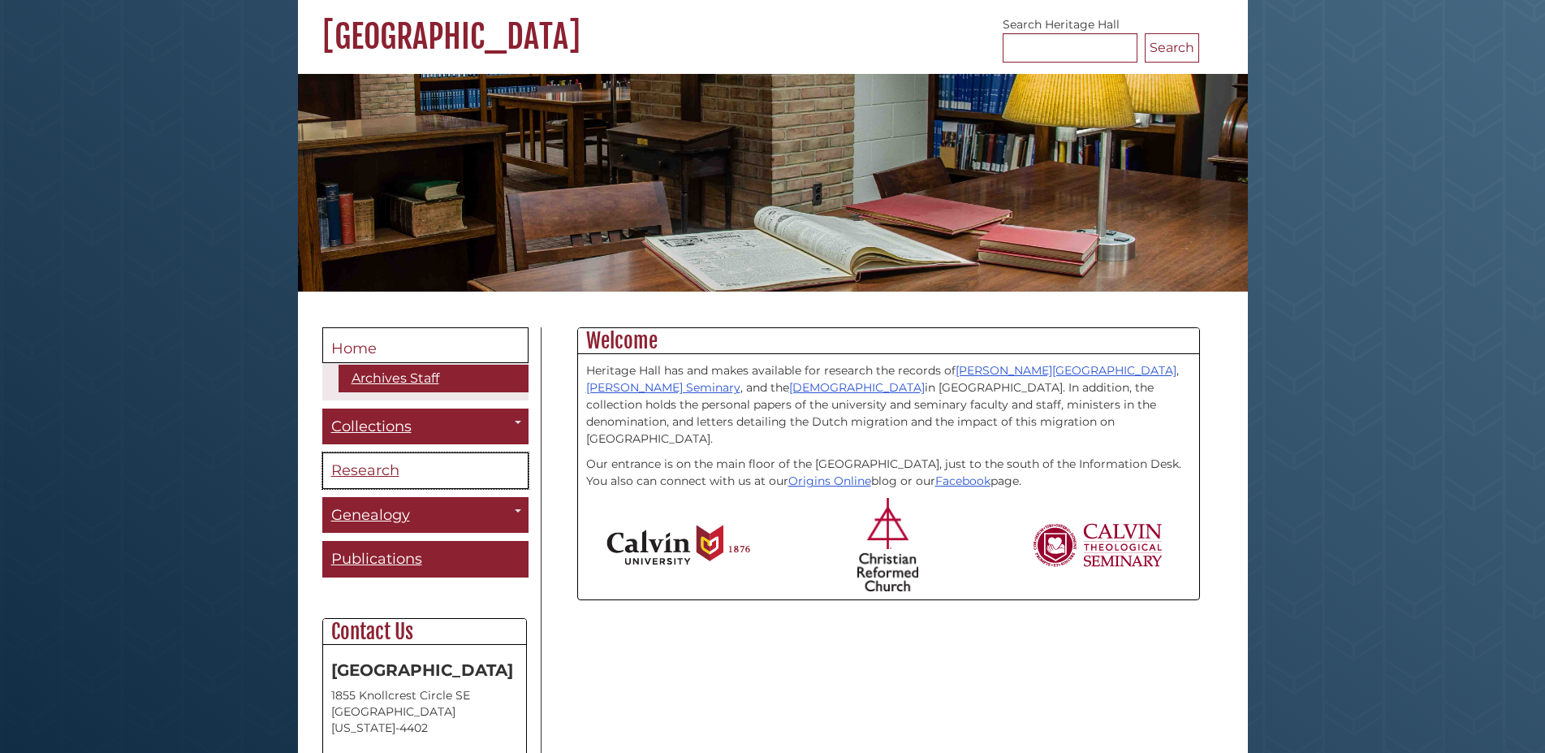
scroll to position [248, 0]
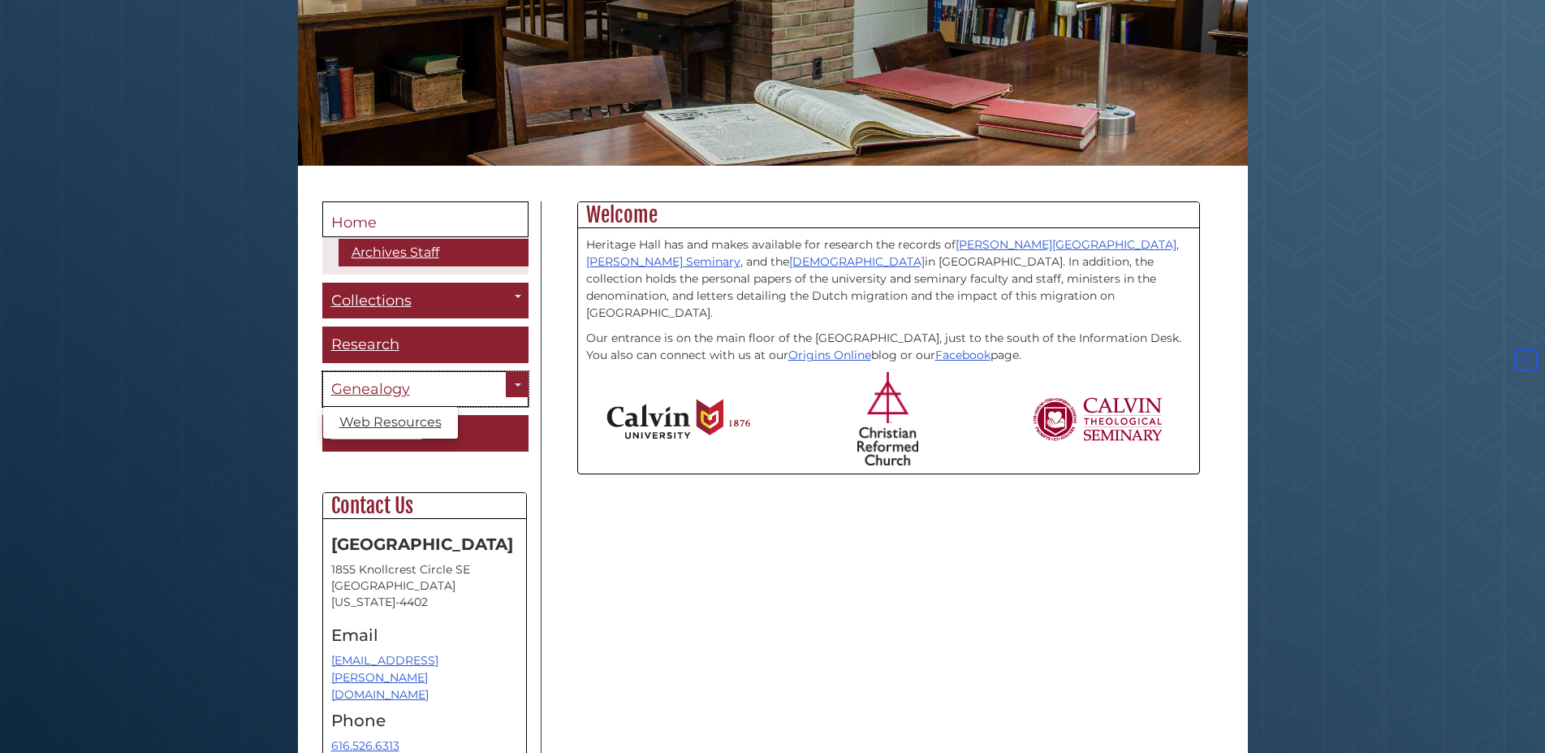
click at [363, 377] on link "Genealogy" at bounding box center [425, 389] width 206 height 37
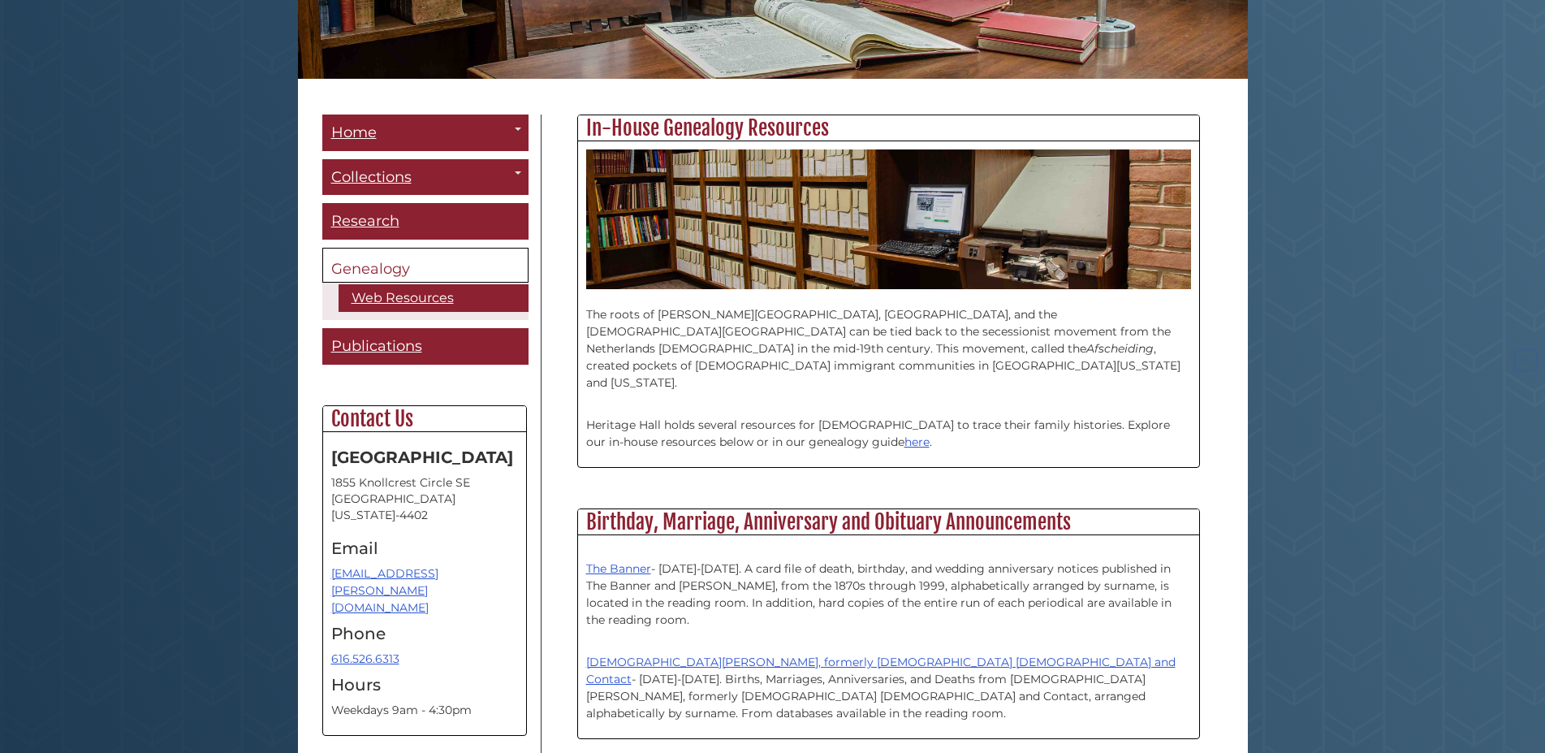
scroll to position [414, 0]
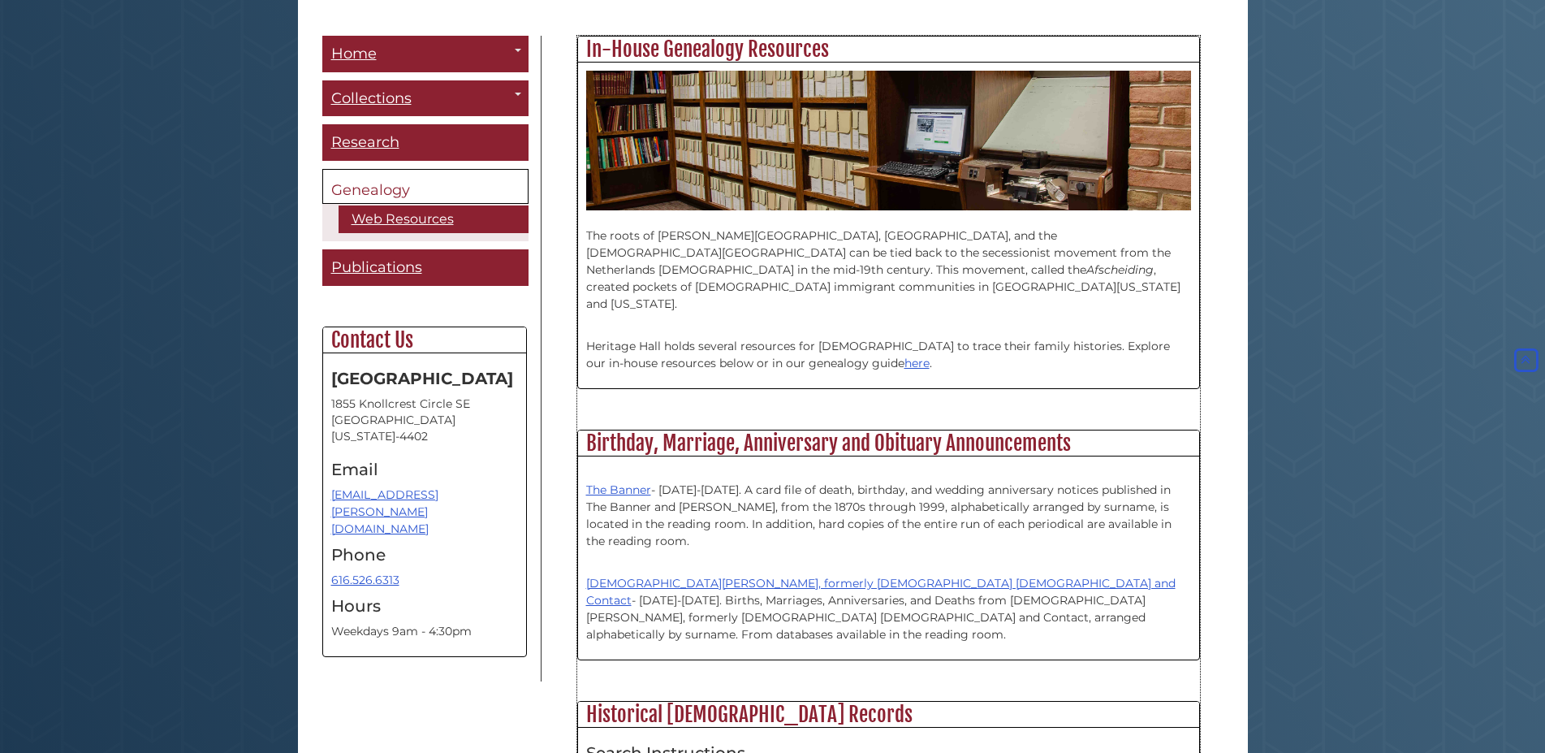
drag, startPoint x: 587, startPoint y: 234, endPoint x: 1089, endPoint y: 348, distance: 514.6
click at [1089, 348] on div "The roots of [PERSON_NAME][GEOGRAPHIC_DATA], [GEOGRAPHIC_DATA], and the [DEMOGR…" at bounding box center [888, 295] width 605 height 170
copy div "The roots of [PERSON_NAME][GEOGRAPHIC_DATA], [GEOGRAPHIC_DATA], and the [DEMOGR…"
click at [935, 356] on div "The roots of Calvin University, Theological Seminary, and the Christian Reforme…" at bounding box center [888, 295] width 605 height 170
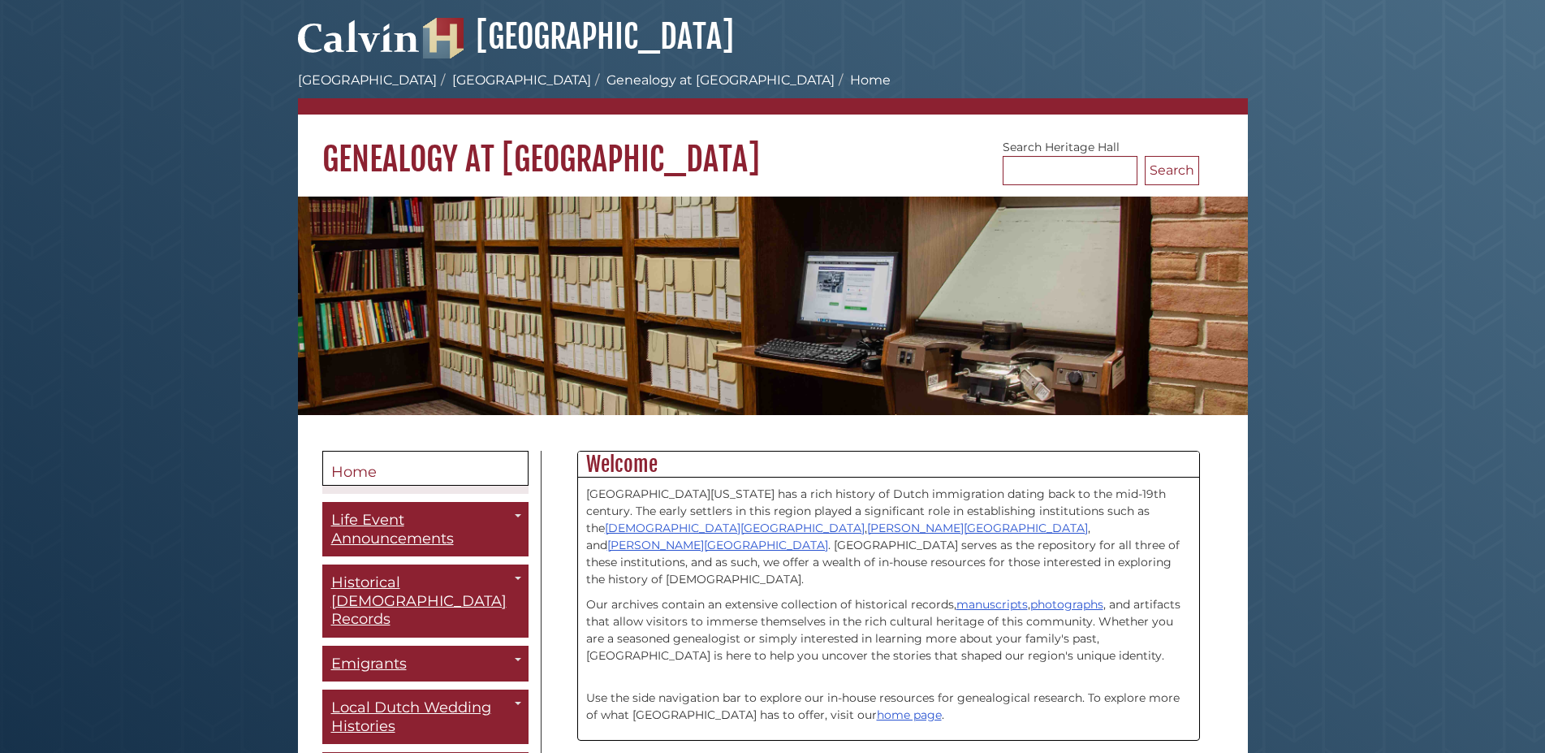
click at [1382, 429] on body "Skip to Main Content Hekman Library Calvin University Hekman Library Heritage H…" at bounding box center [772, 638] width 1545 height 1277
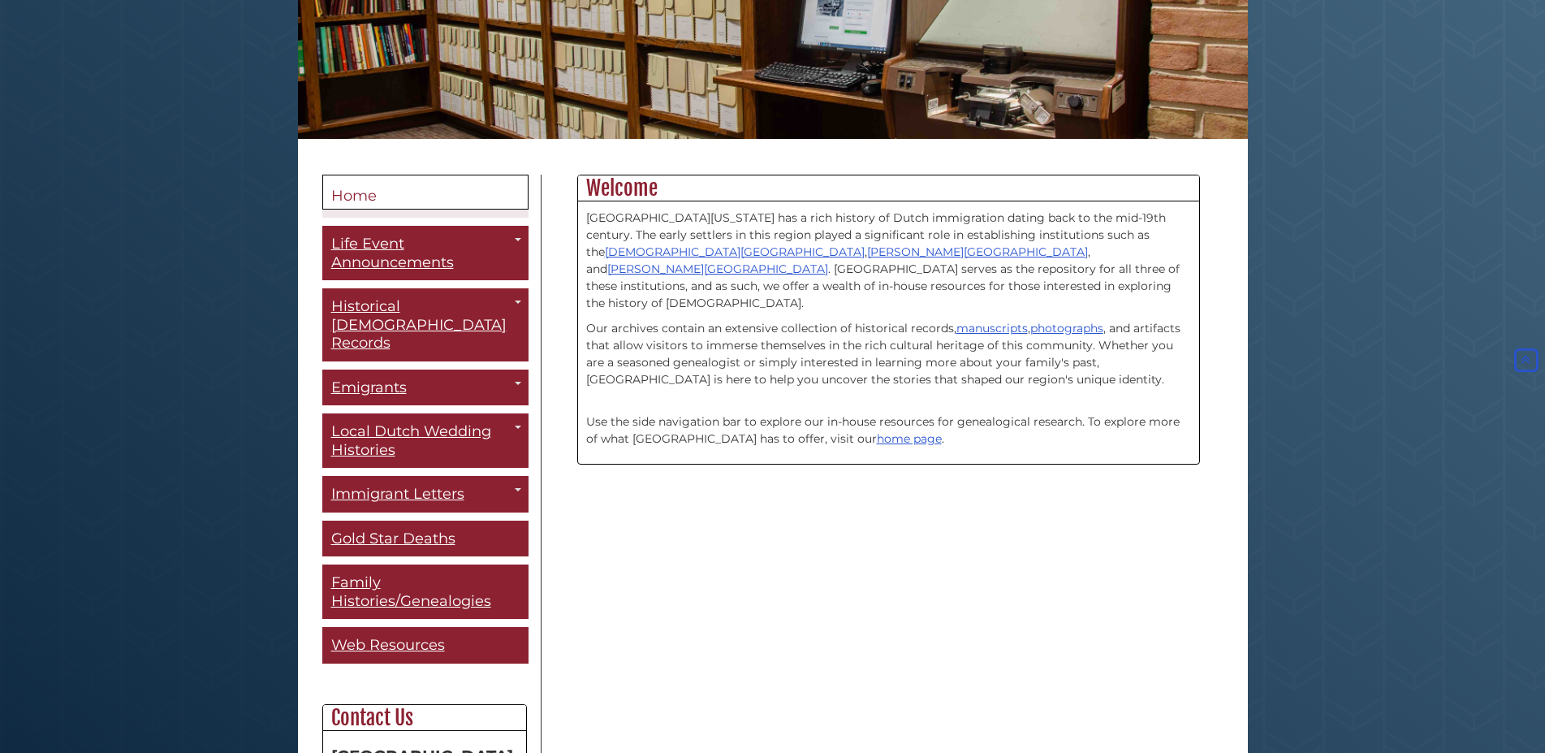
scroll to position [248, 0]
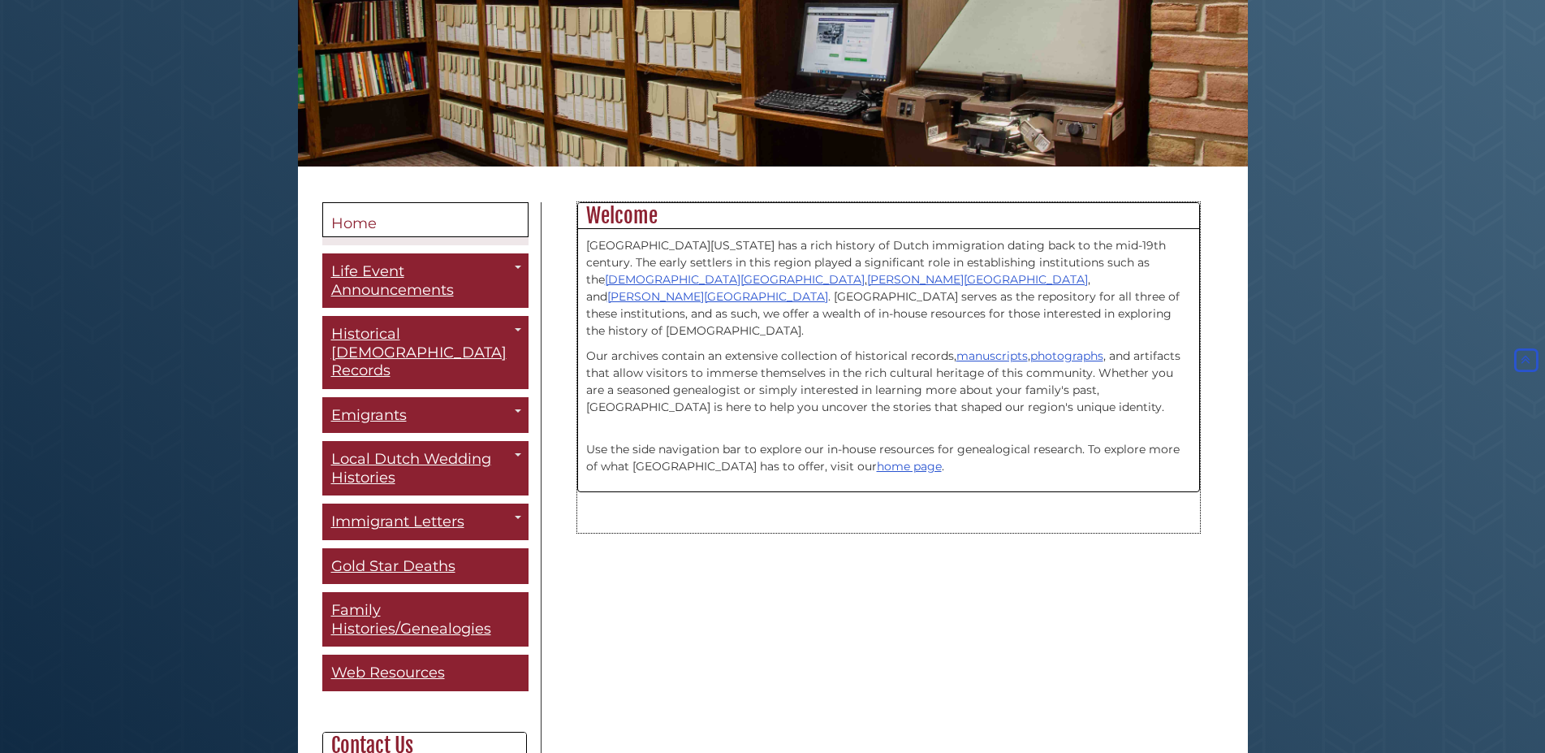
drag, startPoint x: 587, startPoint y: 244, endPoint x: 1112, endPoint y: 457, distance: 566.7
click at [1112, 457] on div "West Michigan has a rich history of Dutch immigration dating back to the mid-19…" at bounding box center [888, 360] width 605 height 246
copy div "West Michigan has a rich history of Dutch immigration dating back to the mid-19…"
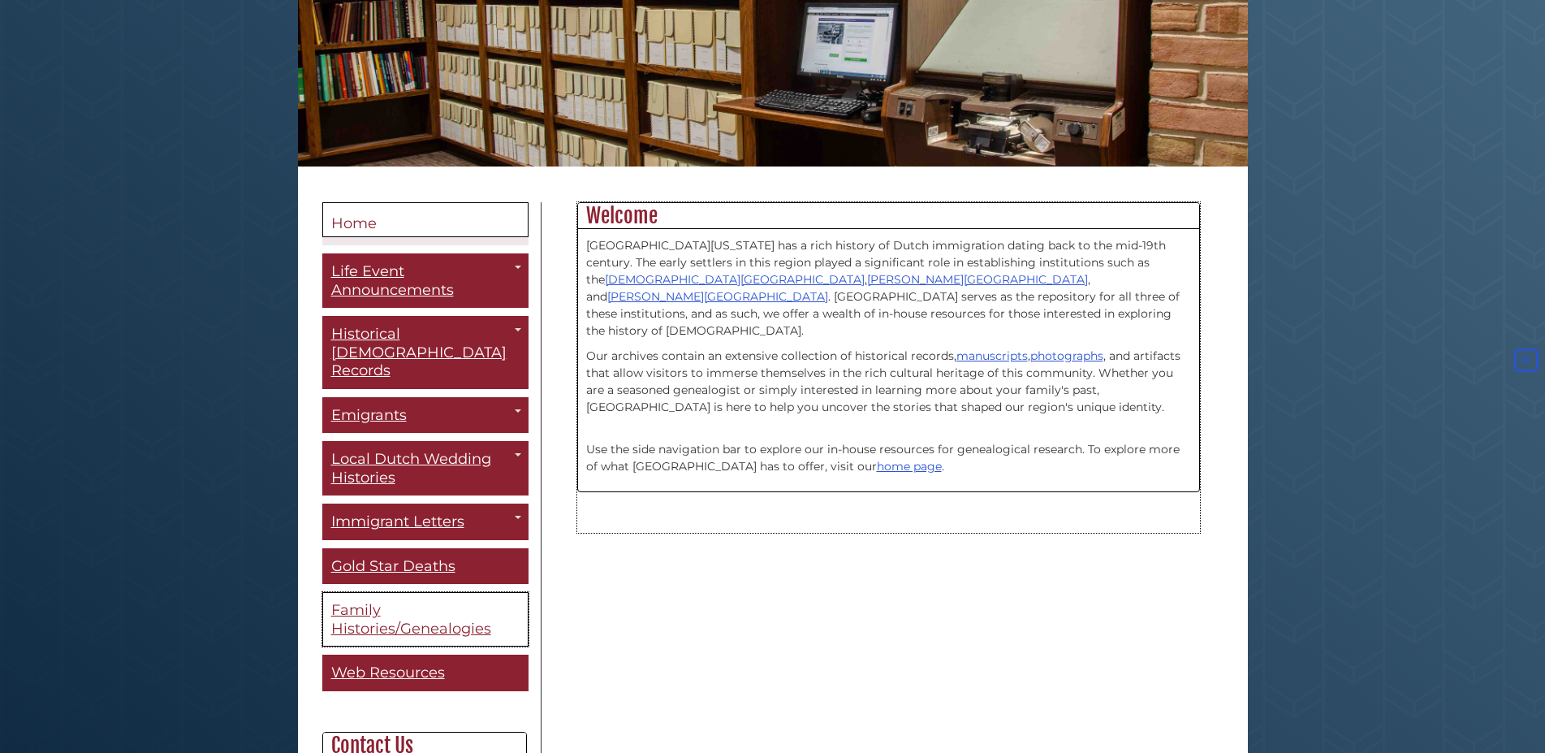
drag, startPoint x: 606, startPoint y: 544, endPoint x: 501, endPoint y: 593, distance: 115.5
click at [551, 577] on div "Menu Home Life Event Announcements Toggle Dropdown The Banner Christian Courier…" at bounding box center [773, 578] width 926 height 753
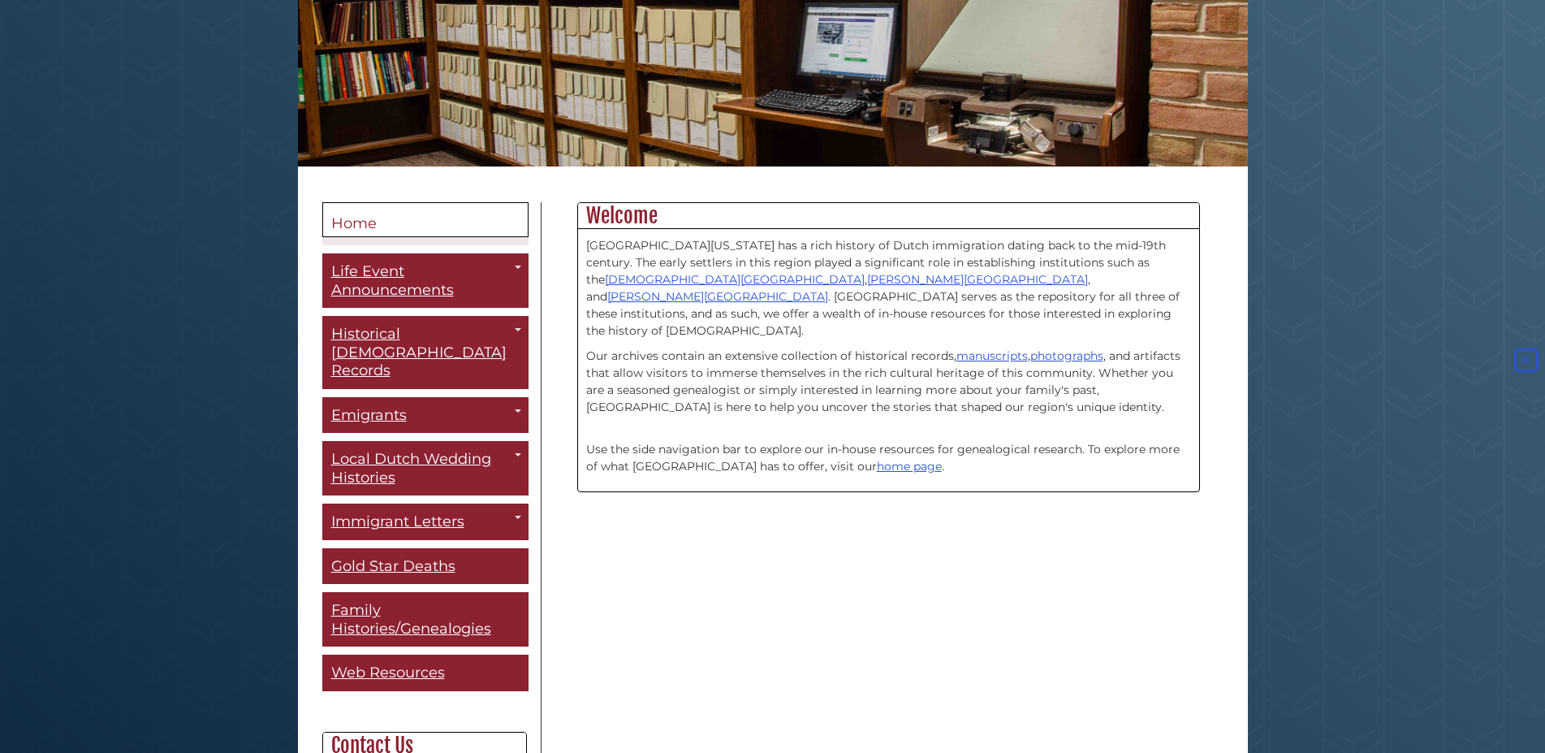
click at [696, 571] on div "Menu Home Life Event Announcements Toggle Dropdown The Banner Christian Courier…" at bounding box center [773, 578] width 926 height 753
click at [877, 459] on link "home page" at bounding box center [909, 466] width 65 height 15
